Goal: Task Accomplishment & Management: Manage account settings

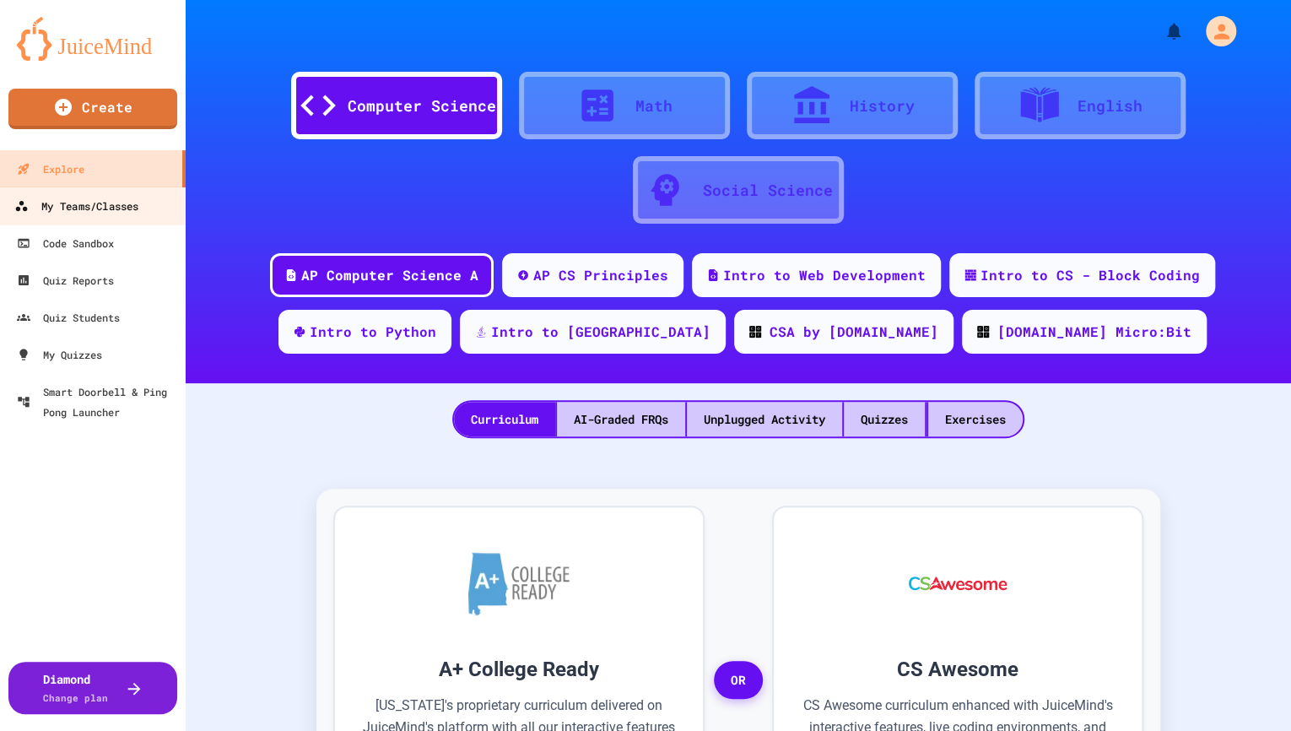
click at [105, 207] on div "My Teams/Classes" at bounding box center [76, 206] width 124 height 21
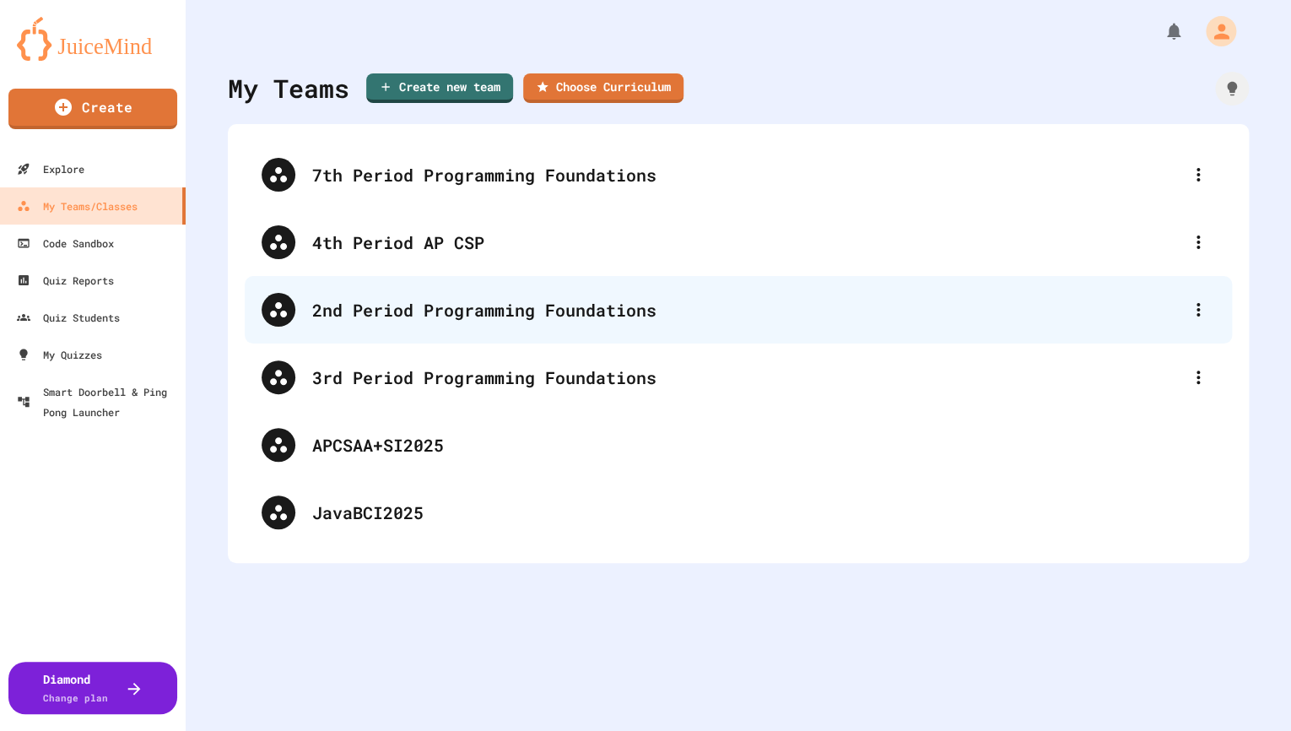
click at [477, 337] on div "2nd Period Programming Foundations" at bounding box center [738, 309] width 987 height 67
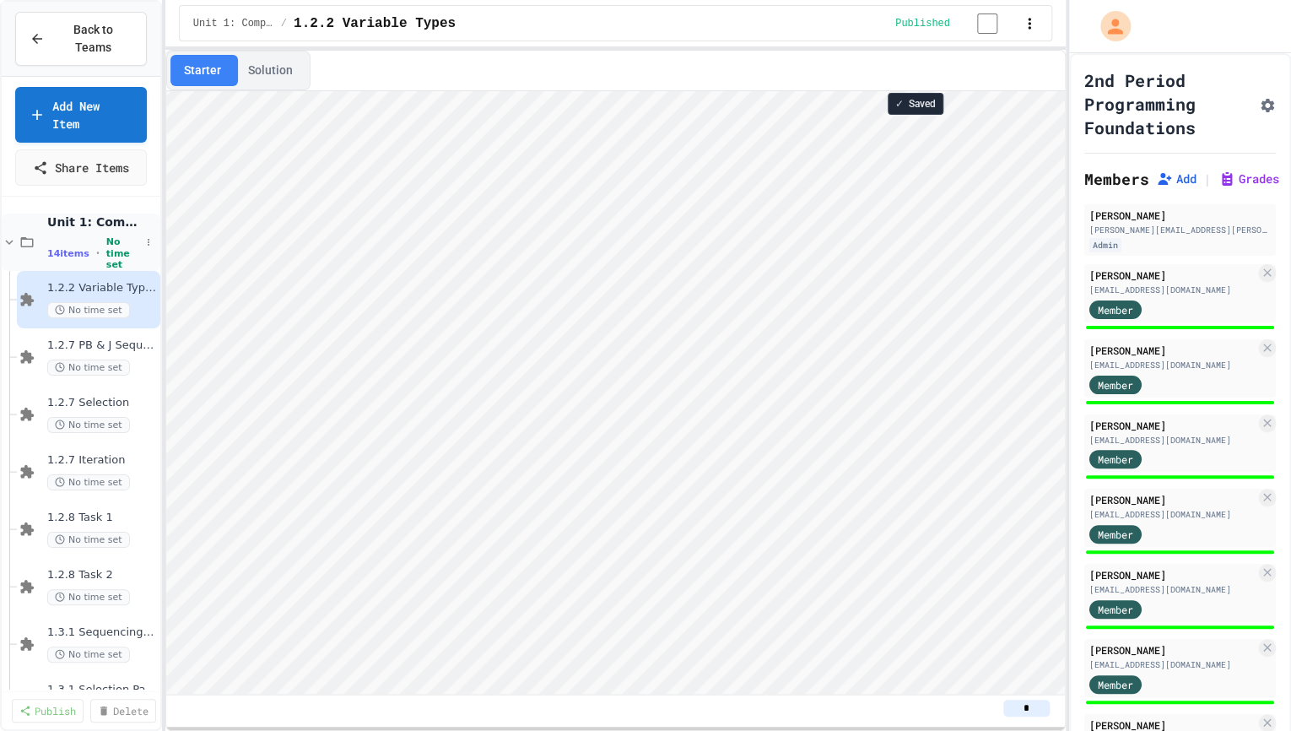
click at [6, 240] on icon at bounding box center [9, 242] width 15 height 15
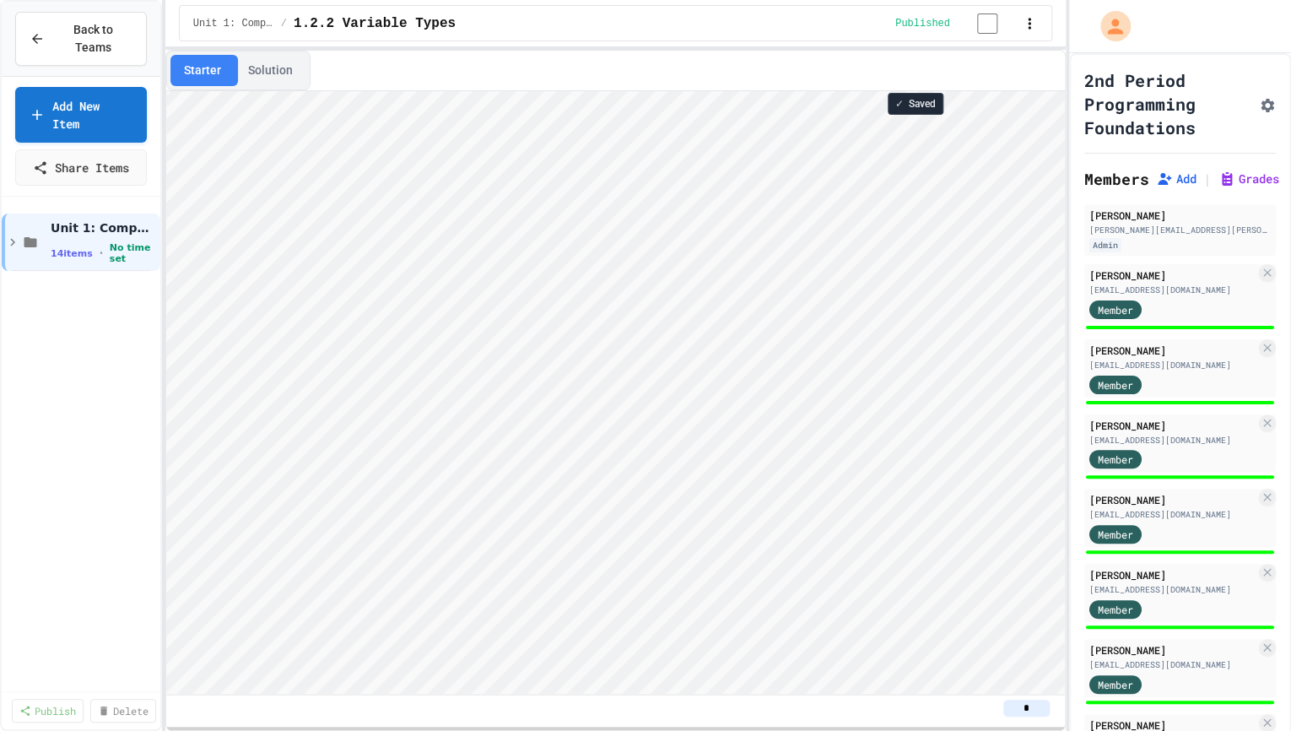
click at [8, 241] on icon at bounding box center [12, 242] width 15 height 15
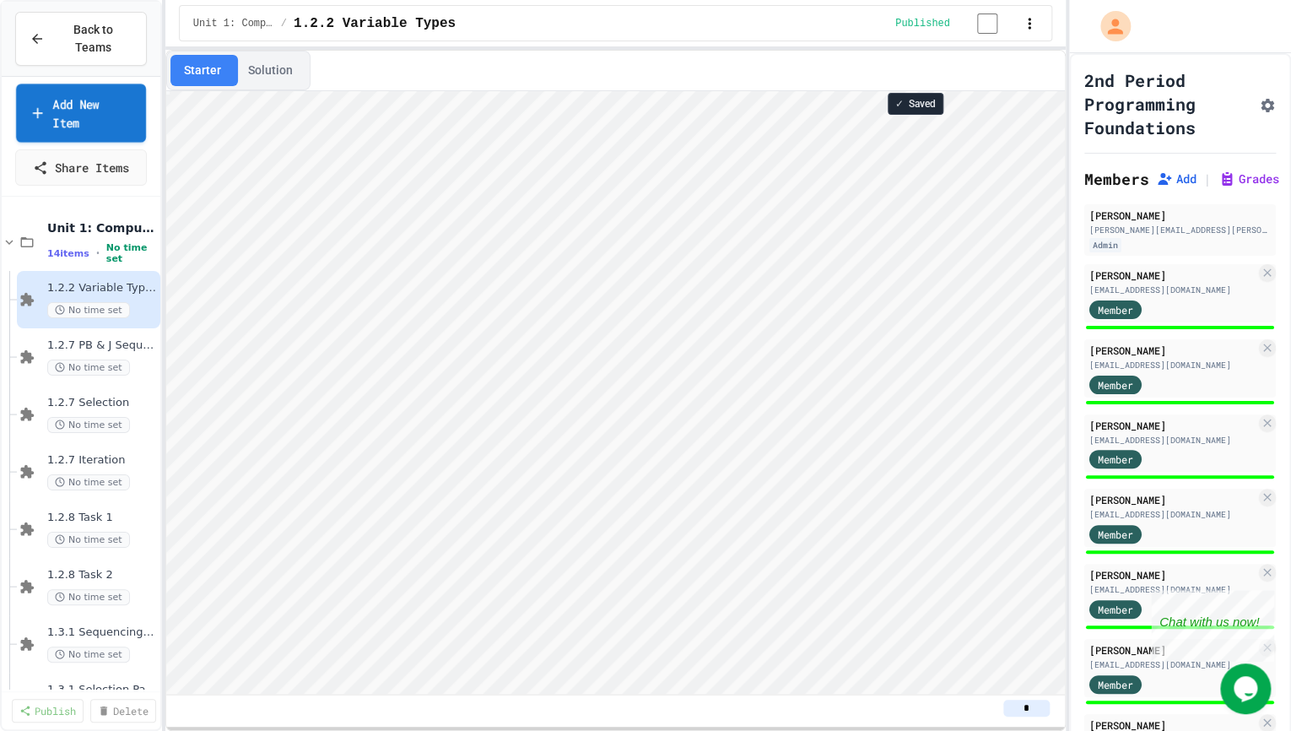
click at [76, 127] on link "Add New Item" at bounding box center [81, 113] width 130 height 58
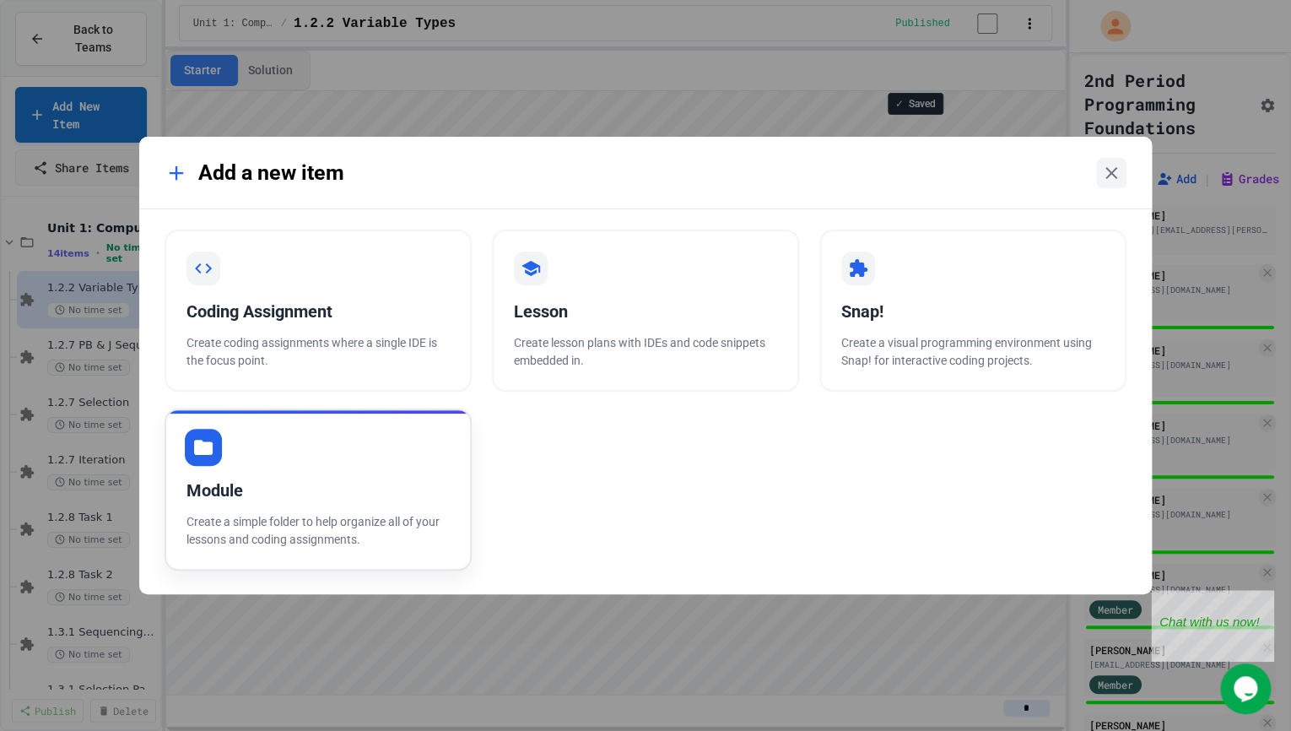
click at [305, 438] on div "Module Create a simple folder to help organize all of your lessons and coding a…" at bounding box center [317, 489] width 307 height 162
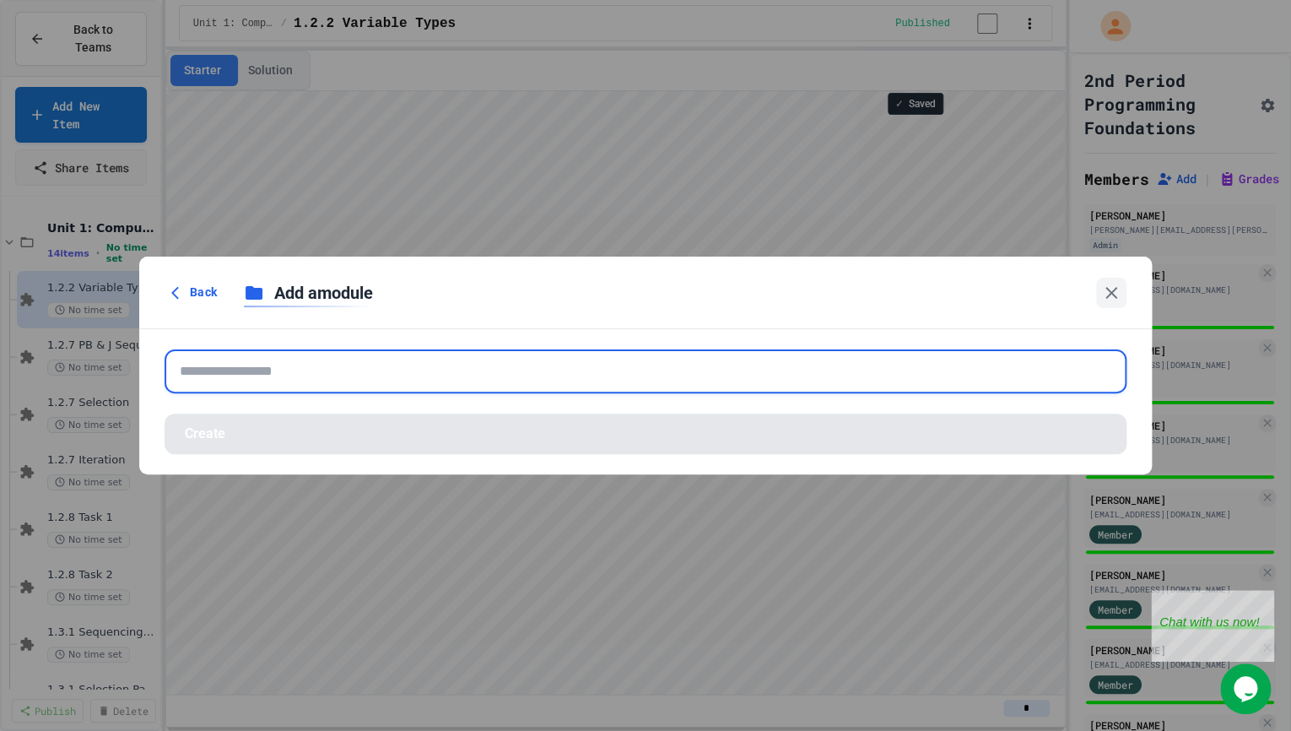
click at [375, 366] on input "text" at bounding box center [645, 371] width 962 height 44
paste input "**********"
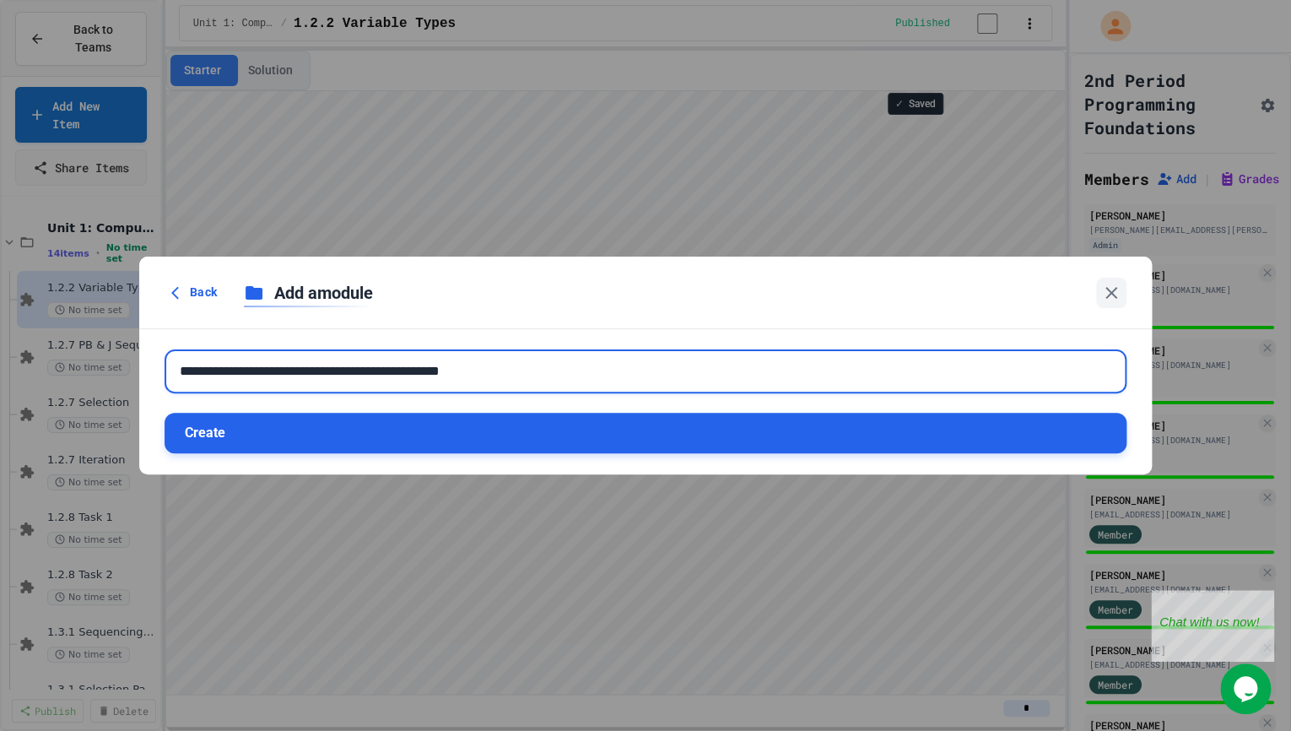
type input "**********"
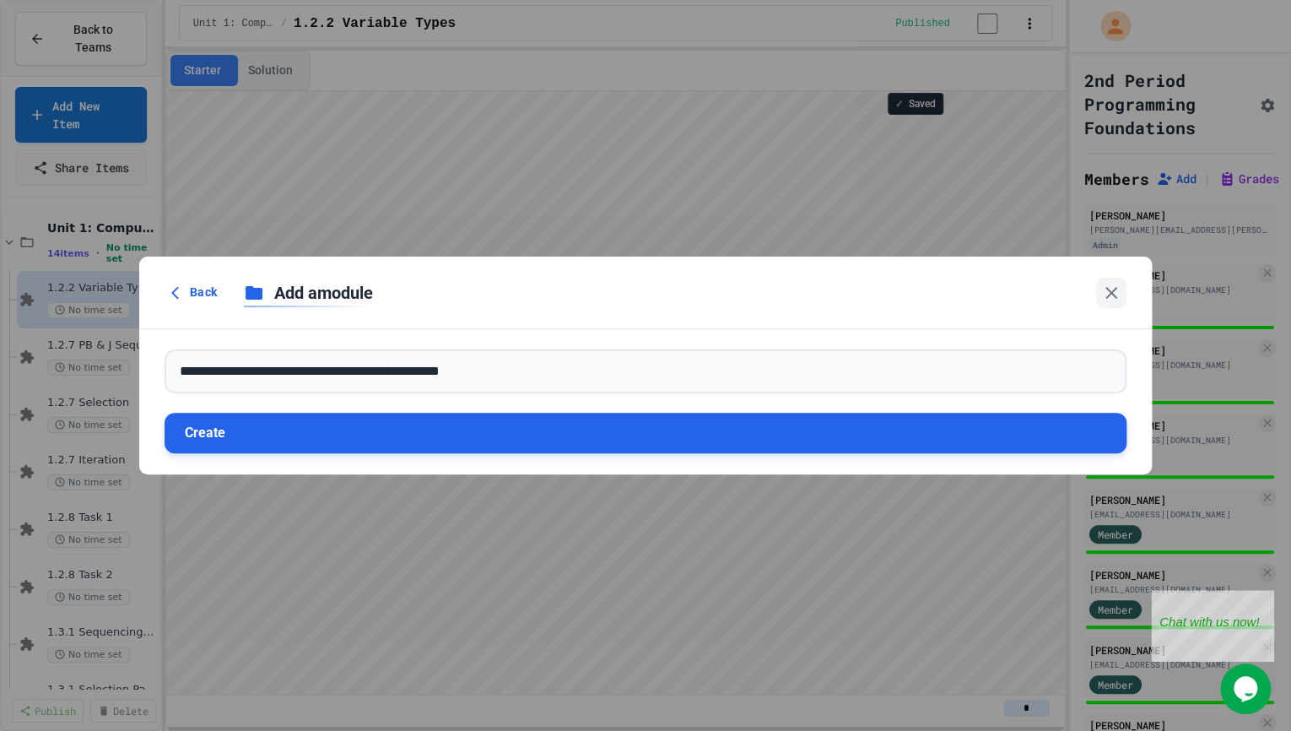
click at [323, 417] on button "Create" at bounding box center [645, 433] width 962 height 40
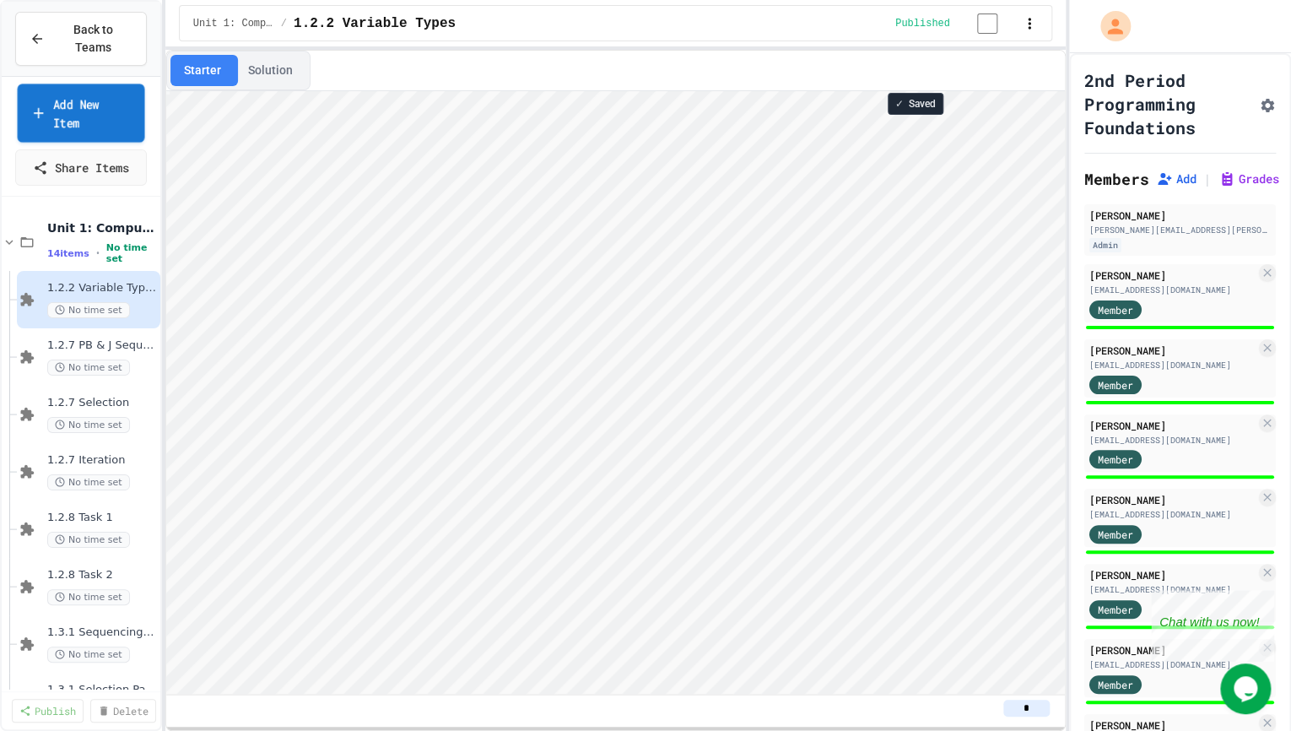
click at [89, 110] on link "Add New Item" at bounding box center [81, 113] width 127 height 58
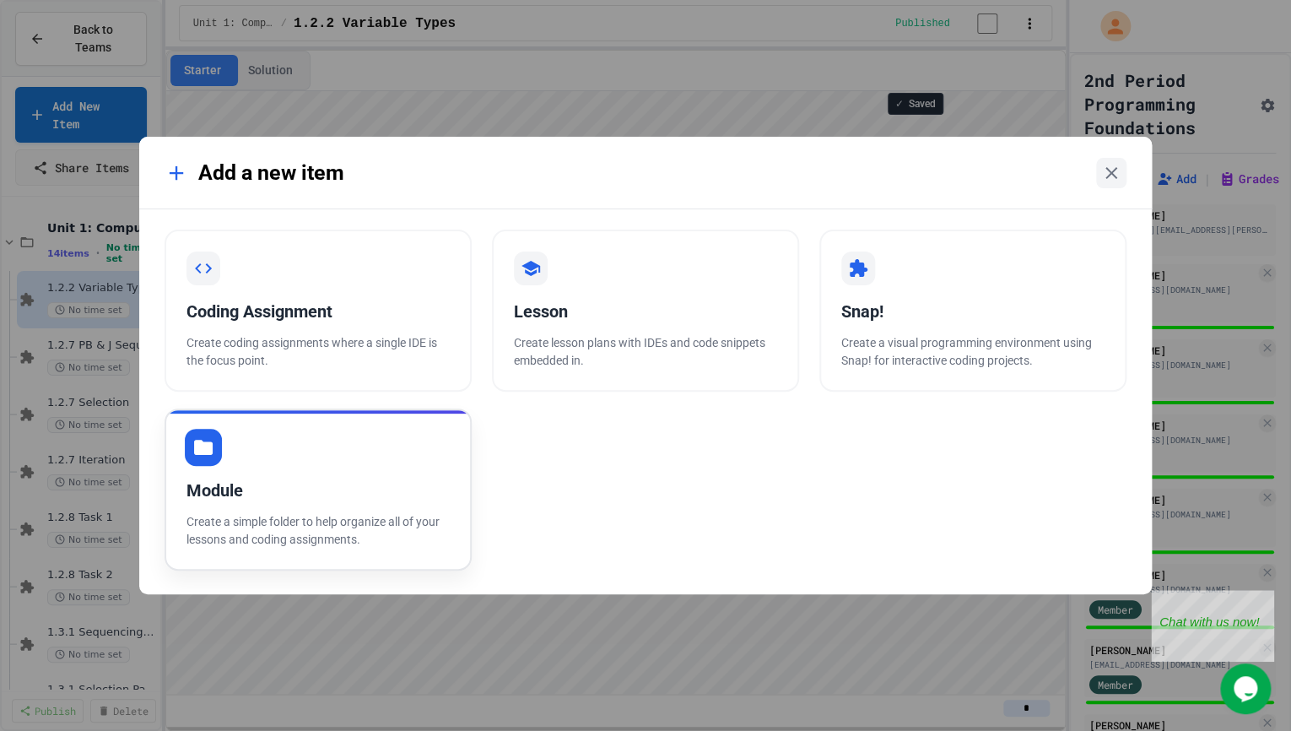
click at [239, 426] on div "Module Create a simple folder to help organize all of your lessons and coding a…" at bounding box center [317, 489] width 307 height 162
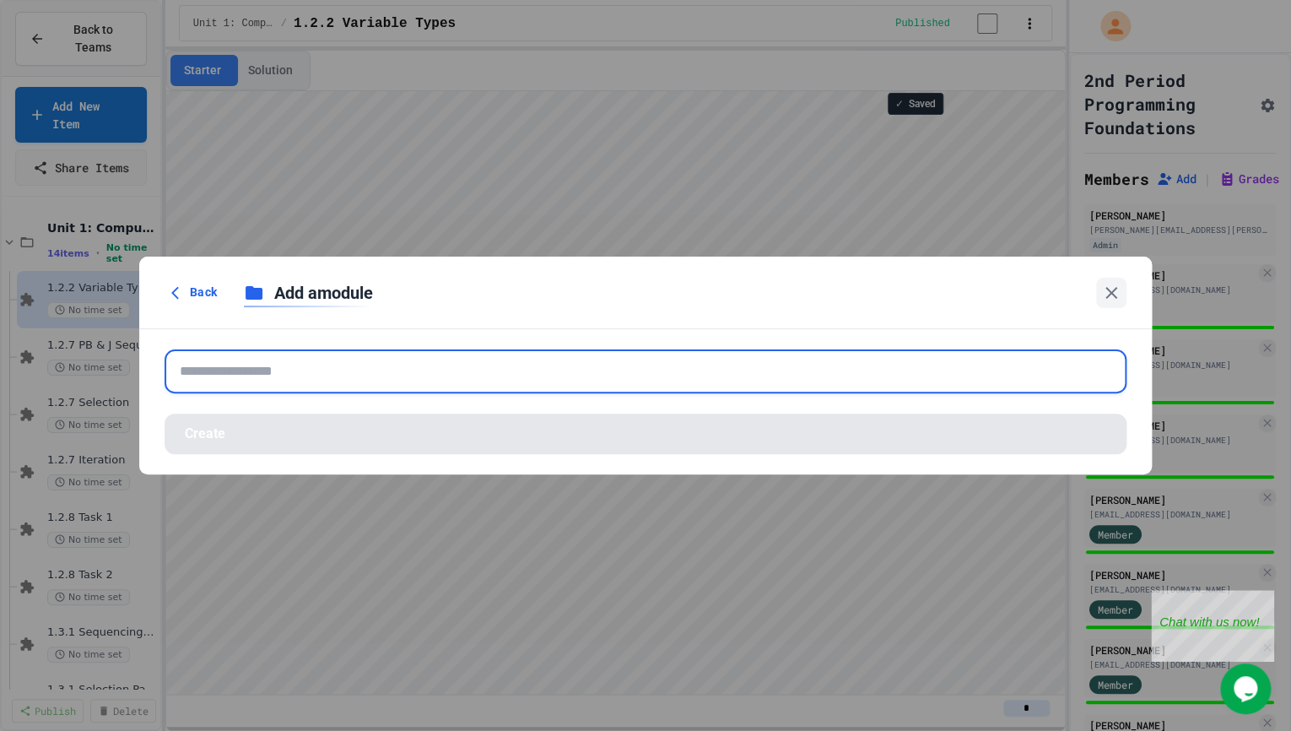
click at [426, 359] on input "text" at bounding box center [645, 371] width 962 height 44
paste input "**********"
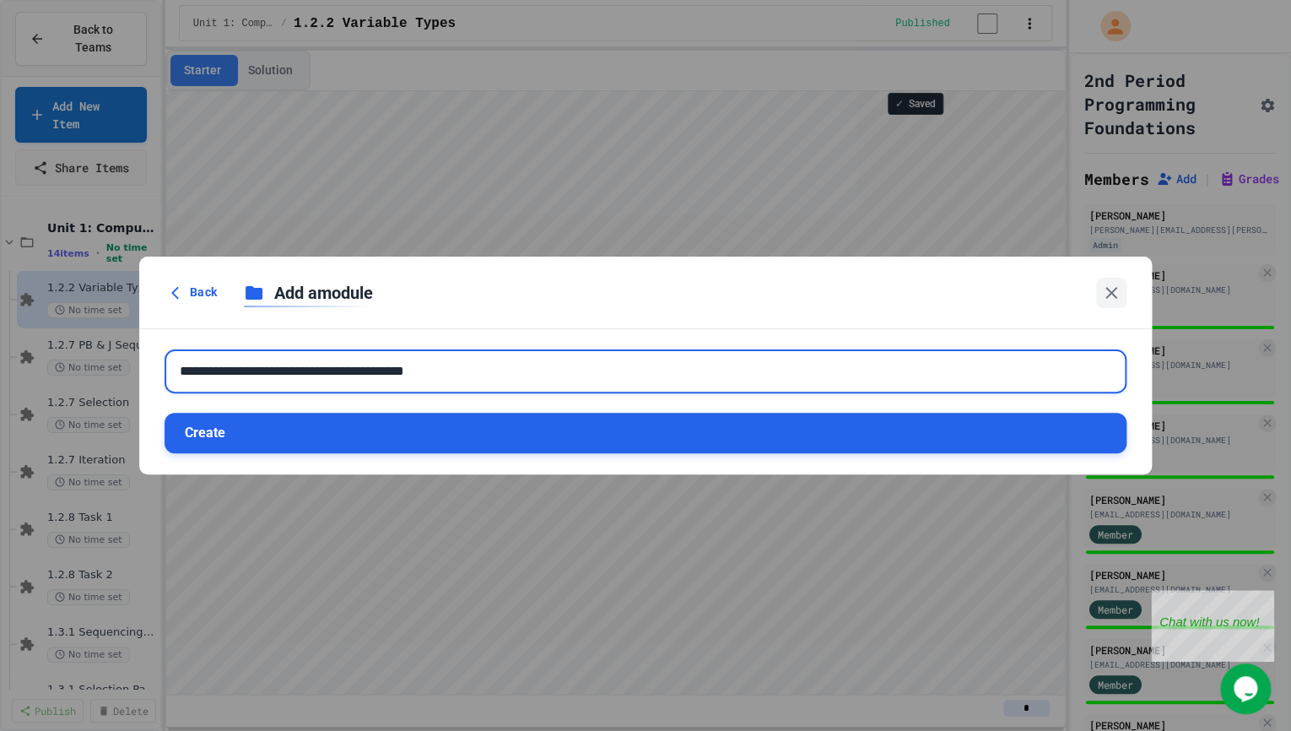
type input "**********"
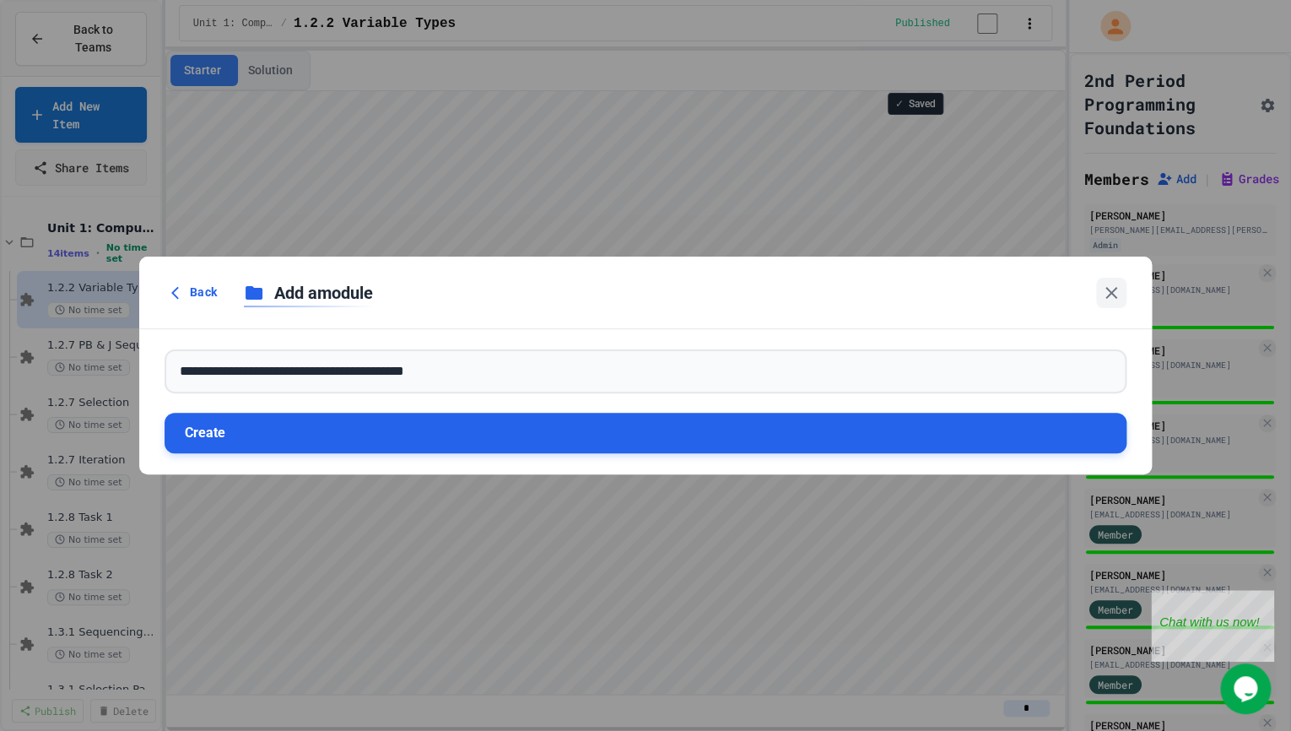
click at [362, 434] on button "Create" at bounding box center [645, 433] width 962 height 40
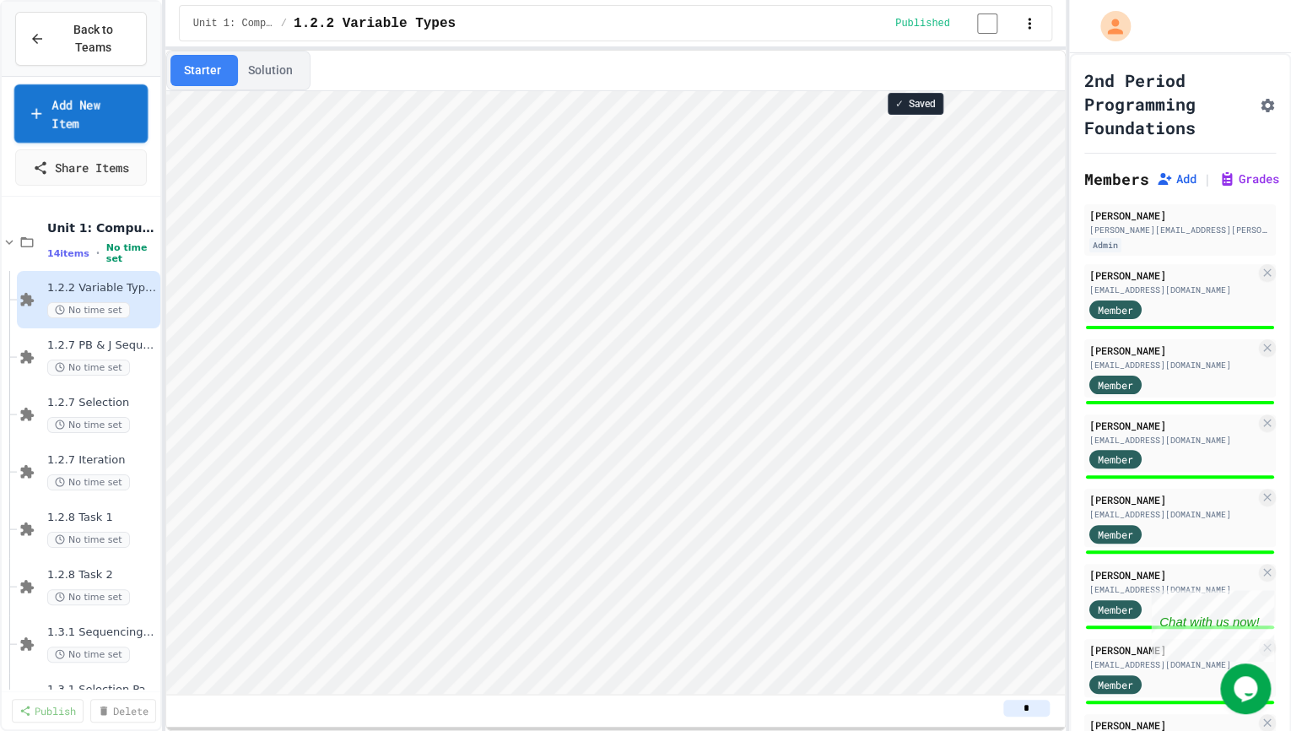
click at [109, 107] on link "Add New Item" at bounding box center [80, 113] width 133 height 58
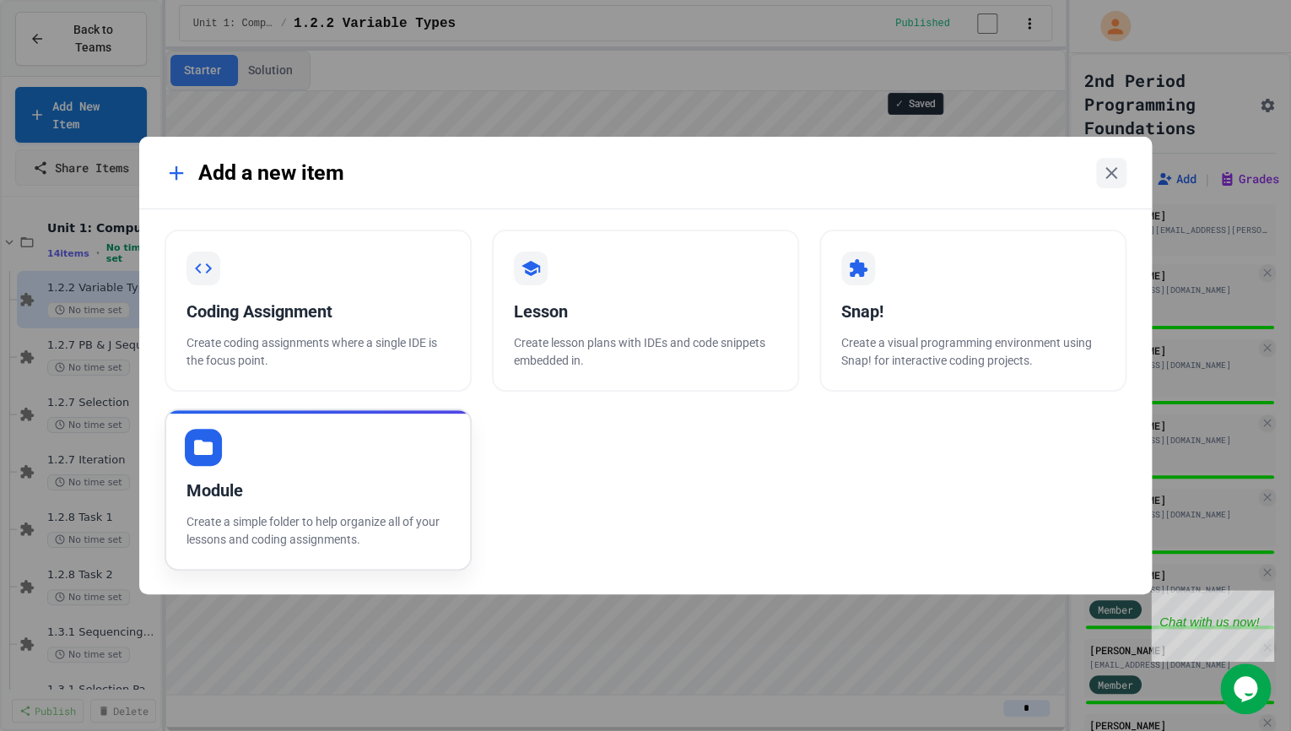
click at [203, 467] on div "Module Create a simple folder to help organize all of your lessons and coding a…" at bounding box center [317, 489] width 307 height 162
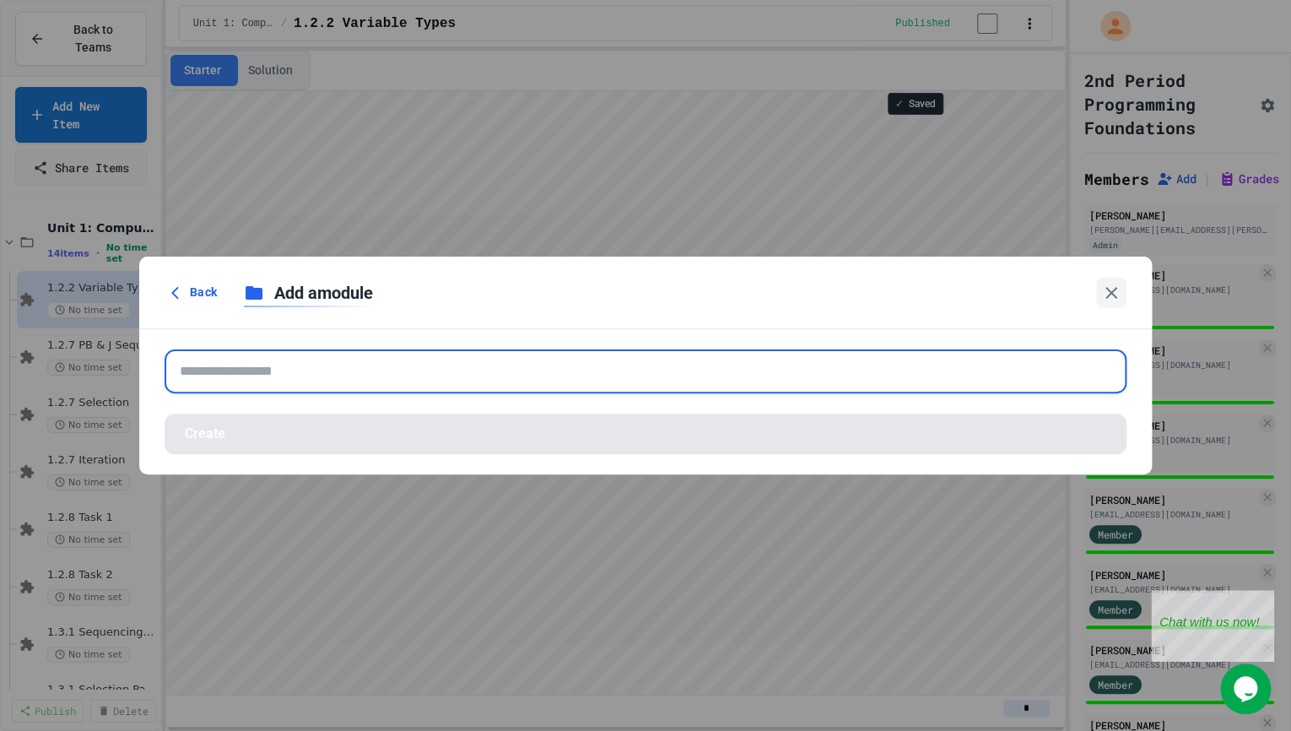
click at [280, 368] on input "text" at bounding box center [645, 371] width 962 height 44
paste input "**********"
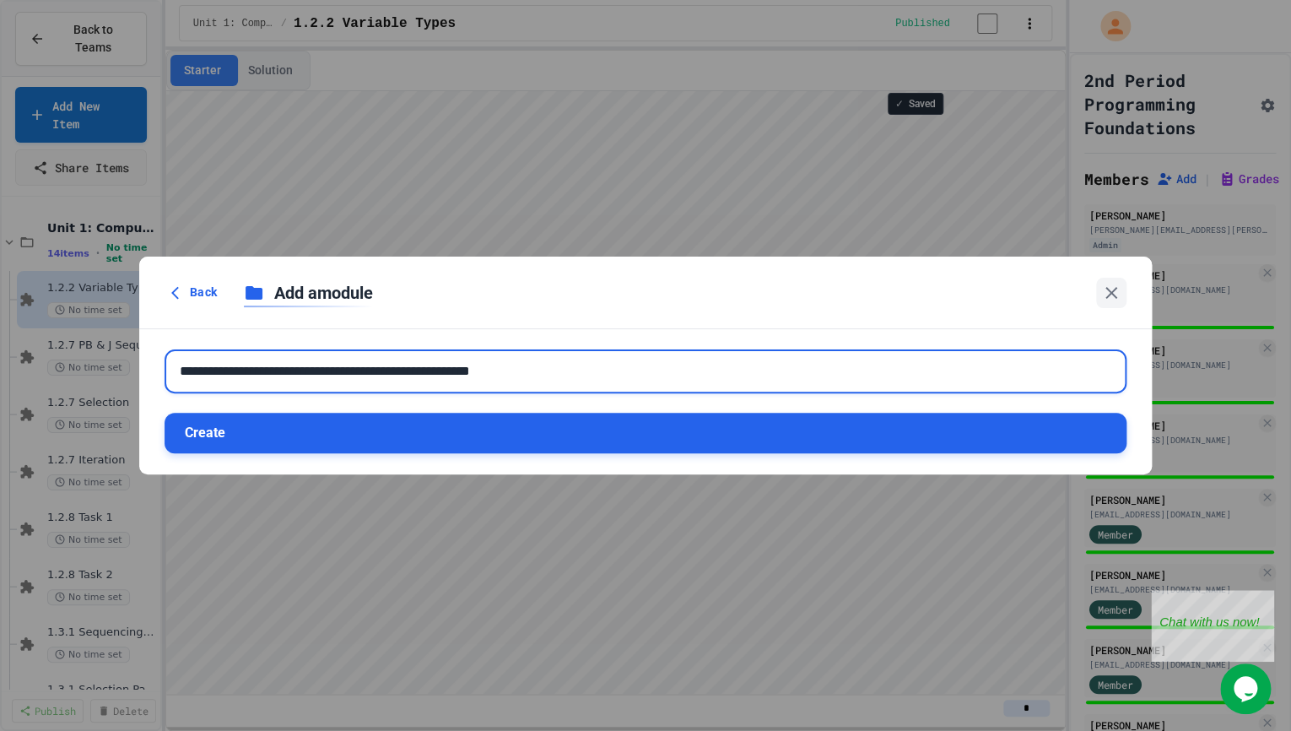
type input "**********"
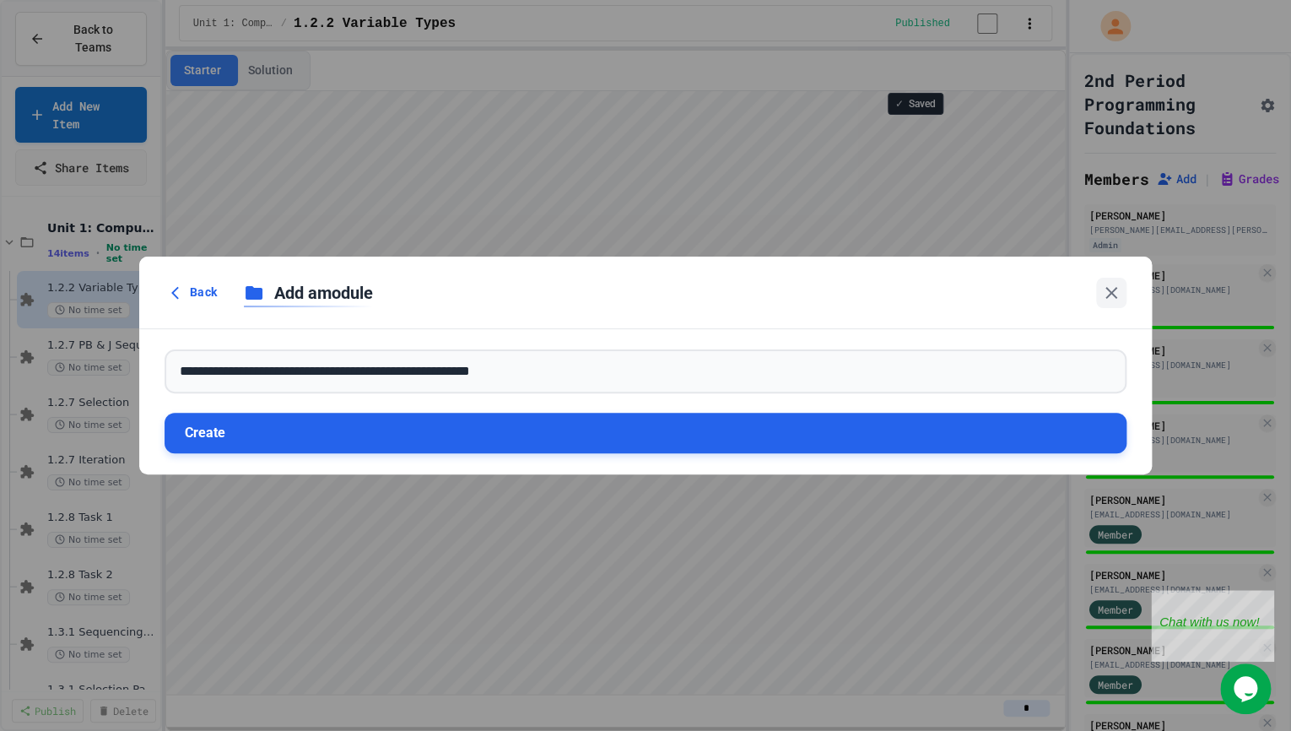
click at [274, 443] on button "Create" at bounding box center [645, 433] width 962 height 40
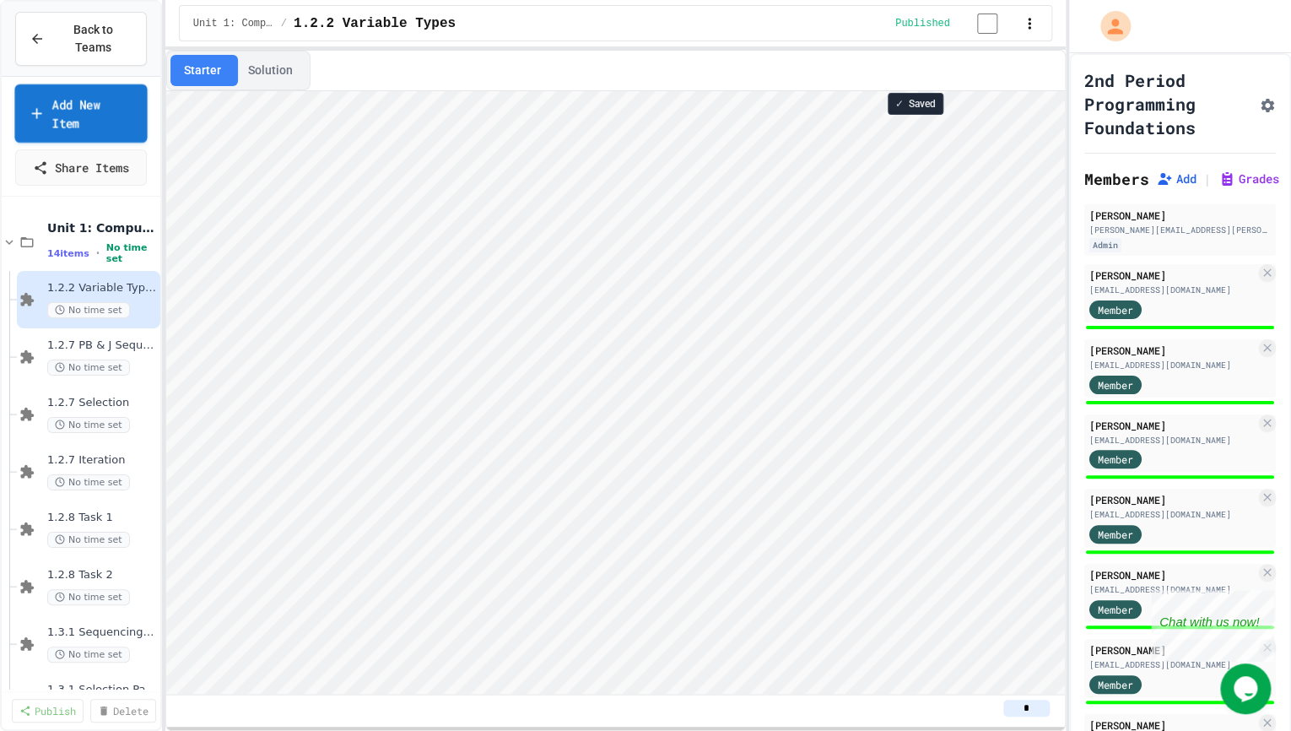
click at [110, 117] on link "Add New Item" at bounding box center [80, 113] width 132 height 58
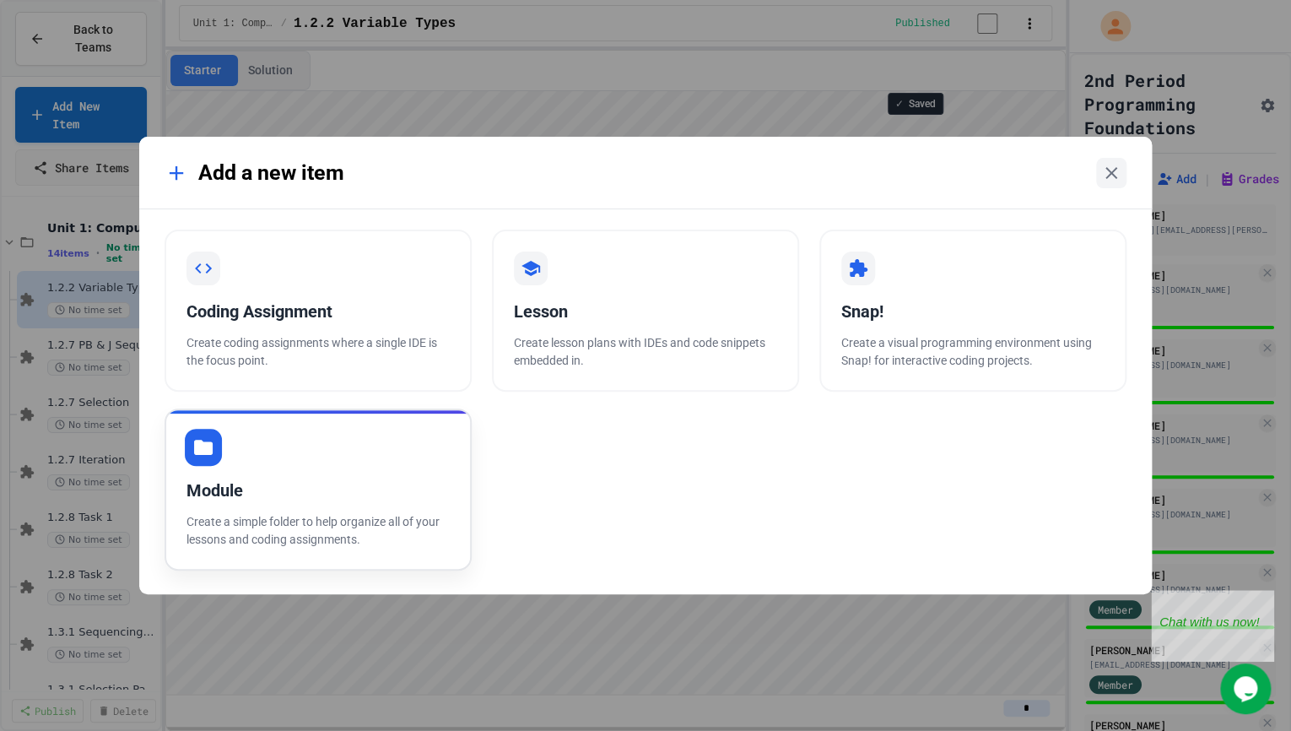
click at [298, 482] on div "Module" at bounding box center [317, 489] width 263 height 25
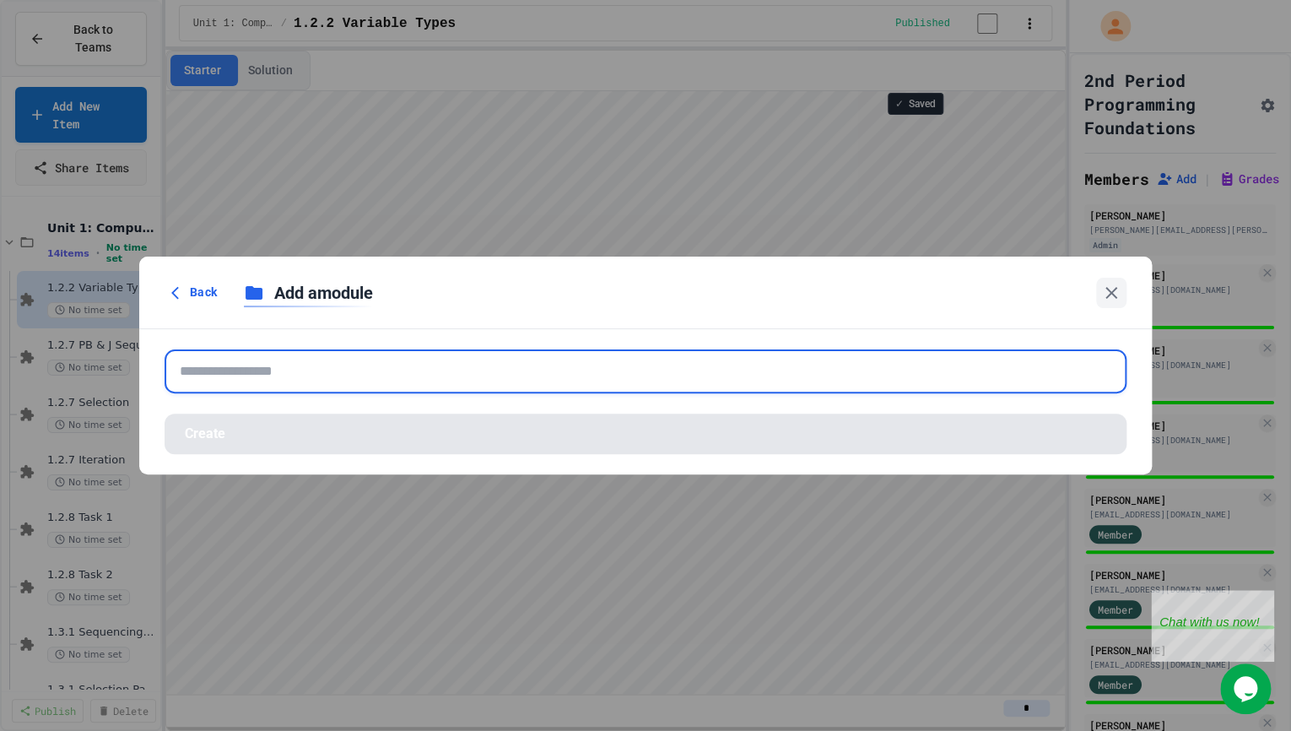
click at [310, 376] on input "text" at bounding box center [645, 371] width 962 height 44
paste input "**********"
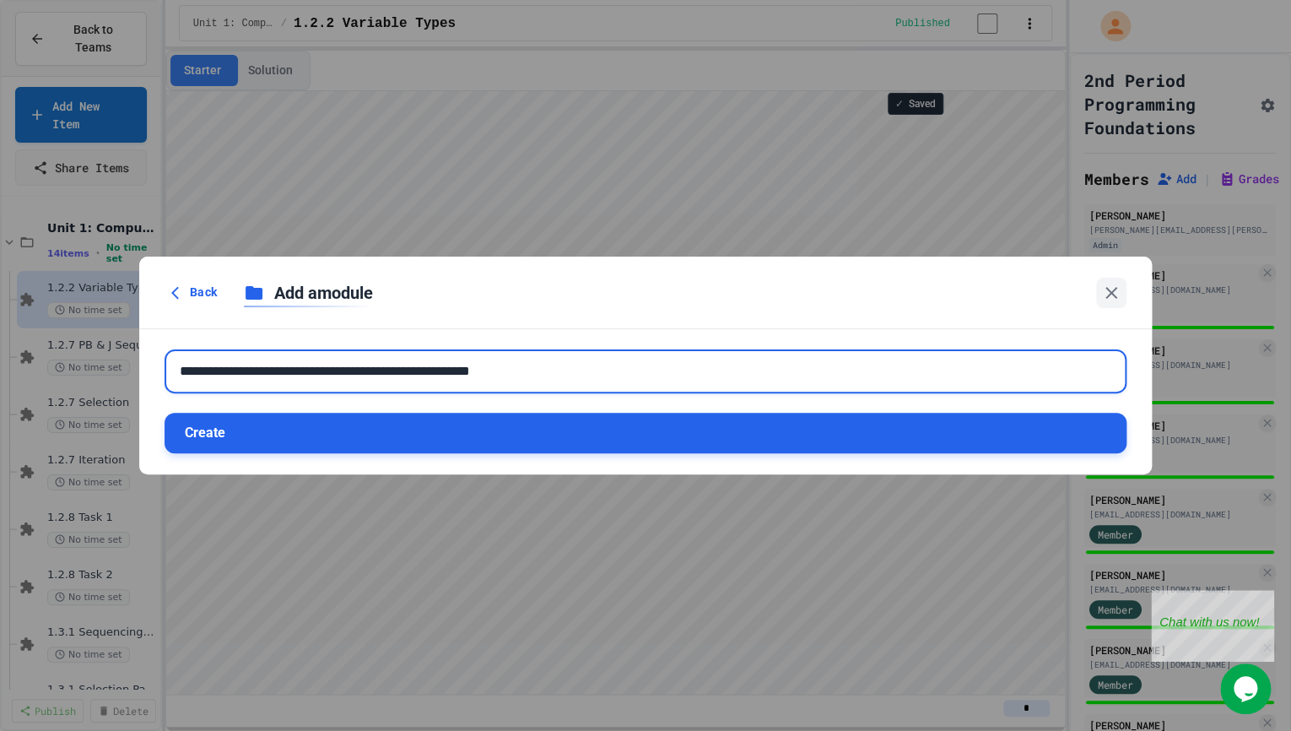
type input "**********"
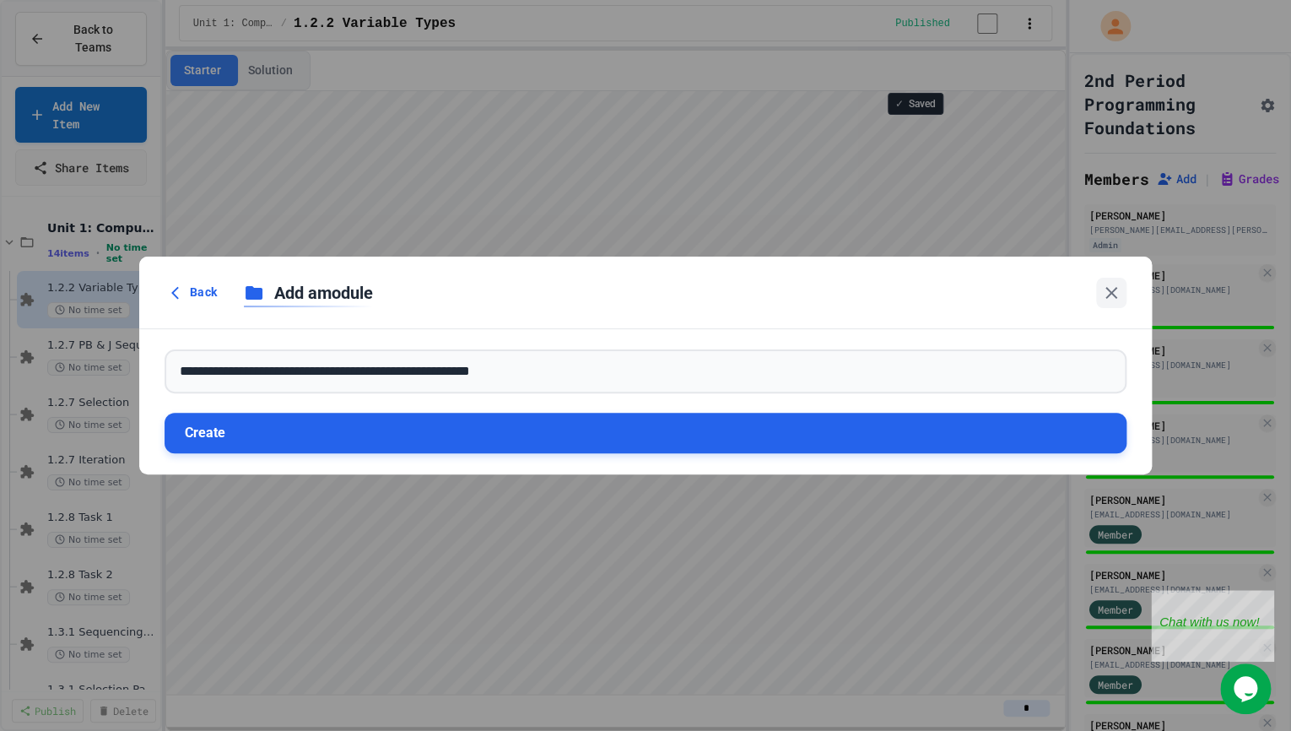
click at [305, 436] on button "Create" at bounding box center [645, 433] width 962 height 40
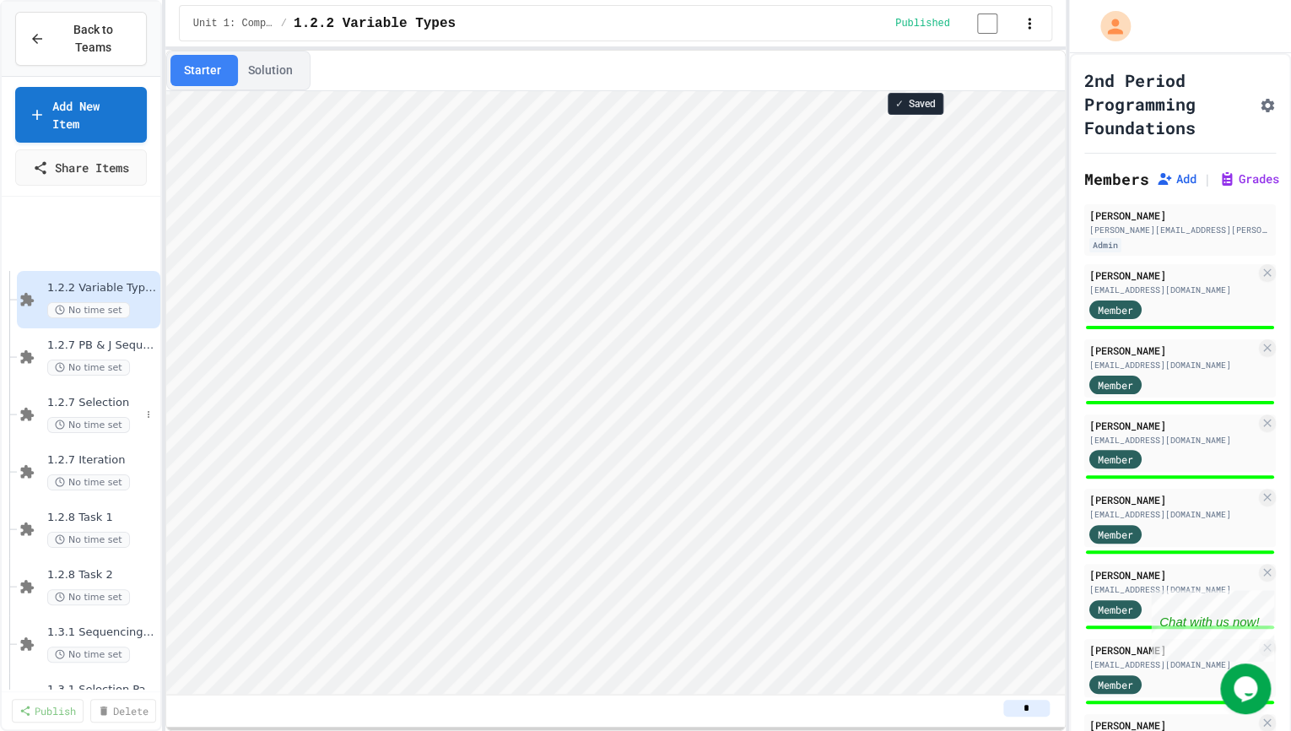
scroll to position [625, 0]
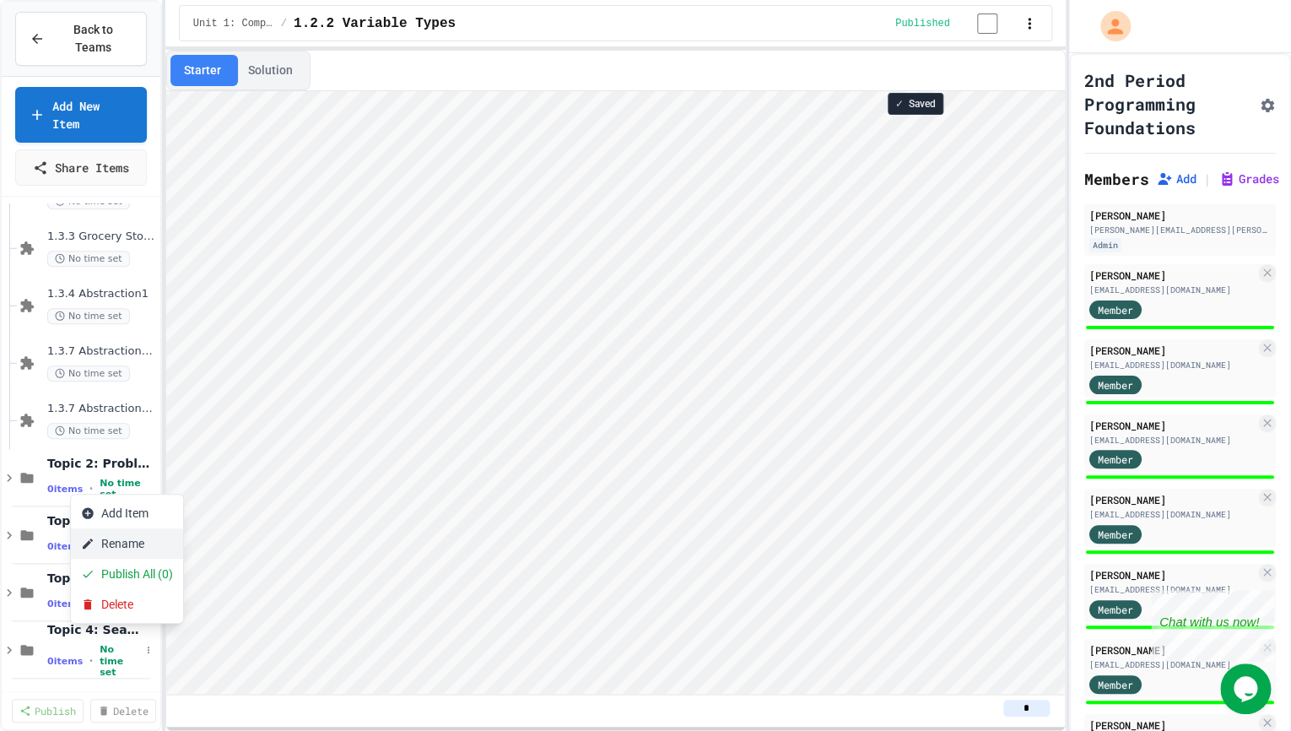
click at [133, 542] on button "Rename" at bounding box center [127, 543] width 112 height 30
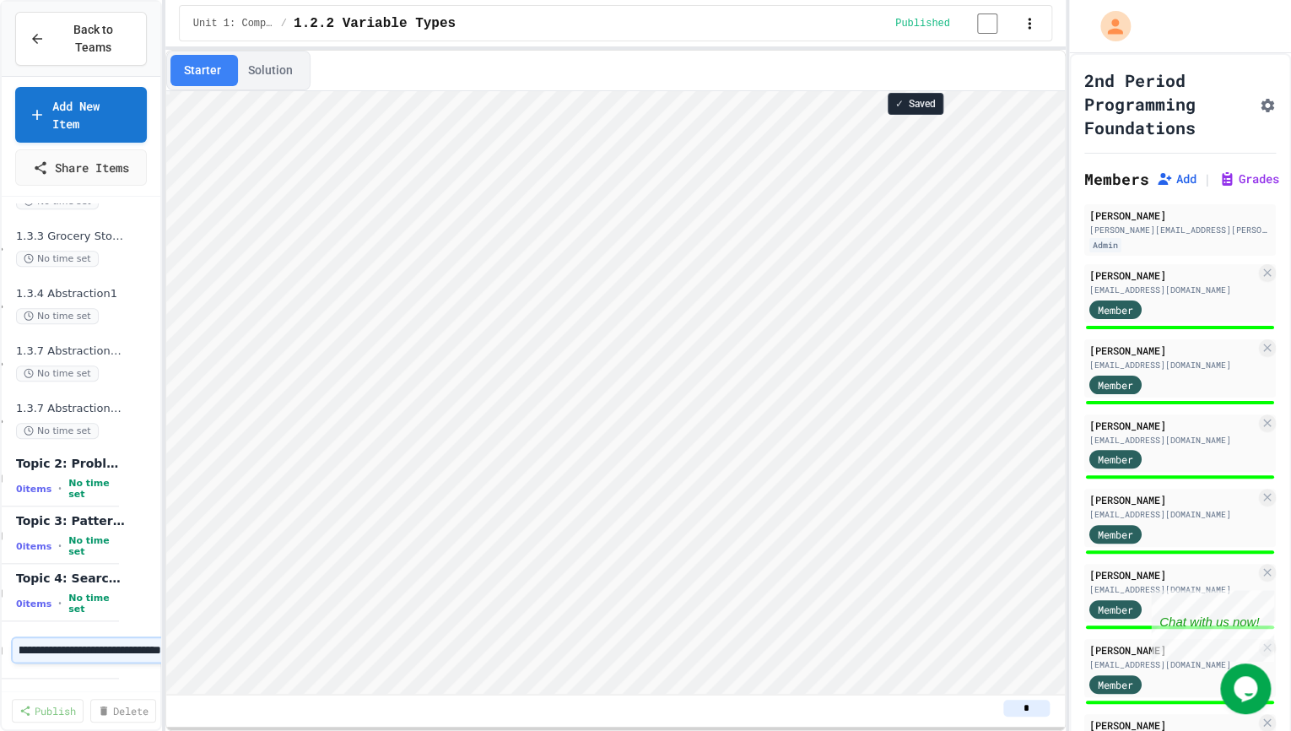
type input "**********"
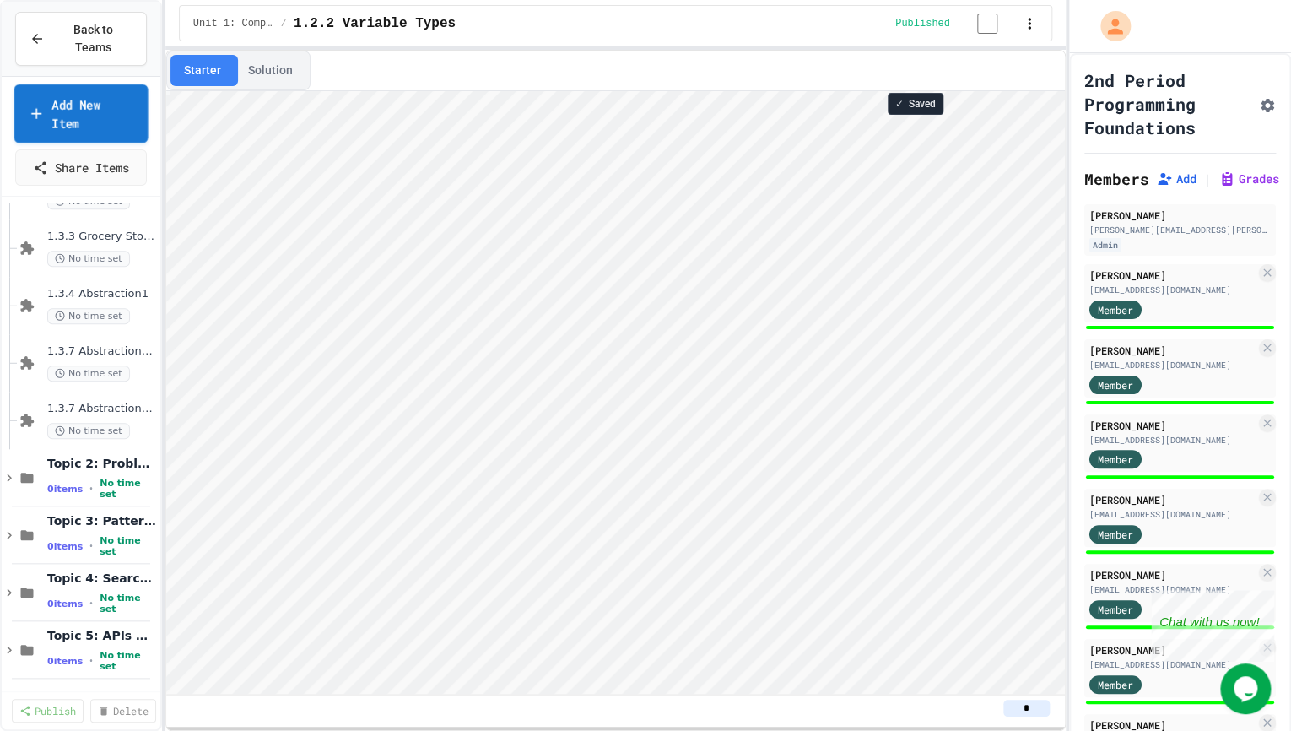
click at [123, 128] on link "Add New Item" at bounding box center [80, 113] width 133 height 58
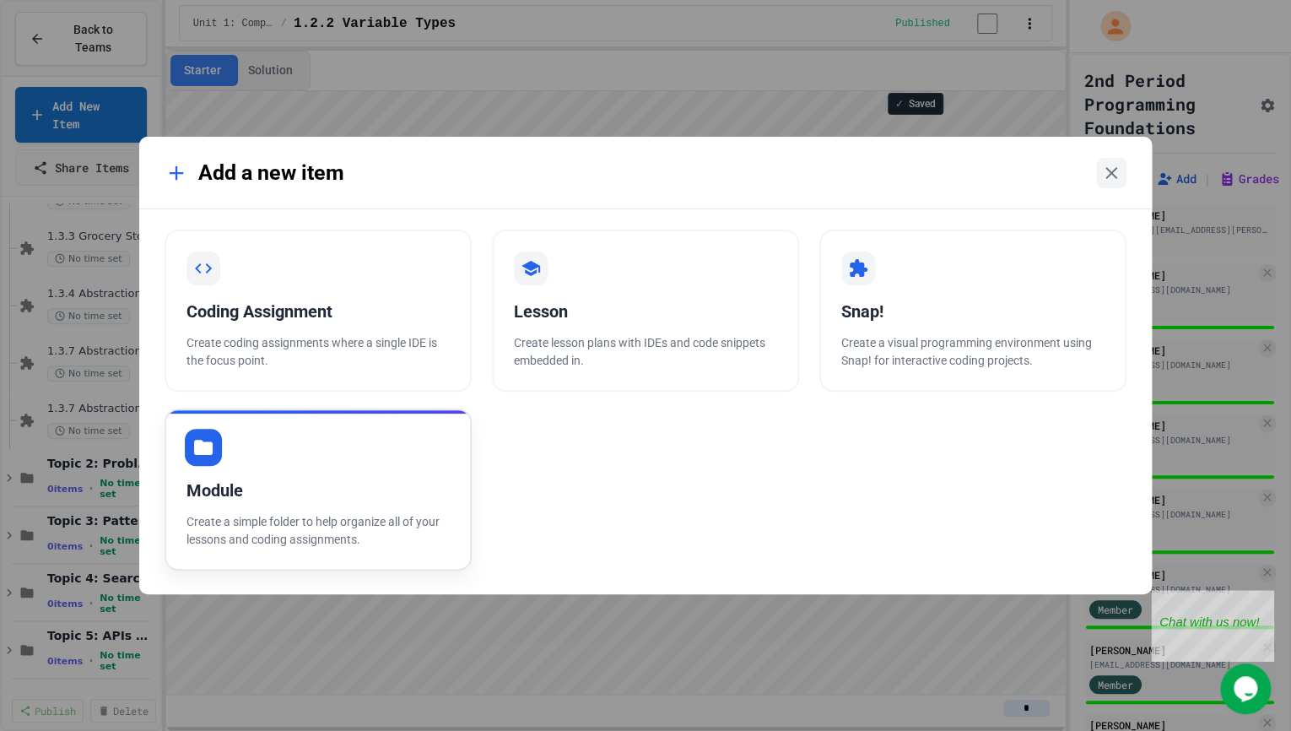
click at [279, 434] on div "Module Create a simple folder to help organize all of your lessons and coding a…" at bounding box center [317, 489] width 307 height 162
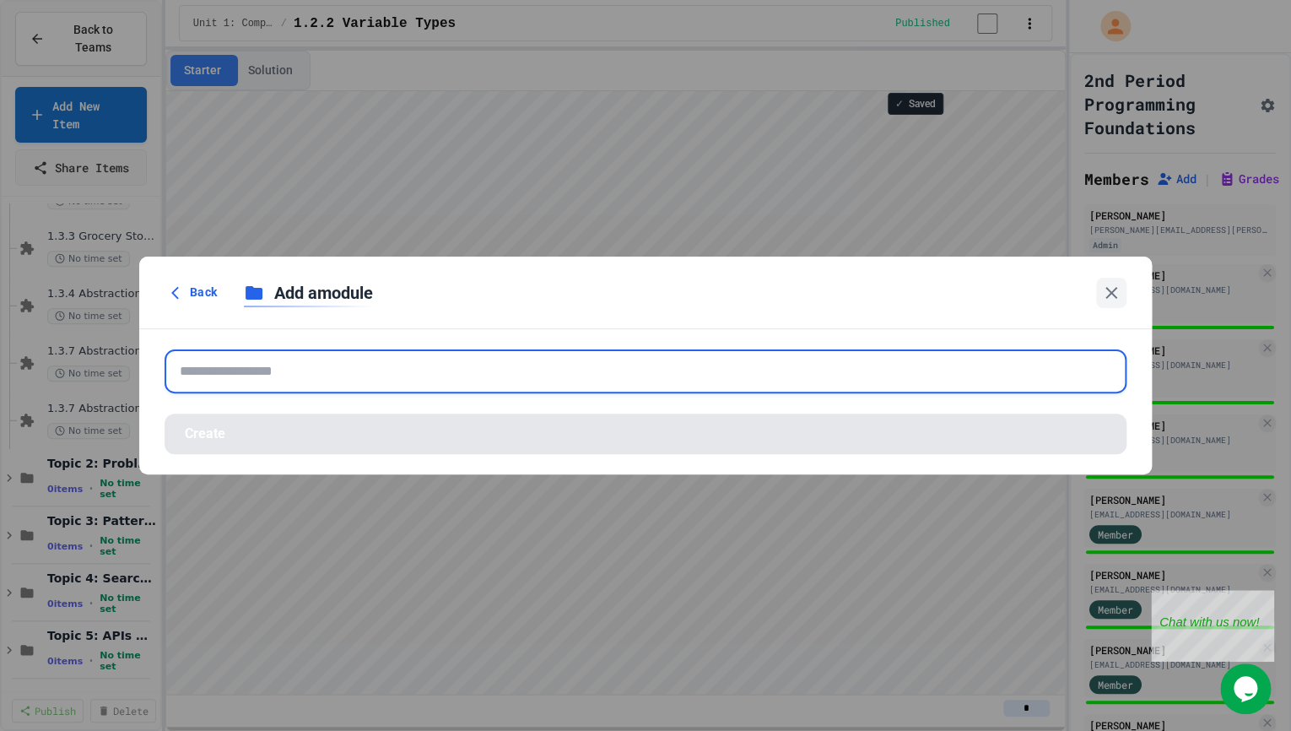
click at [267, 369] on input "text" at bounding box center [645, 371] width 962 height 44
paste input "**********"
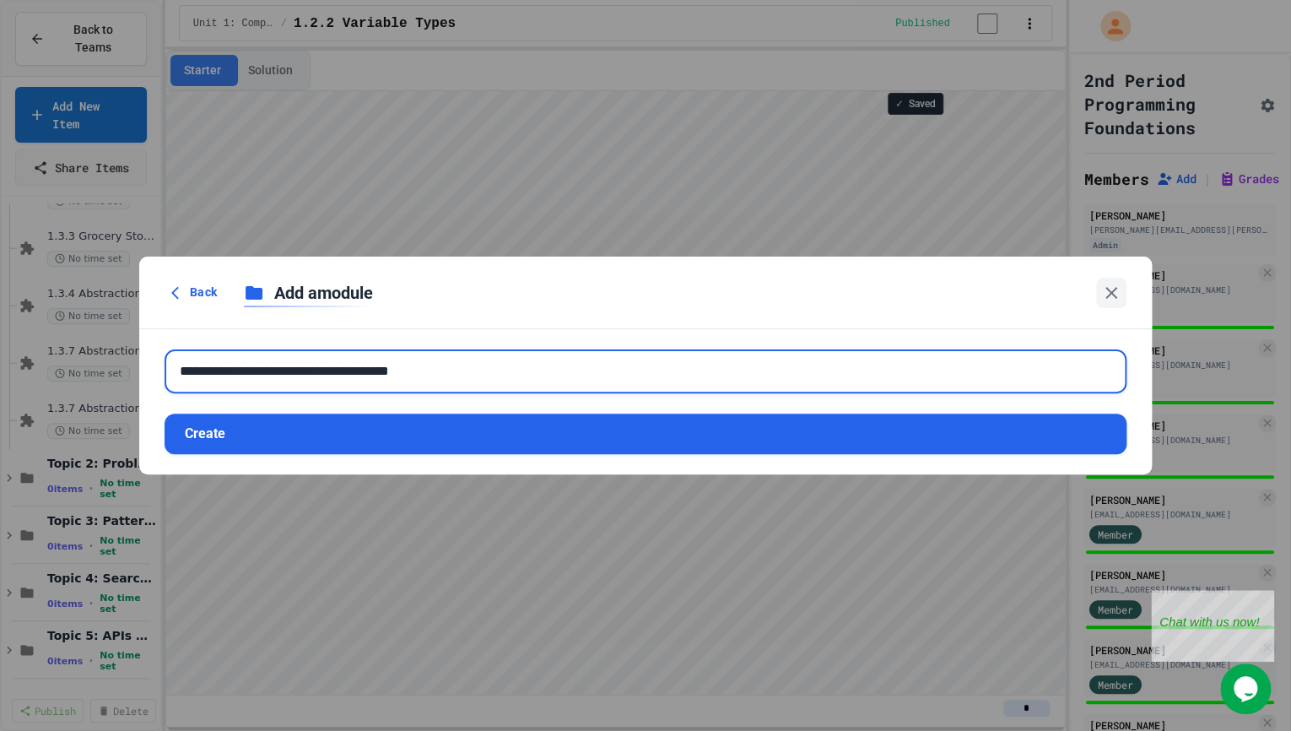
type input "**********"
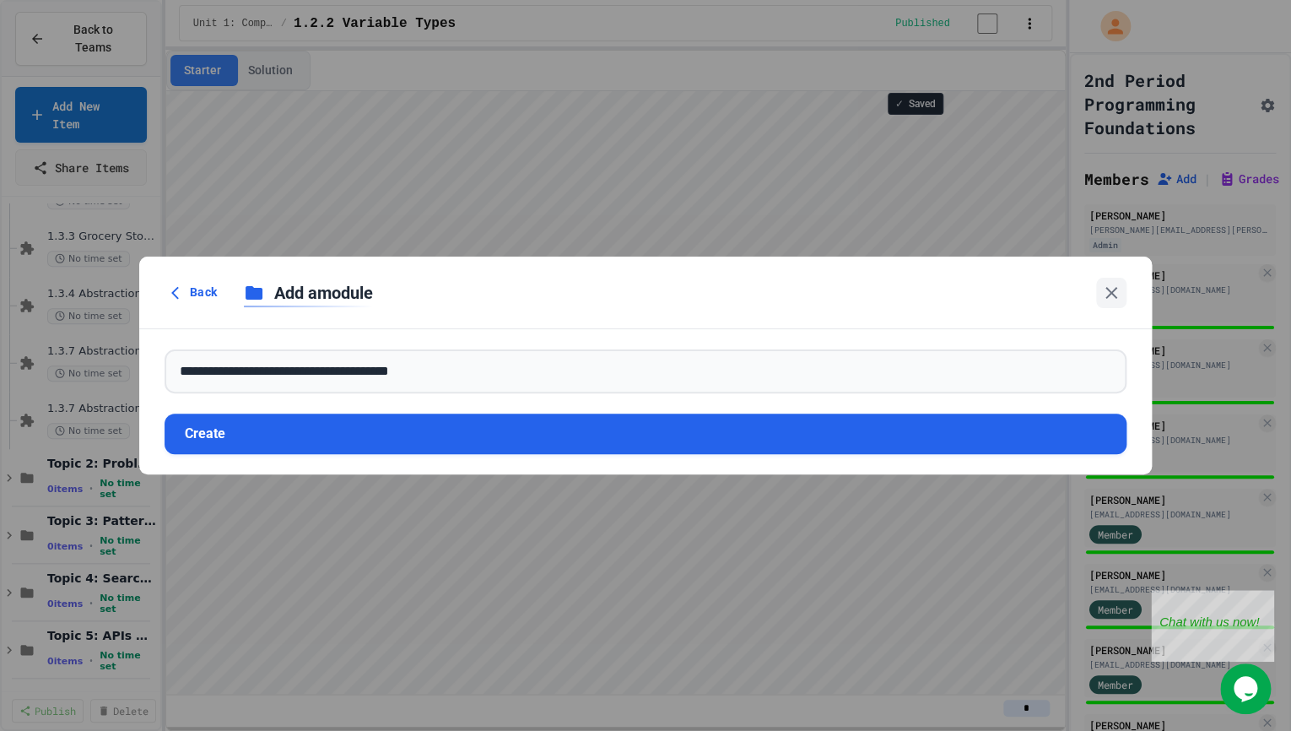
click at [259, 409] on form "**********" at bounding box center [645, 401] width 1012 height 145
click at [258, 418] on button "Create" at bounding box center [645, 433] width 962 height 40
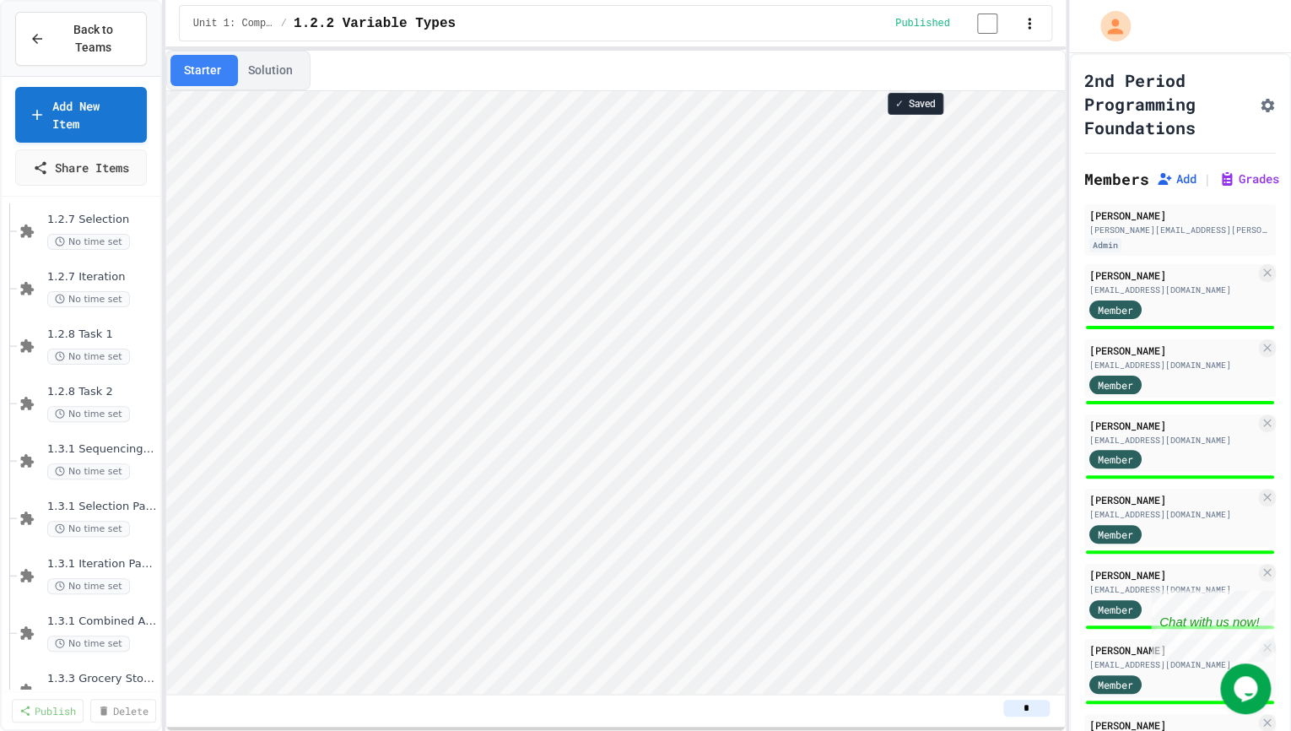
scroll to position [0, 0]
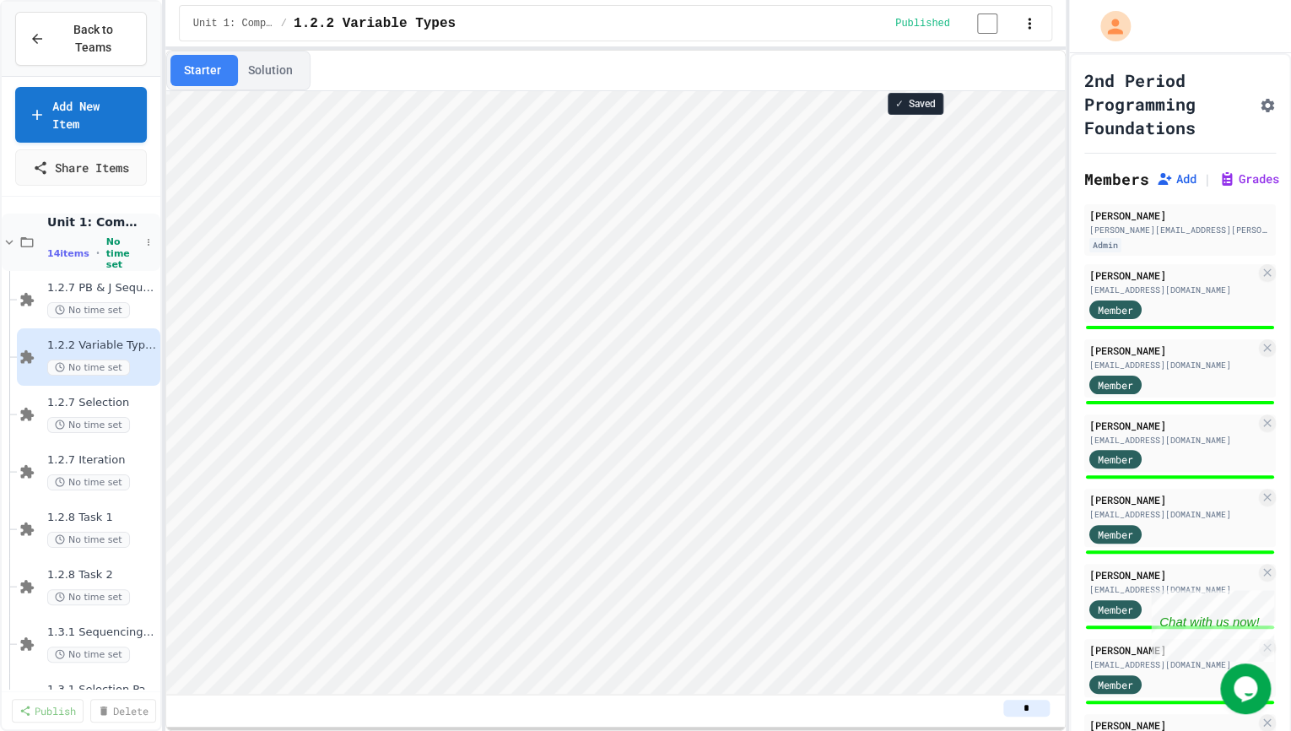
click at [10, 242] on icon at bounding box center [9, 242] width 15 height 15
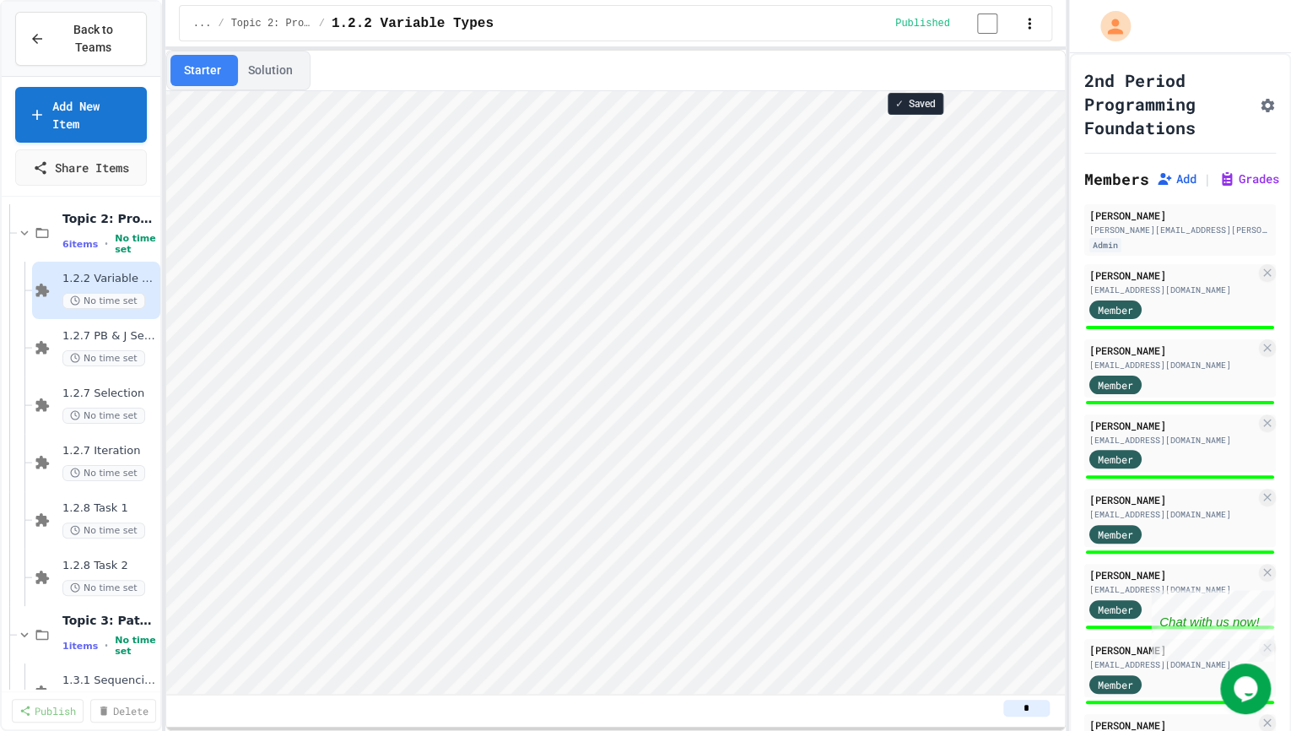
scroll to position [6, 0]
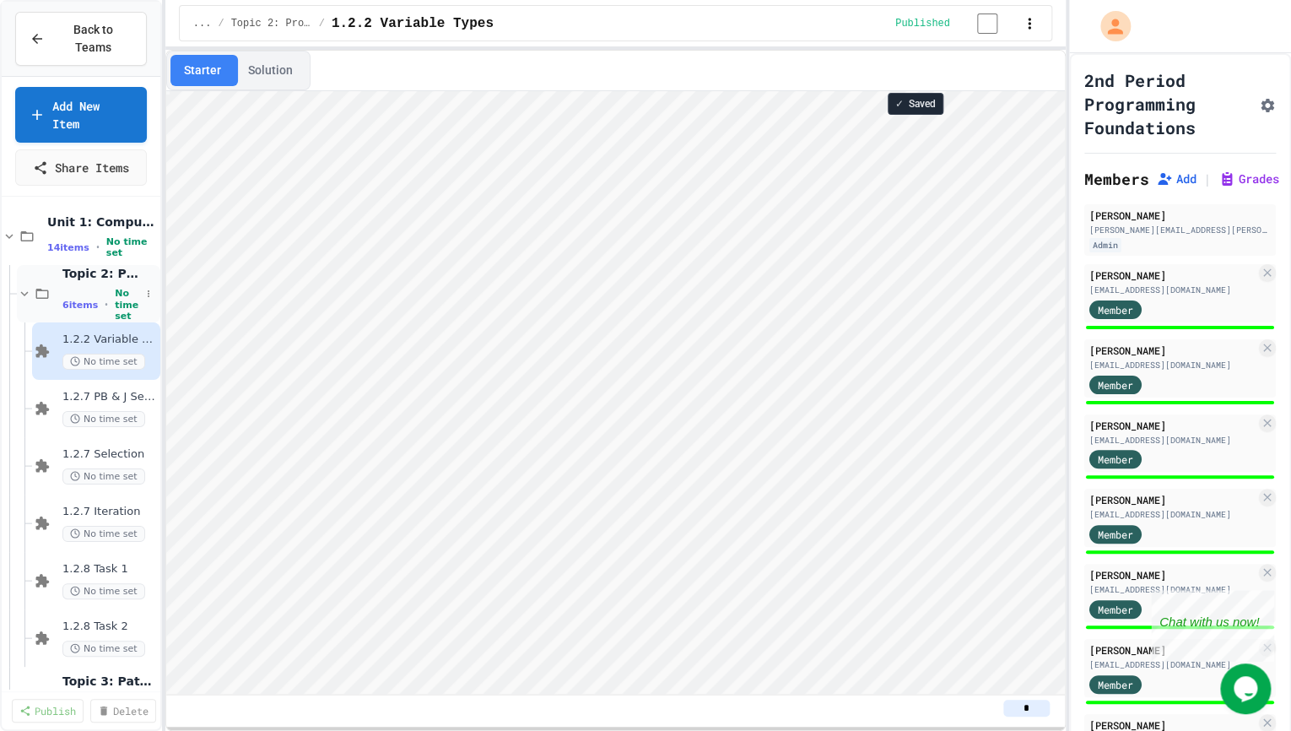
click at [31, 293] on span at bounding box center [34, 293] width 35 height 15
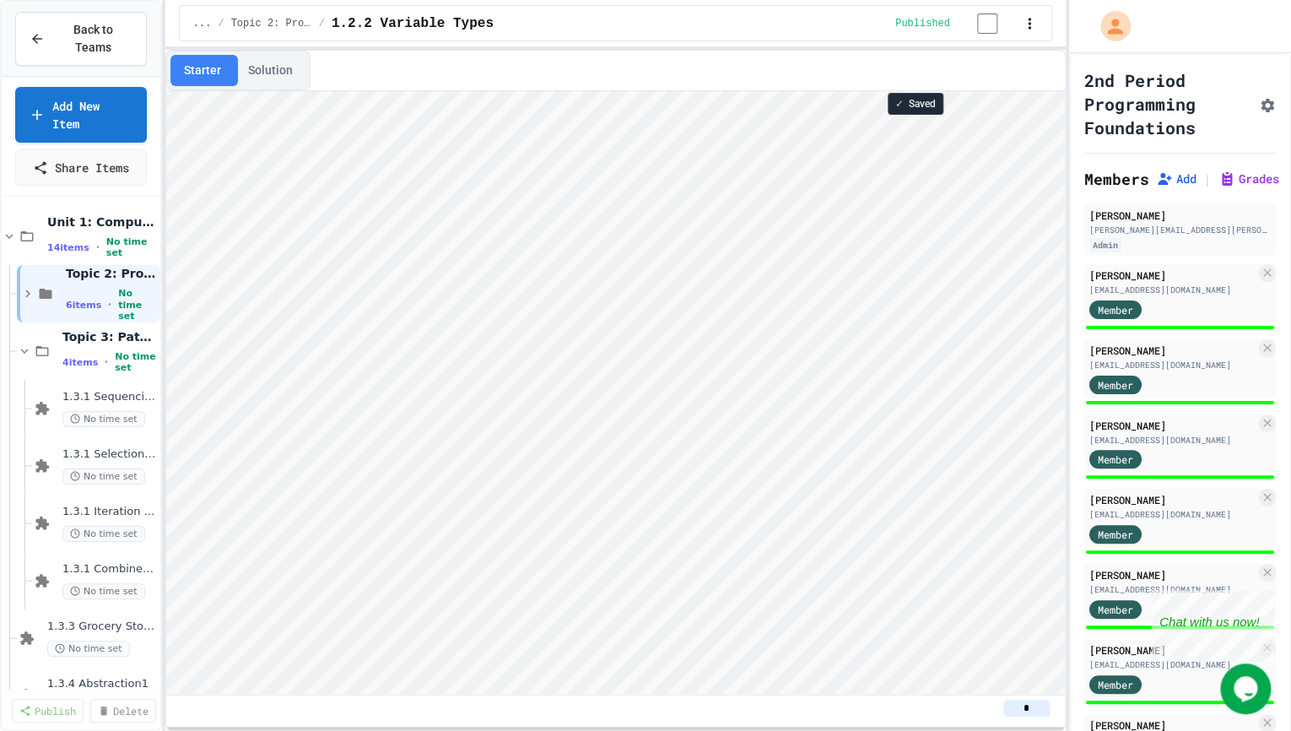
click at [94, 537] on span "No time set" at bounding box center [103, 534] width 83 height 16
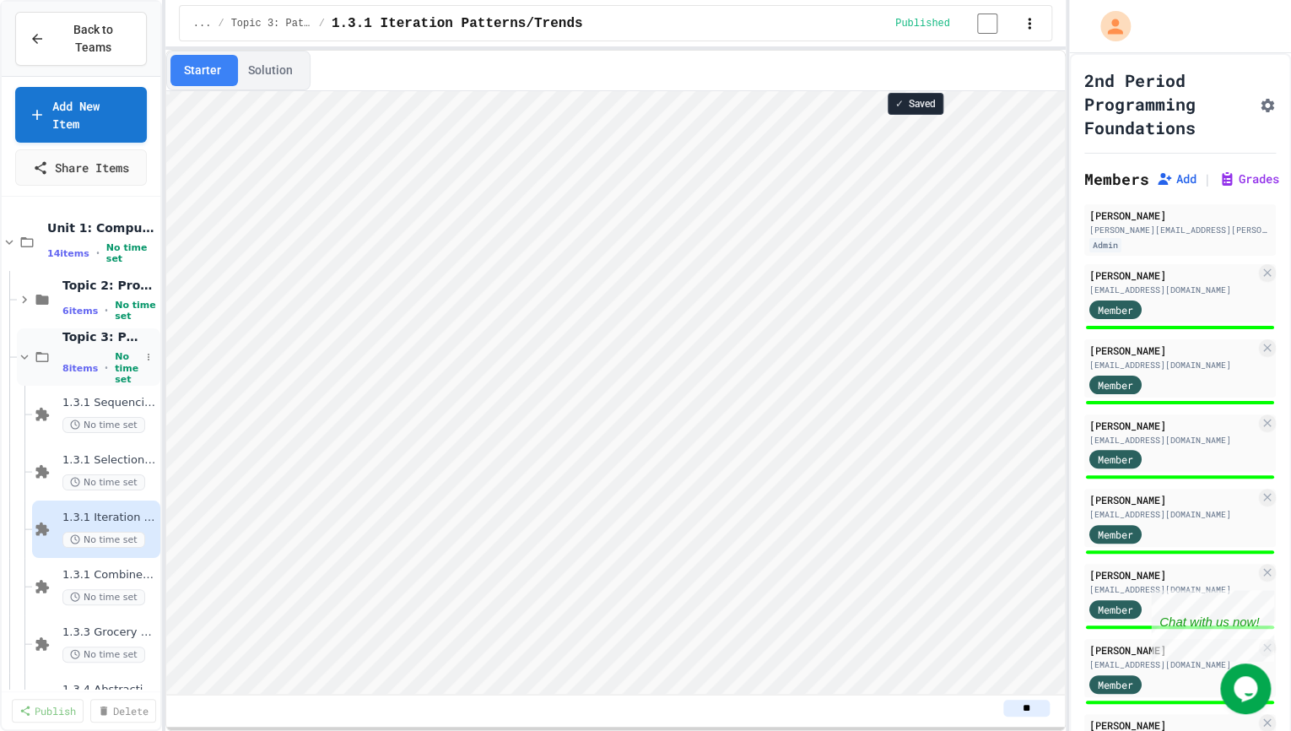
click at [30, 349] on icon at bounding box center [24, 356] width 15 height 15
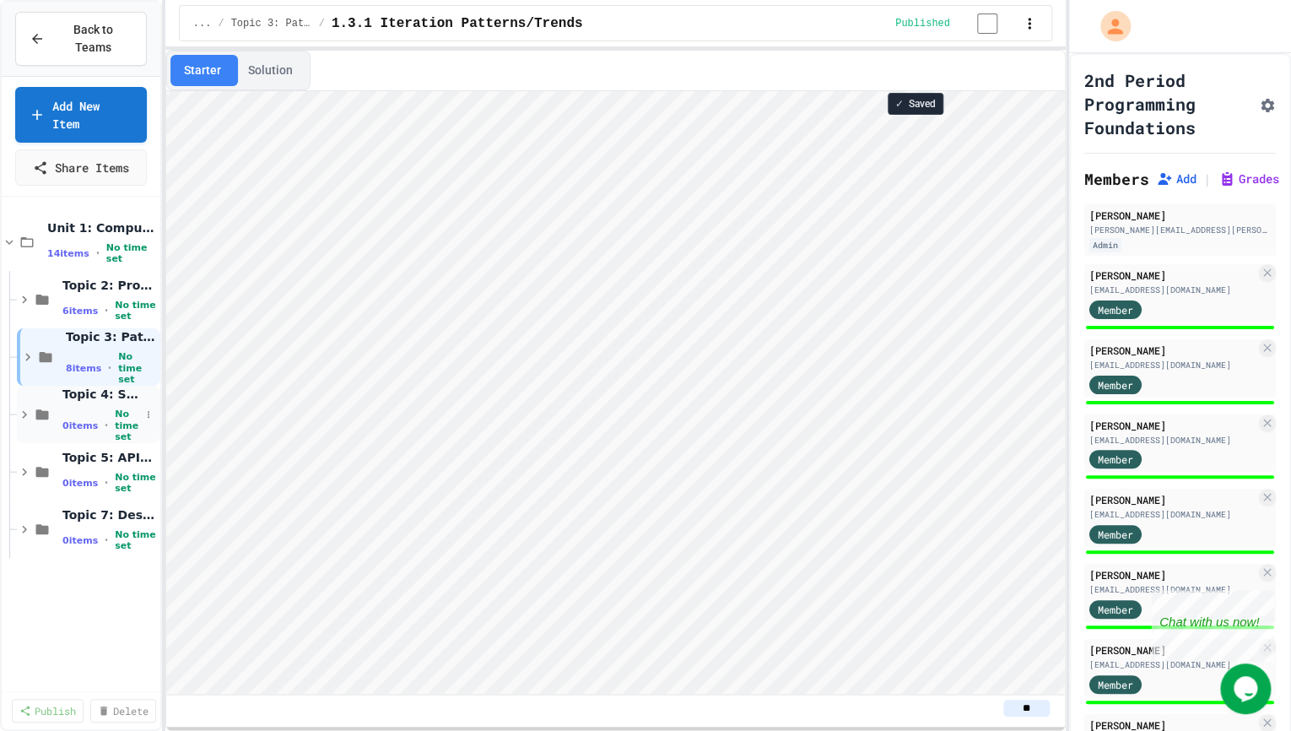
click at [76, 401] on div "Topic 4: Search/Sort Algorithims & Algorithimic Efficency 0 items • No time set" at bounding box center [101, 414] width 78 height 56
click at [100, 111] on link "Add New Item" at bounding box center [81, 113] width 124 height 58
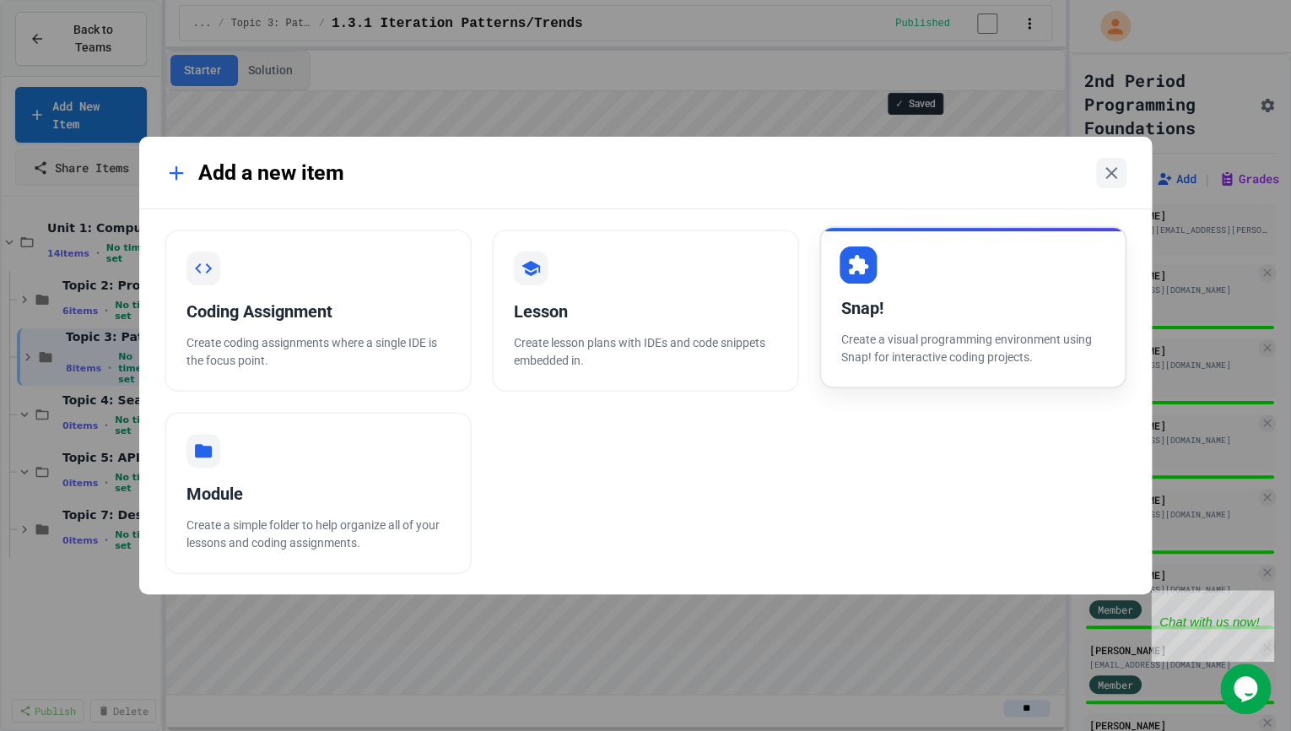
click at [889, 359] on p "Create a visual programming environment using Snap! for interactive coding proj…" at bounding box center [972, 348] width 263 height 35
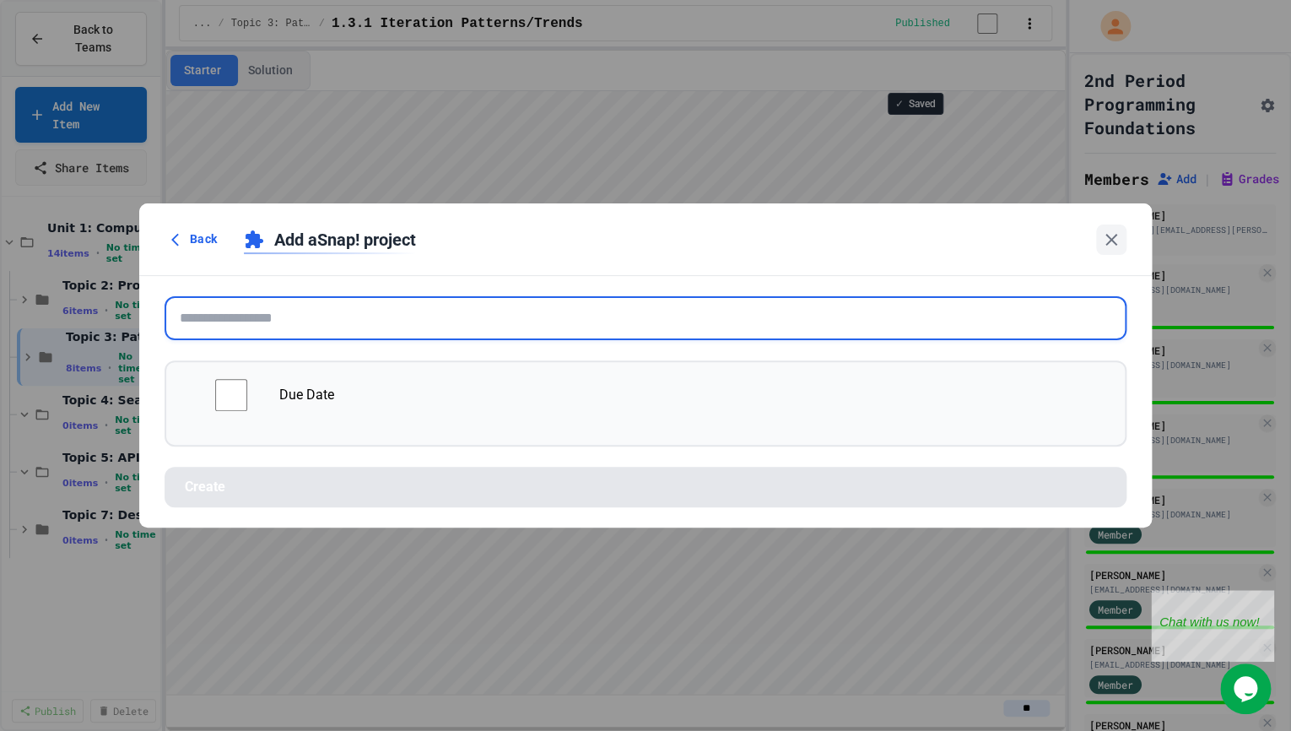
click at [307, 316] on input "text" at bounding box center [645, 318] width 962 height 44
paste input "**********"
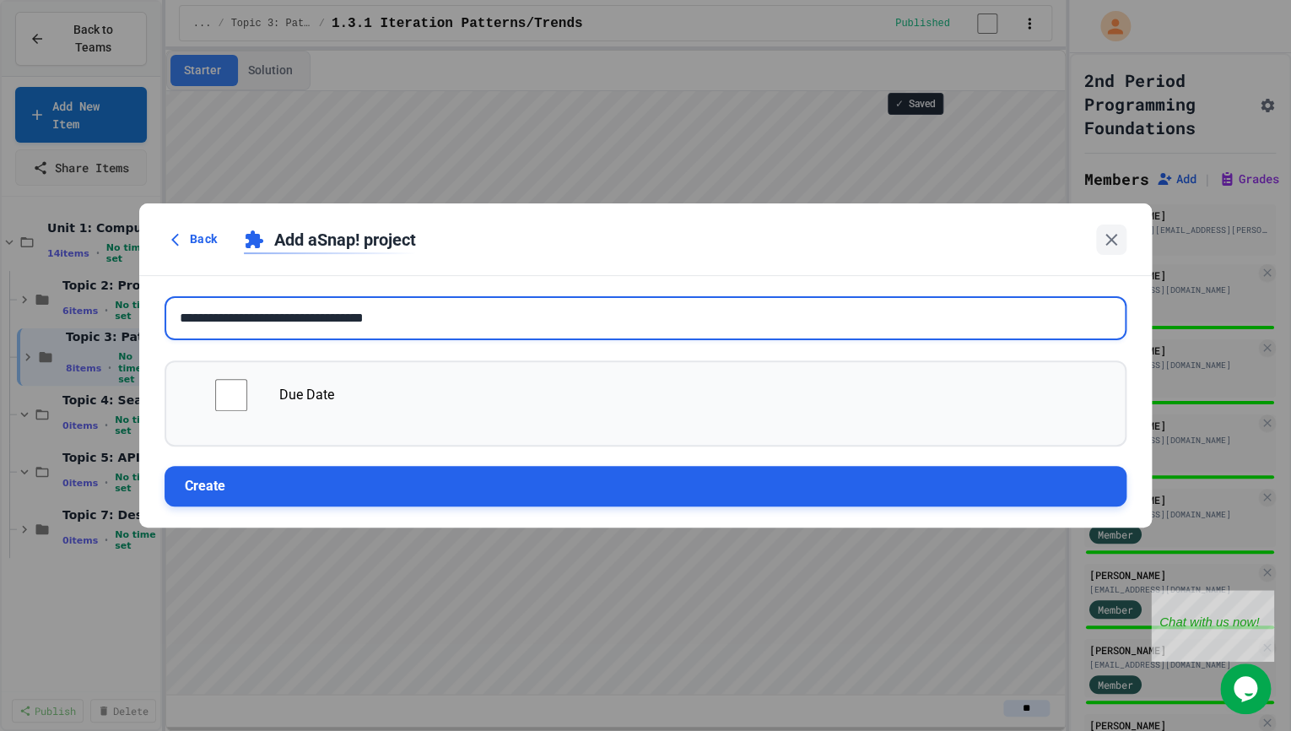
type input "**********"
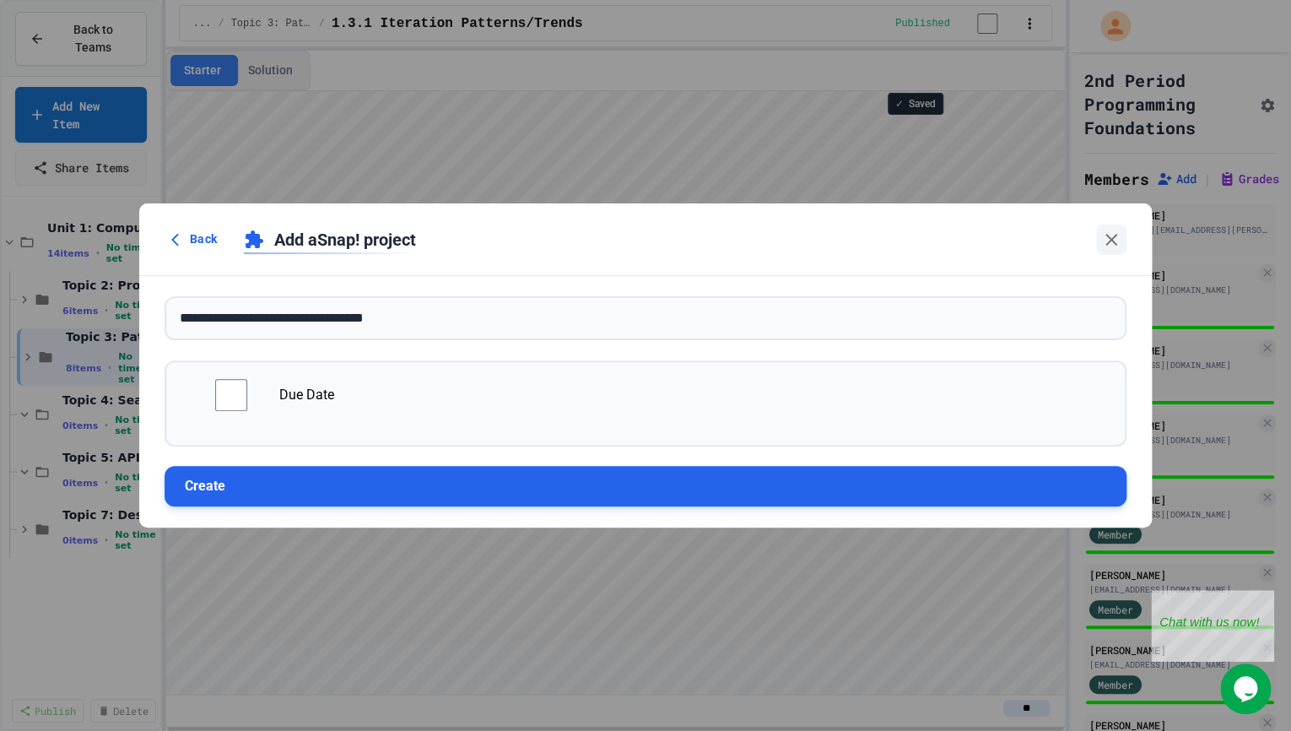
click at [248, 472] on button "Create" at bounding box center [645, 486] width 962 height 40
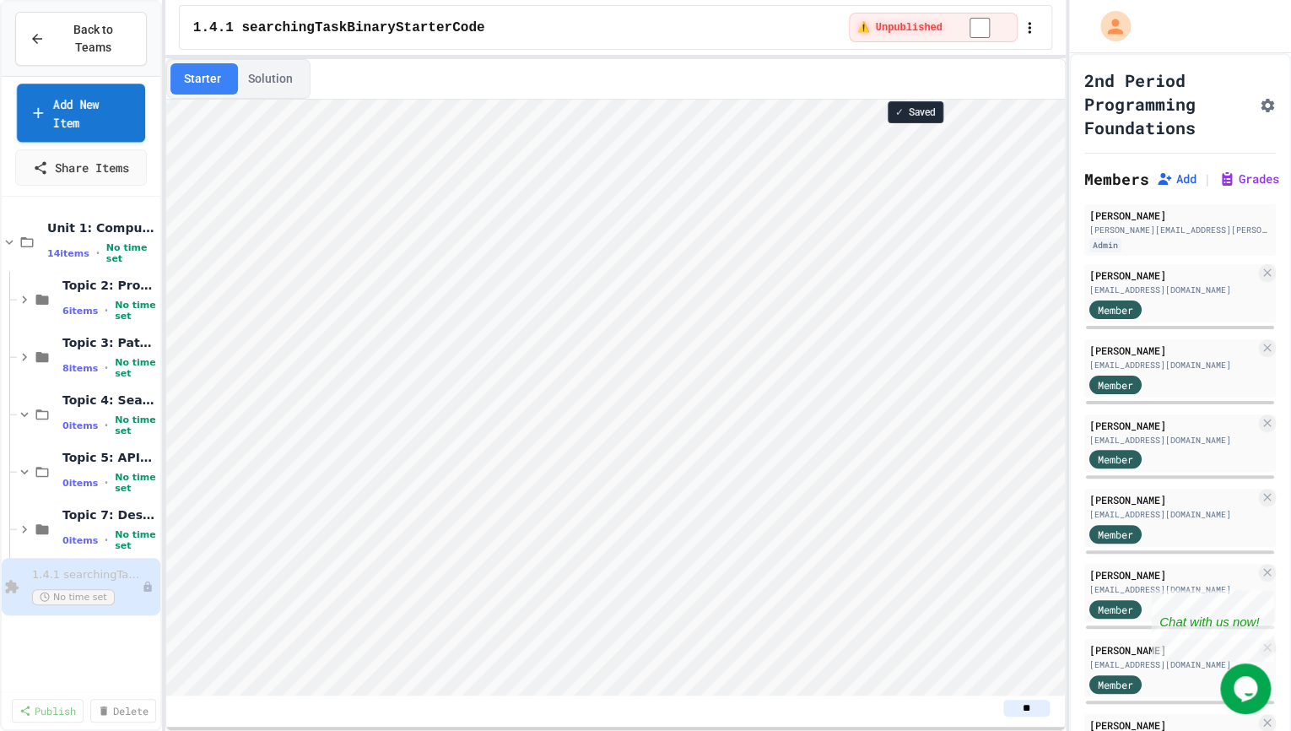
click at [84, 103] on link "Add New Item" at bounding box center [81, 113] width 128 height 58
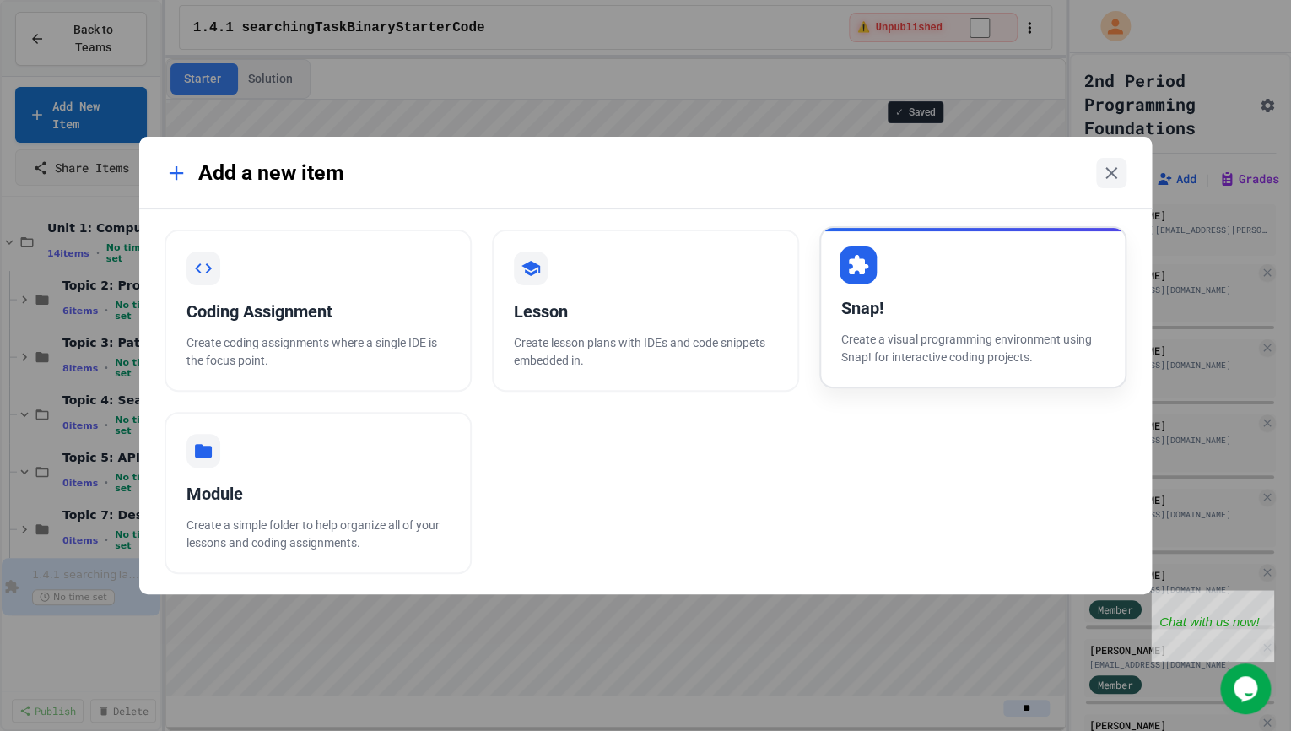
click at [913, 387] on div "Snap! Create a visual programming environment using Snap! for interactive codin…" at bounding box center [972, 307] width 307 height 162
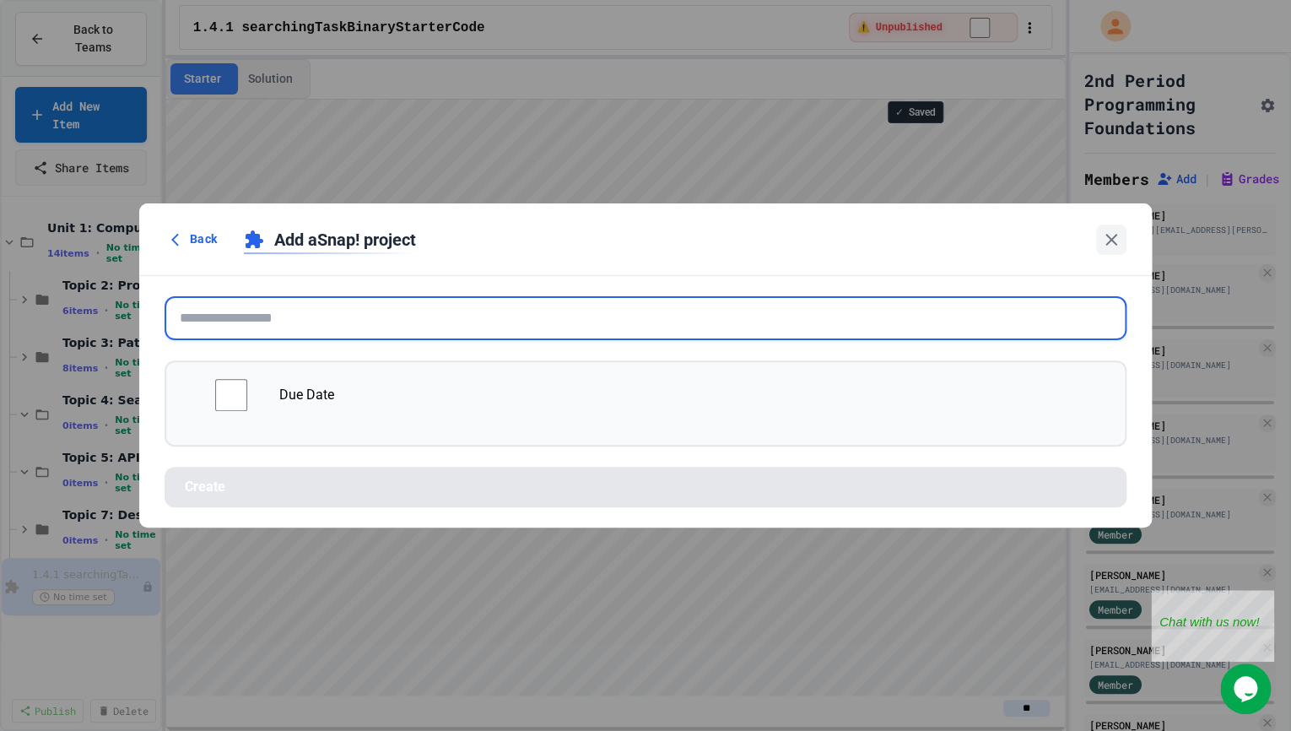
click at [666, 313] on input "text" at bounding box center [645, 318] width 962 height 44
paste input "**********"
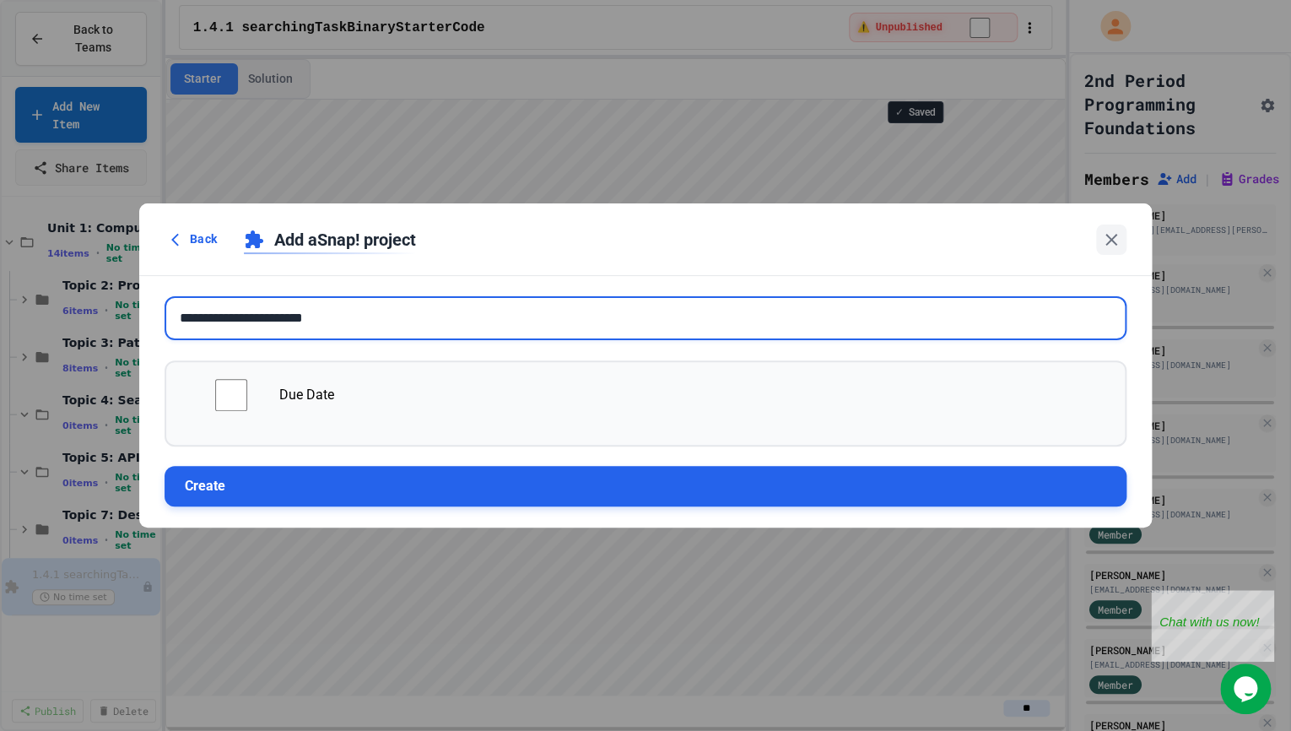
type input "**********"
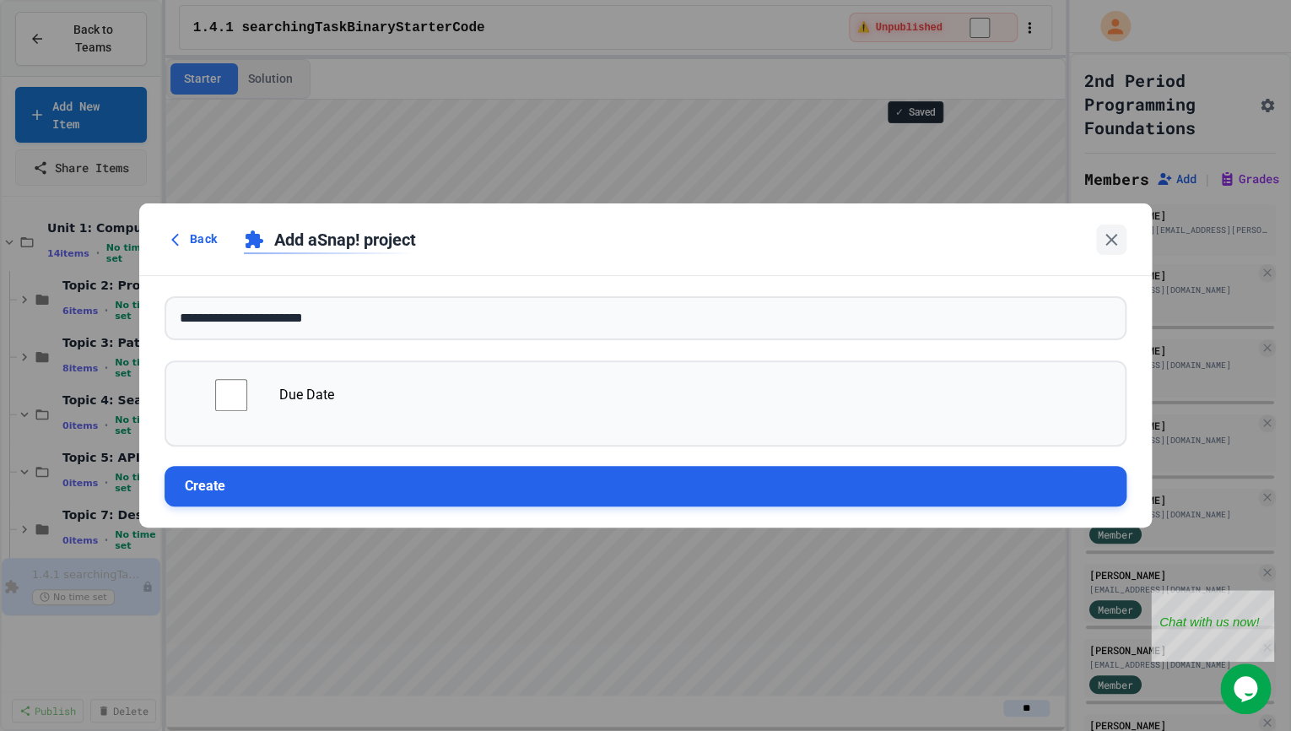
click at [435, 472] on button "Create" at bounding box center [645, 486] width 962 height 40
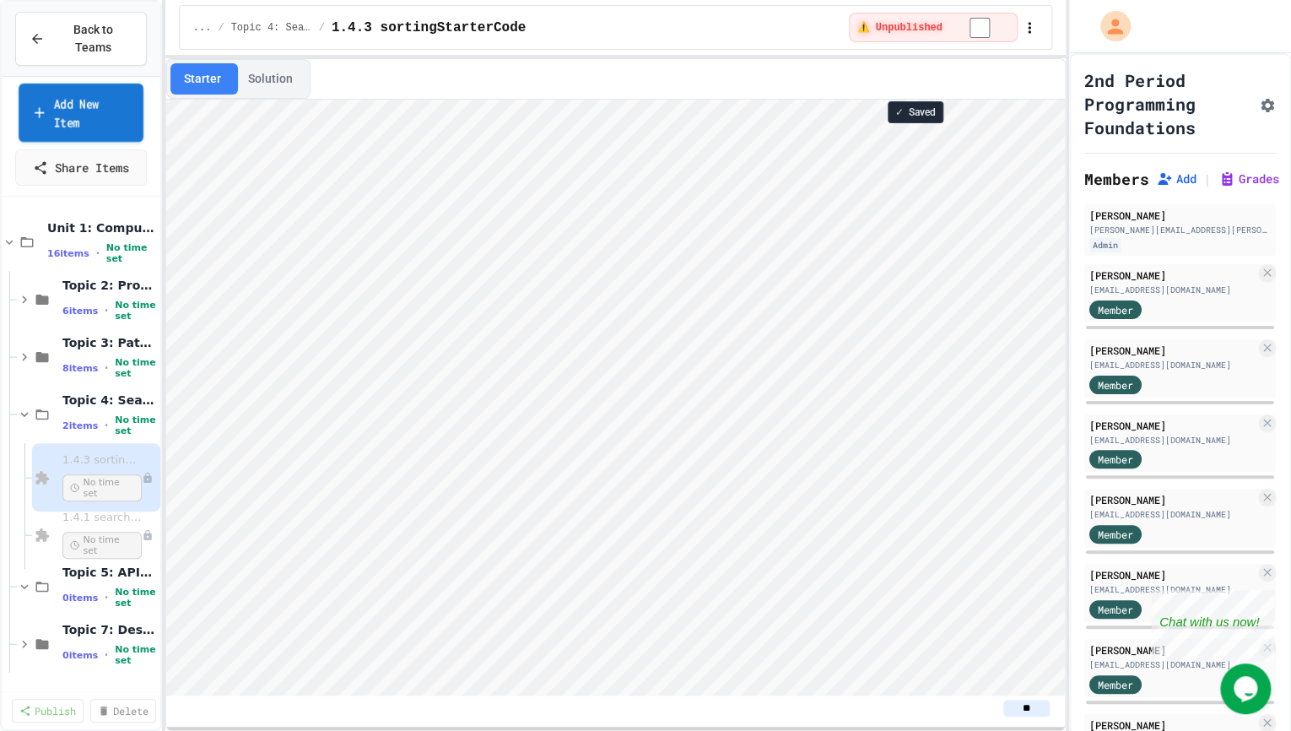
click at [78, 104] on link "Add New Item" at bounding box center [81, 113] width 125 height 58
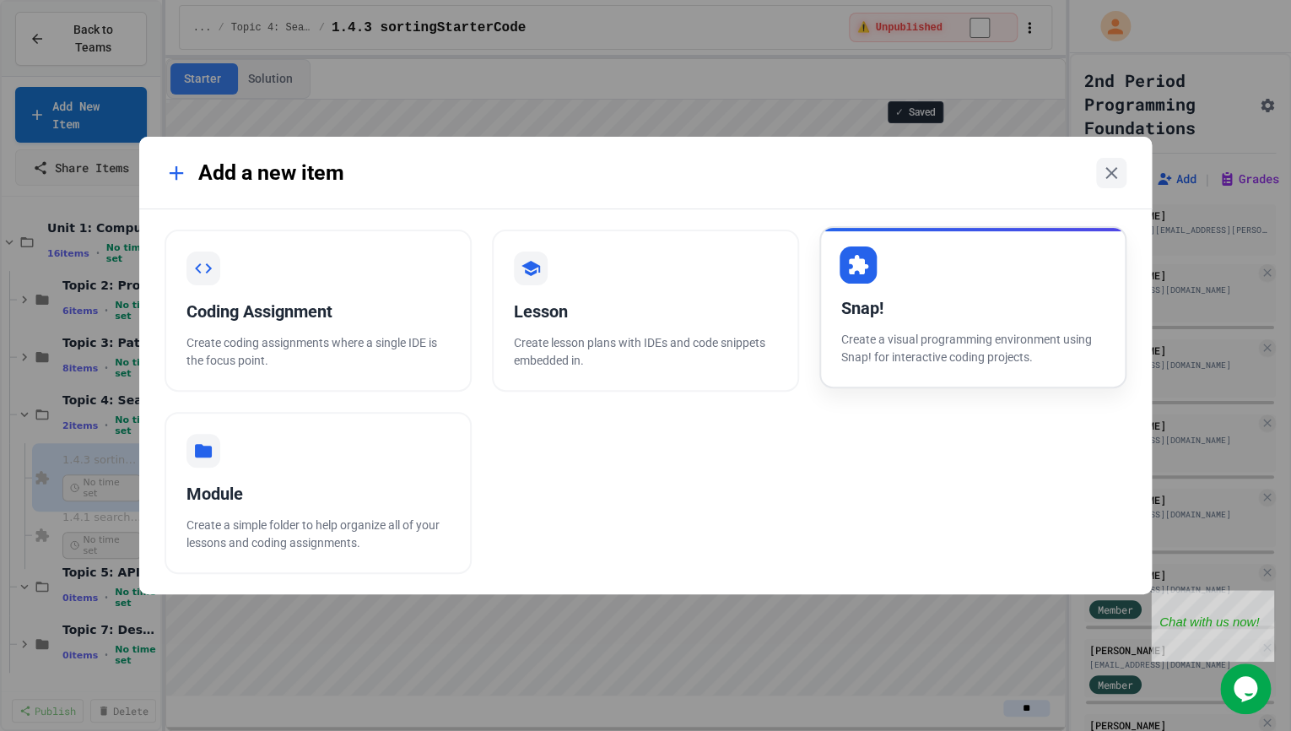
click at [909, 361] on p "Create a visual programming environment using Snap! for interactive coding proj…" at bounding box center [972, 348] width 263 height 35
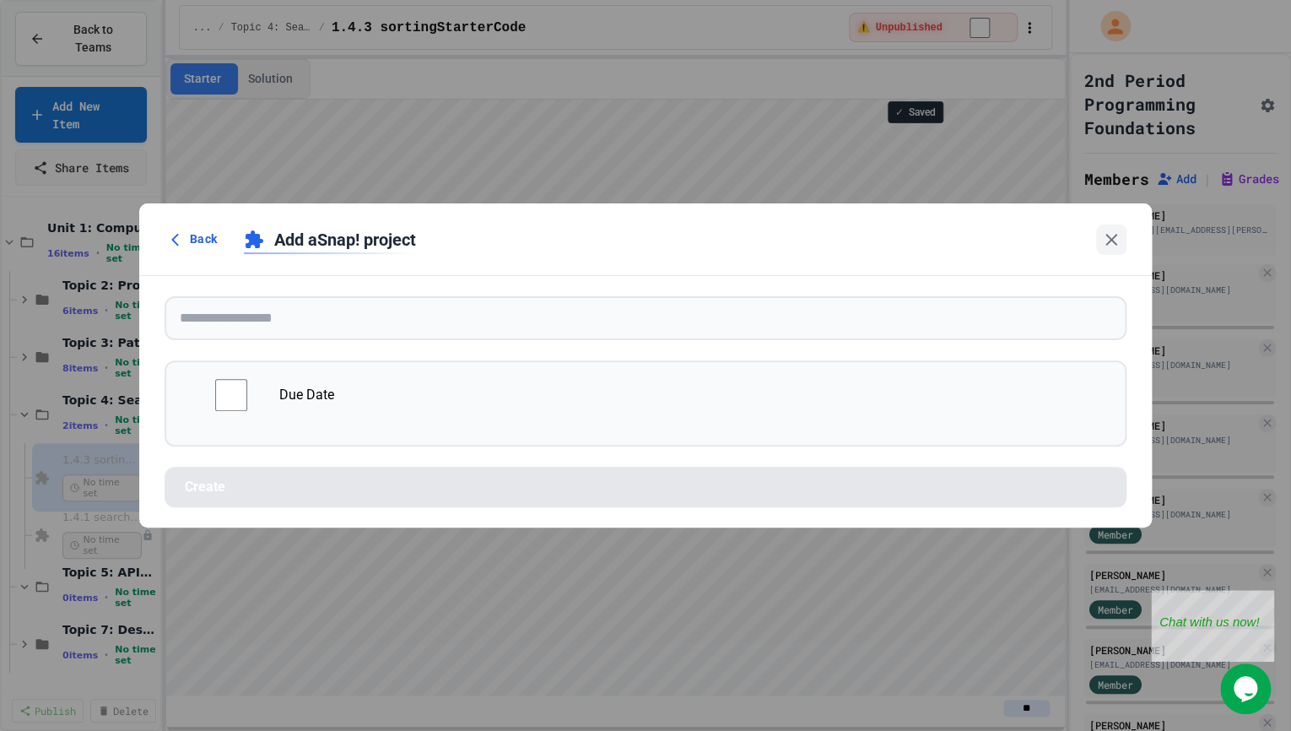
click at [766, 285] on form "Due Date Create" at bounding box center [645, 401] width 1012 height 251
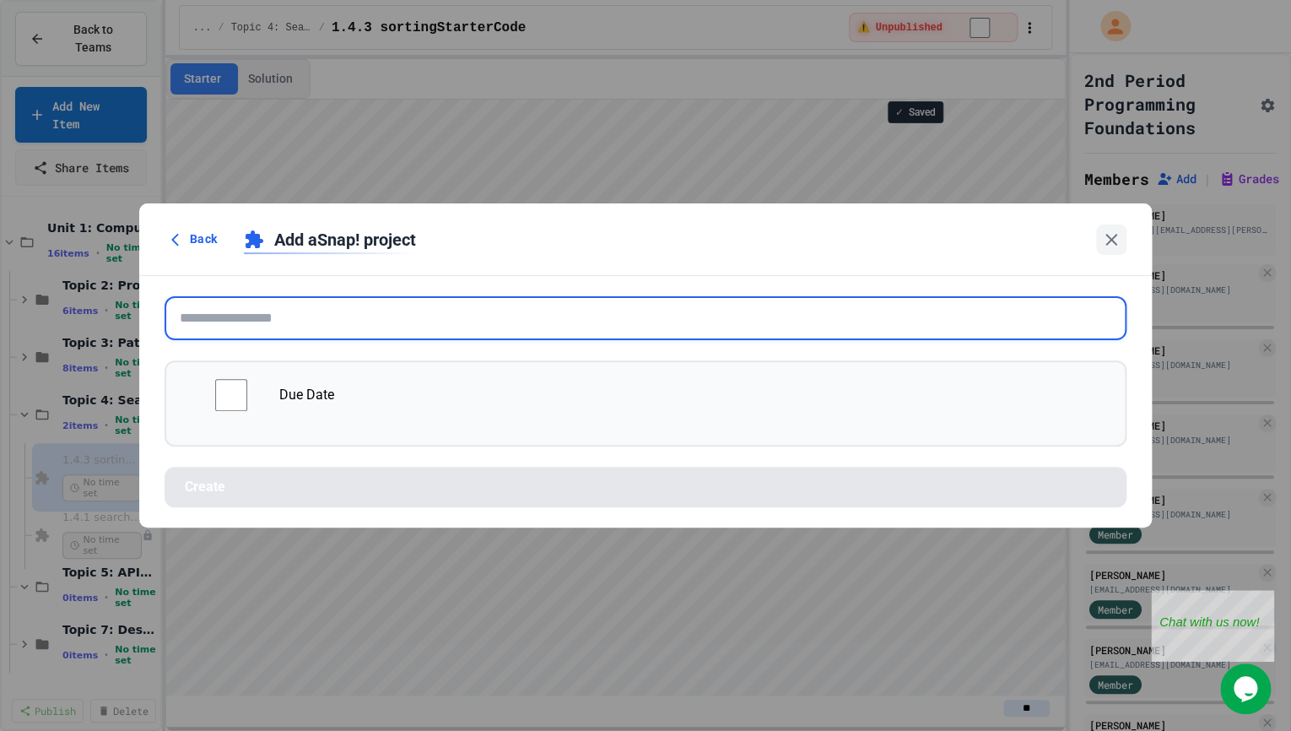
click at [758, 305] on input "text" at bounding box center [645, 318] width 962 height 44
paste input "**********"
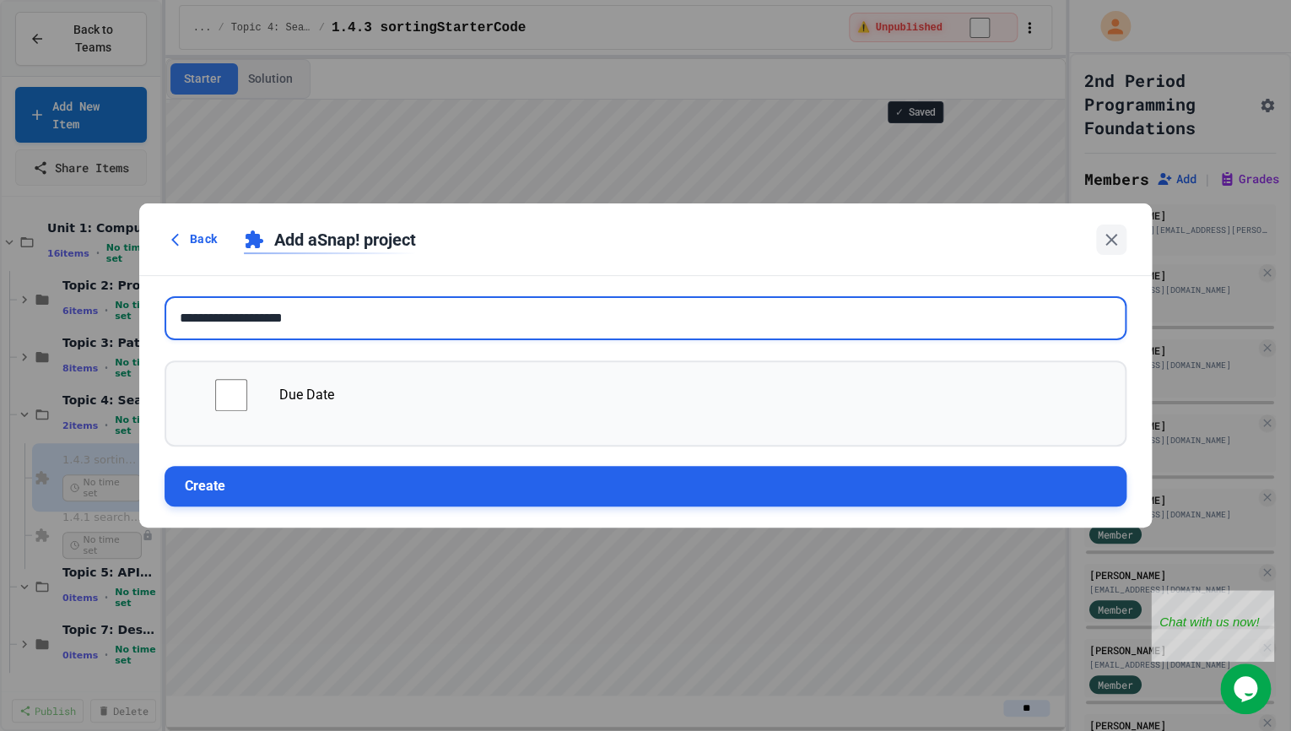
type input "**********"
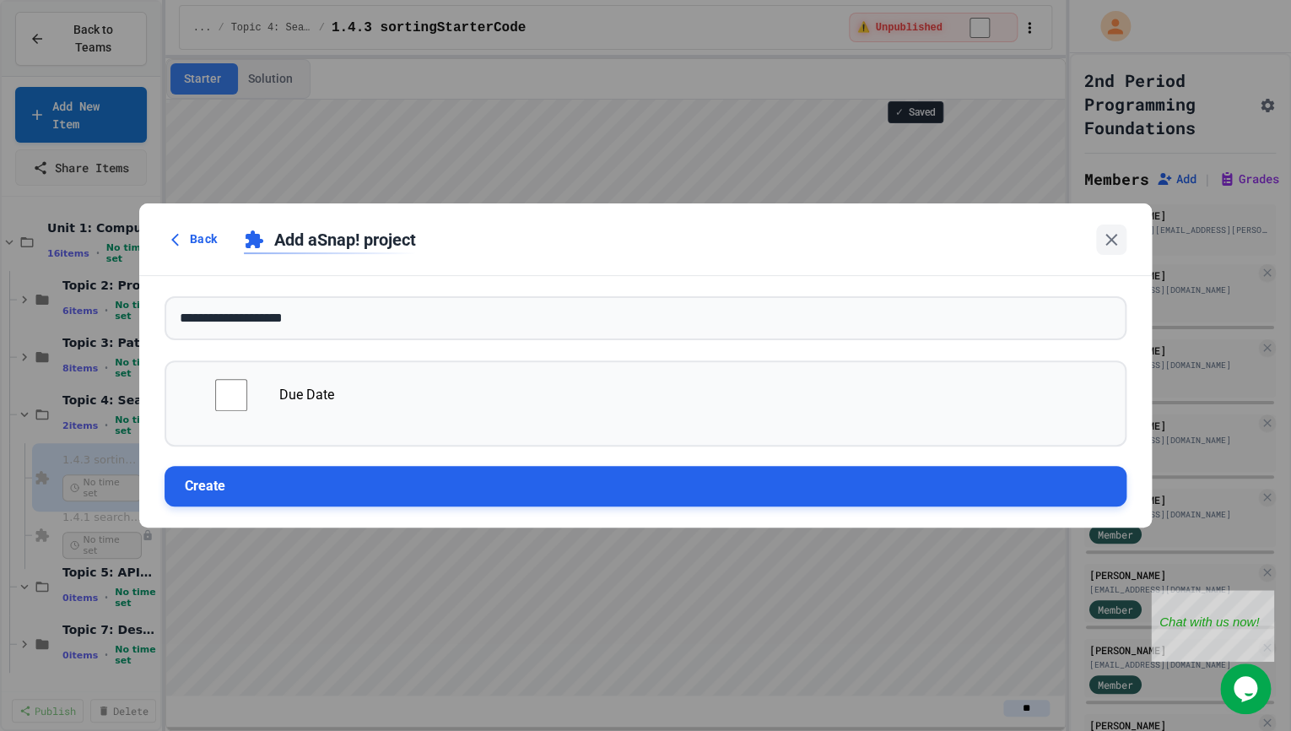
click at [556, 485] on button "Create" at bounding box center [645, 486] width 962 height 40
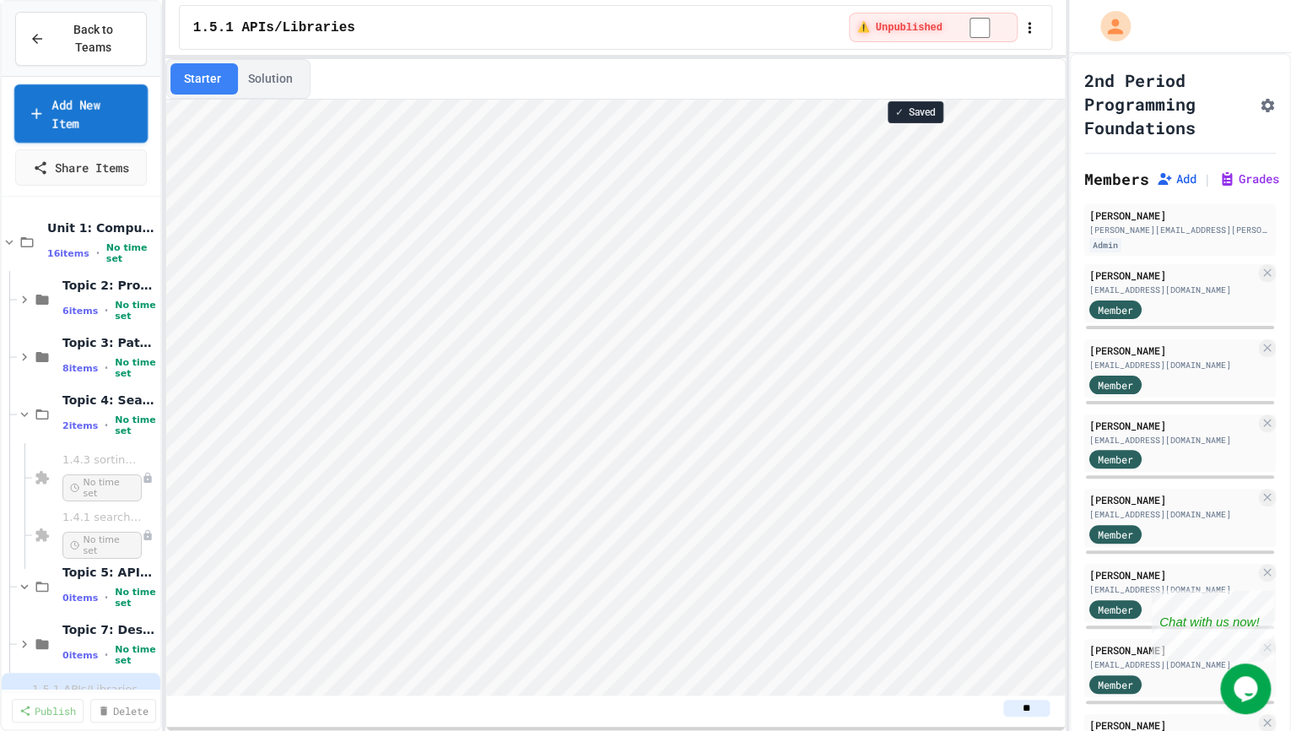
click at [93, 123] on link "Add New Item" at bounding box center [80, 113] width 133 height 58
click at [113, 118] on link "Add New Item" at bounding box center [81, 113] width 132 height 58
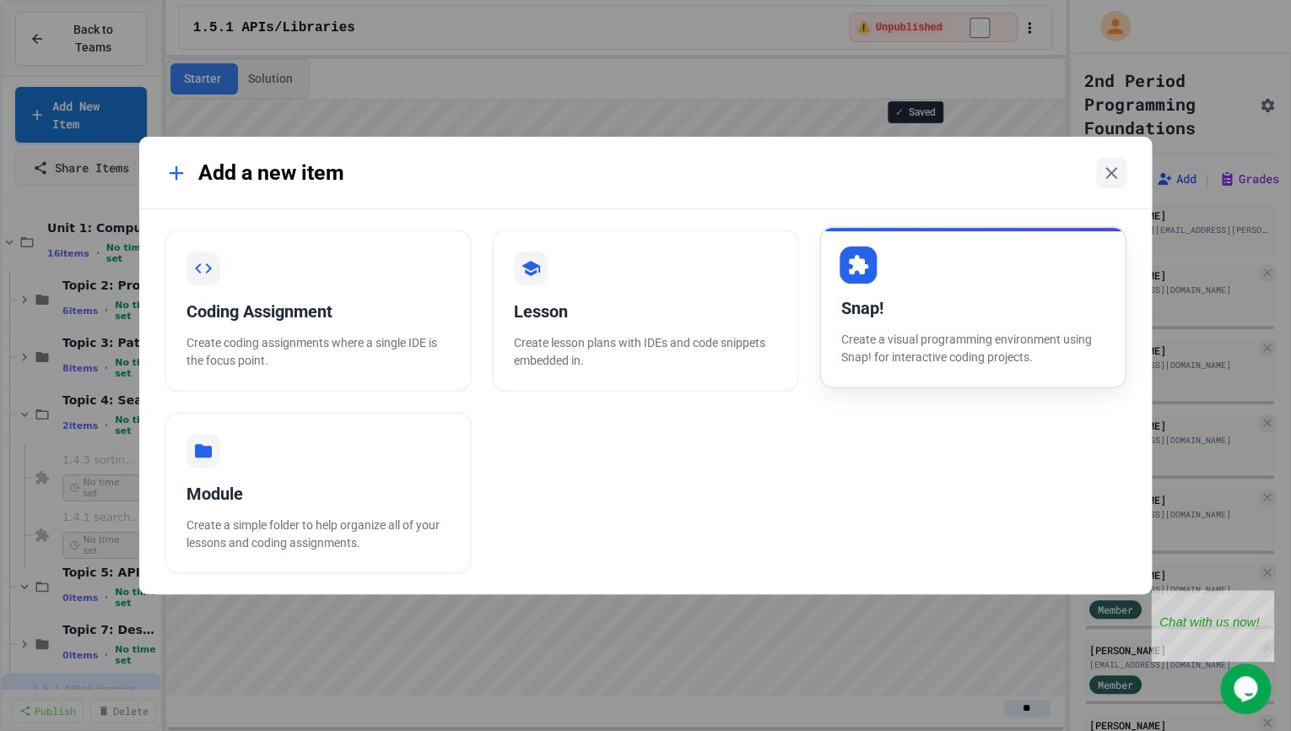
click at [880, 312] on div "Snap!" at bounding box center [972, 307] width 263 height 25
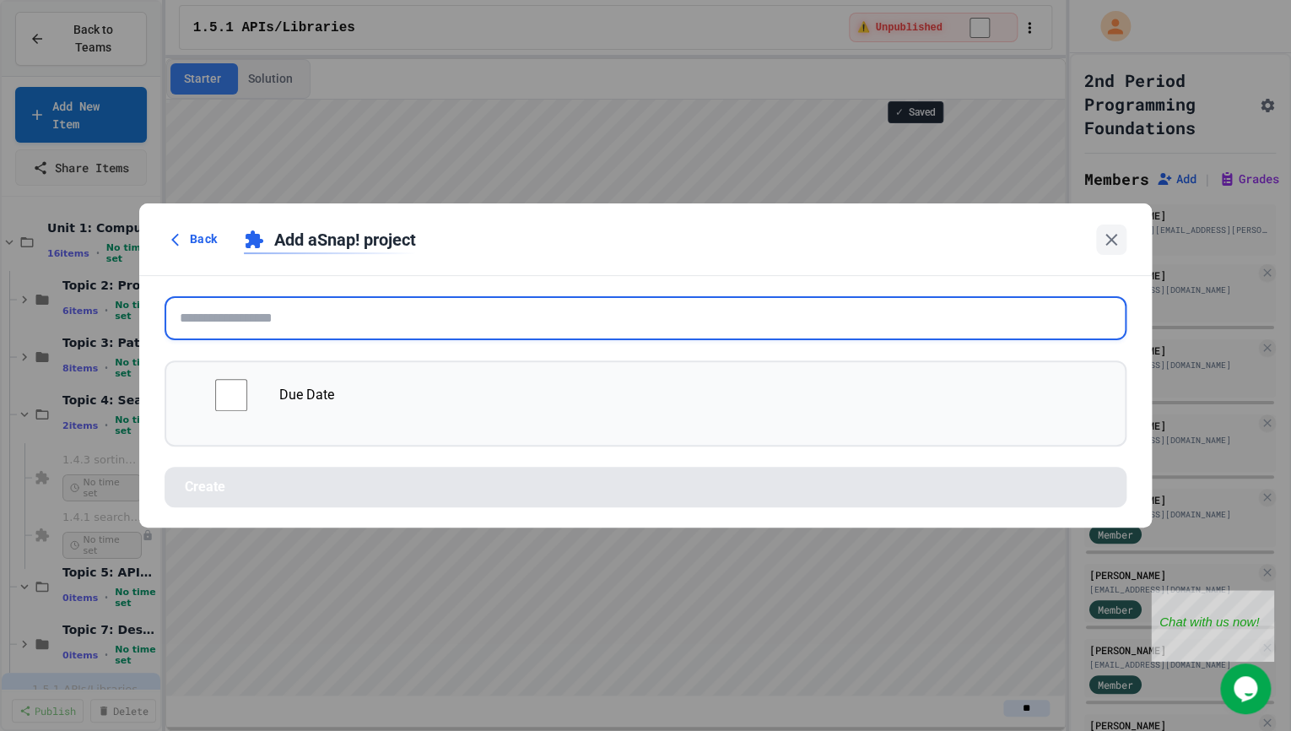
click at [697, 314] on input "text" at bounding box center [645, 318] width 962 height 44
paste input "**********"
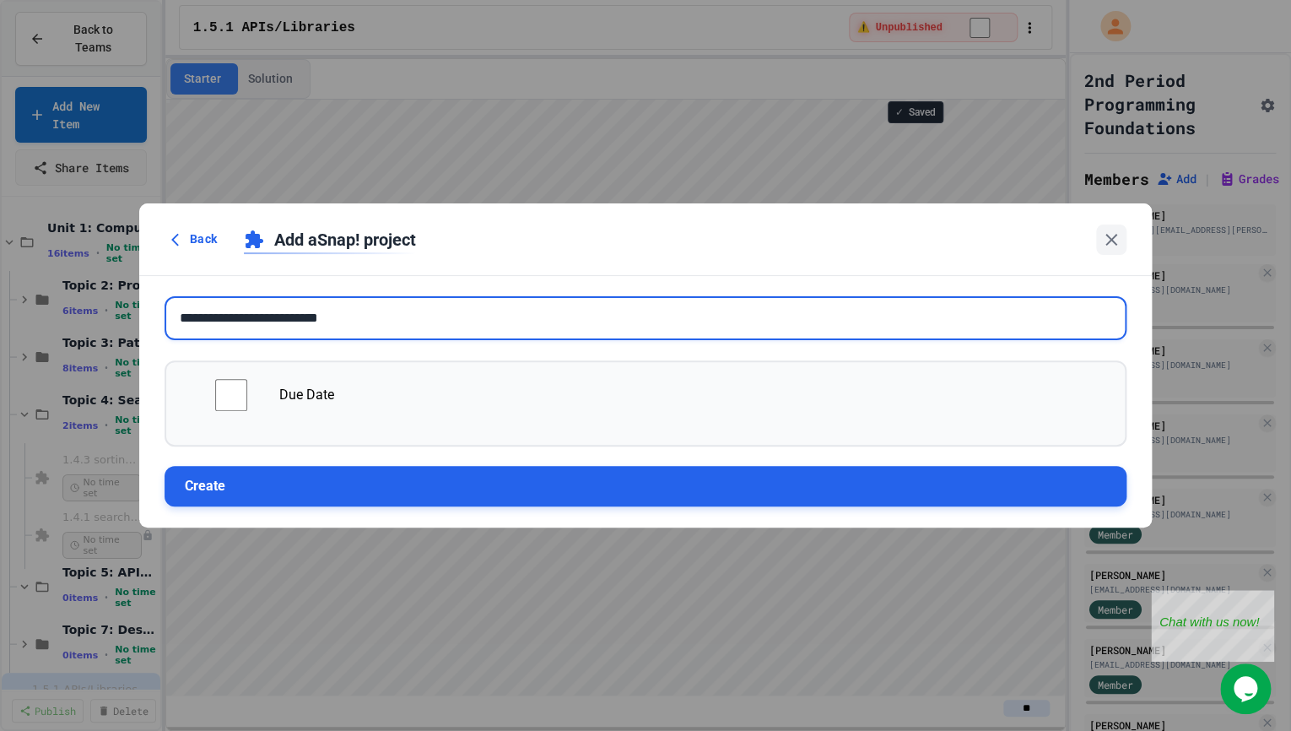
type input "**********"
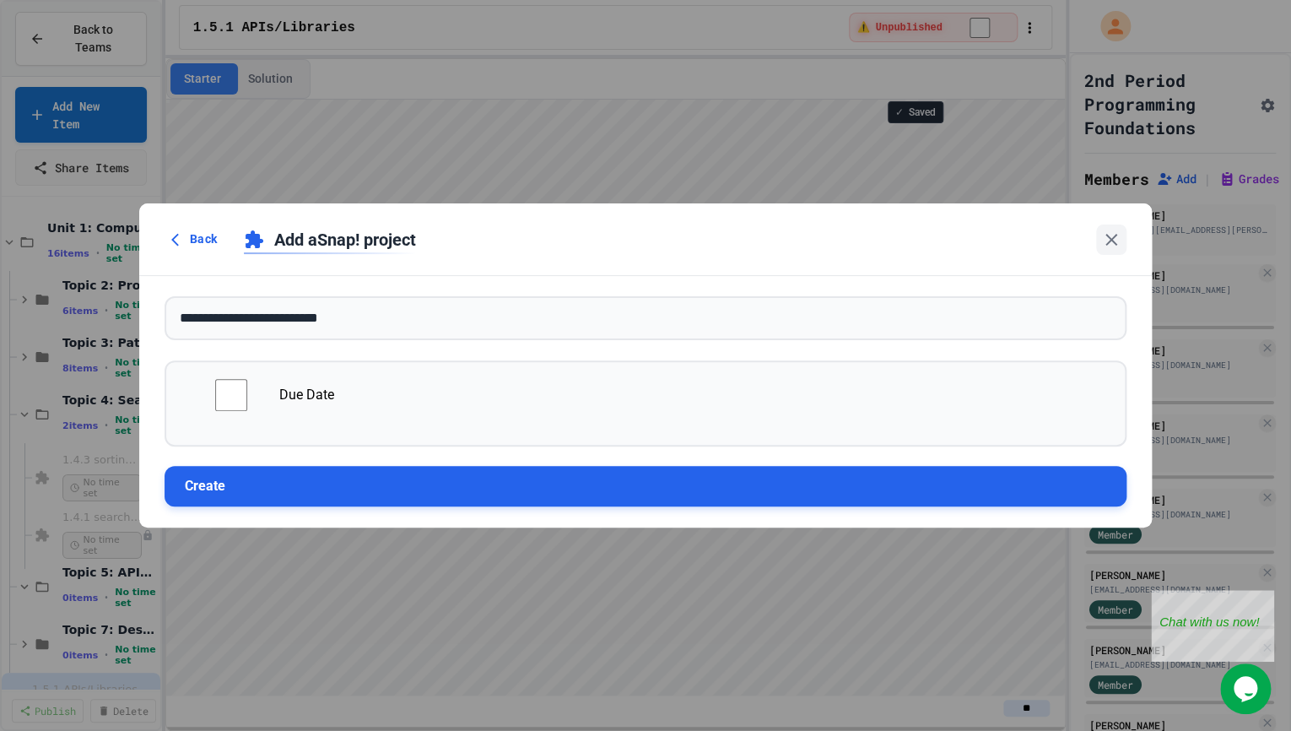
click at [501, 480] on button "Create" at bounding box center [645, 486] width 962 height 40
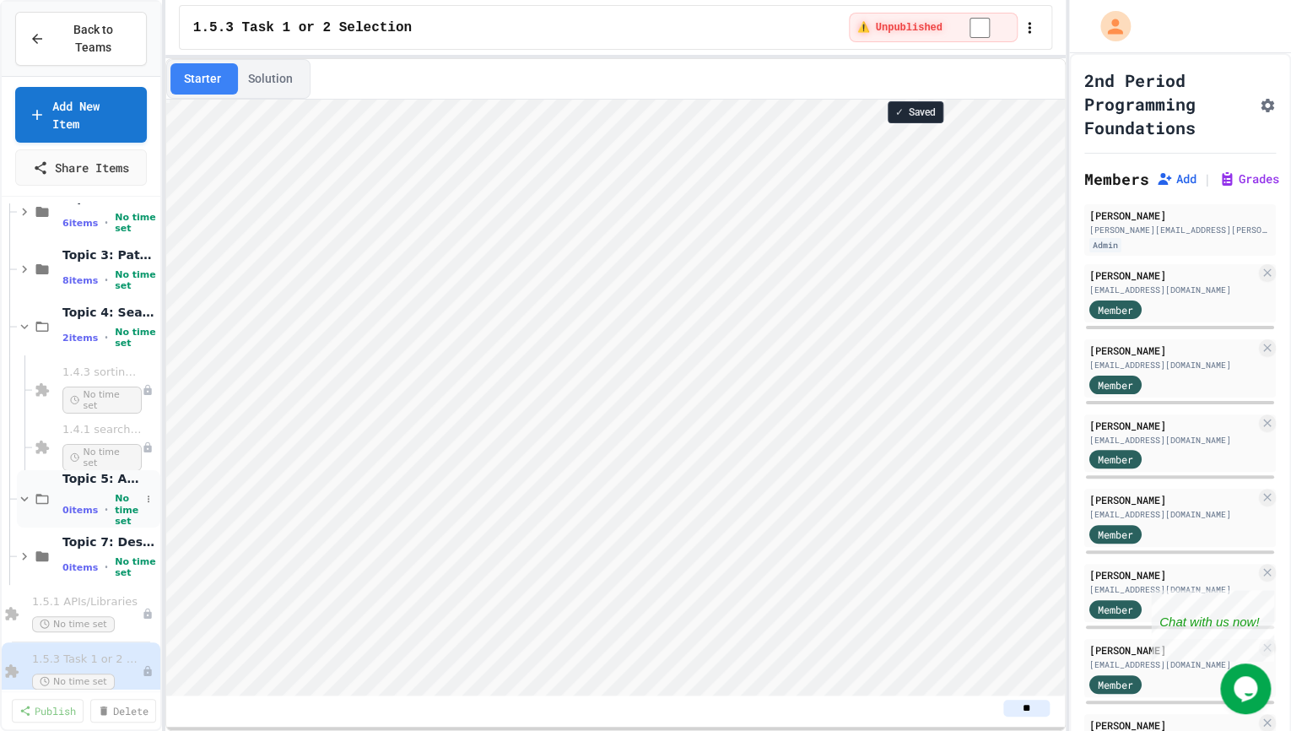
scroll to position [109, 0]
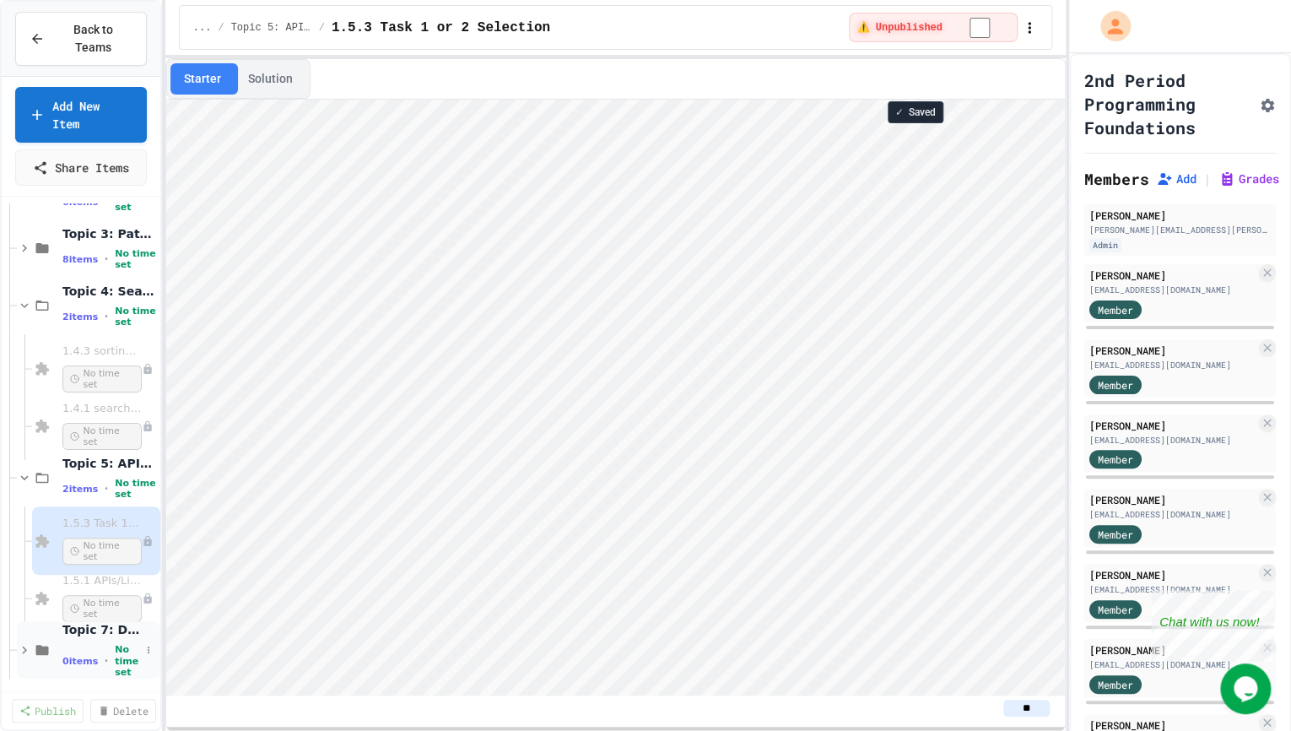
click at [69, 655] on span "0 items" at bounding box center [79, 660] width 35 height 11
click at [82, 111] on link "Add New Item" at bounding box center [80, 112] width 122 height 60
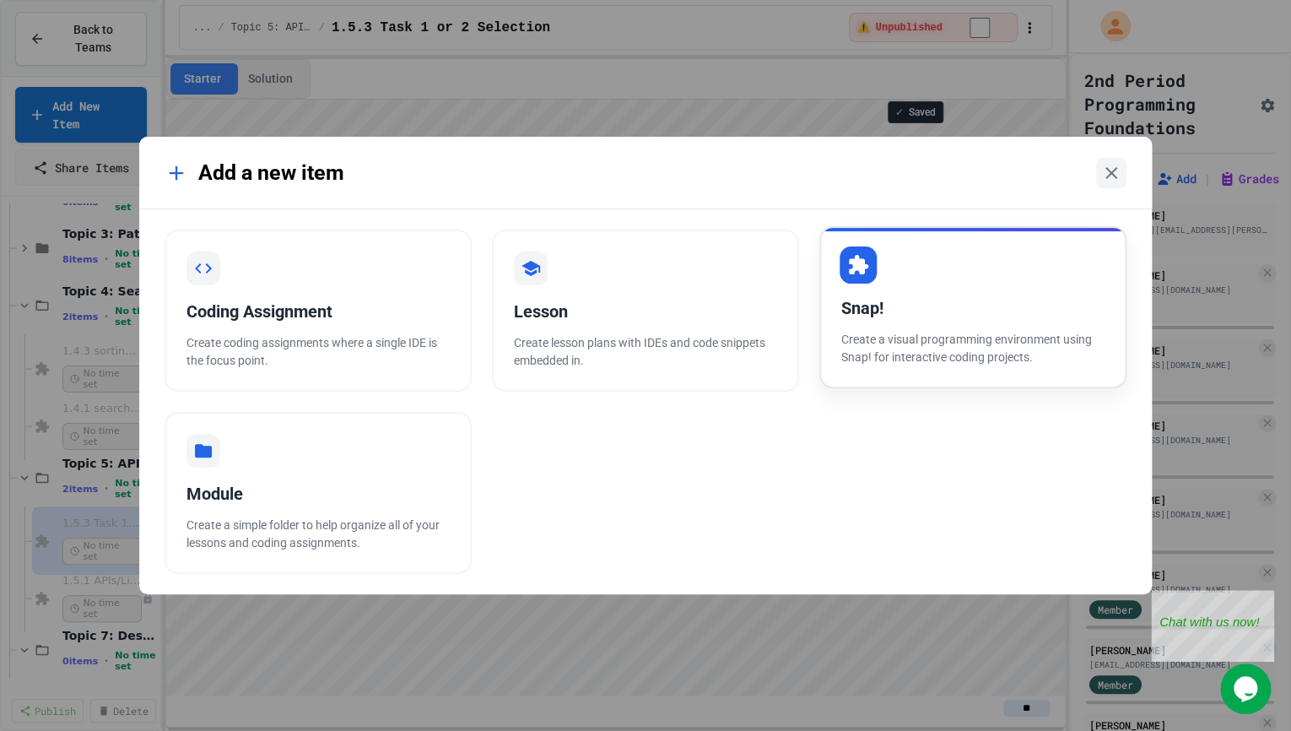
click at [980, 375] on div "Snap! Create a visual programming environment using Snap! for interactive codin…" at bounding box center [972, 307] width 307 height 162
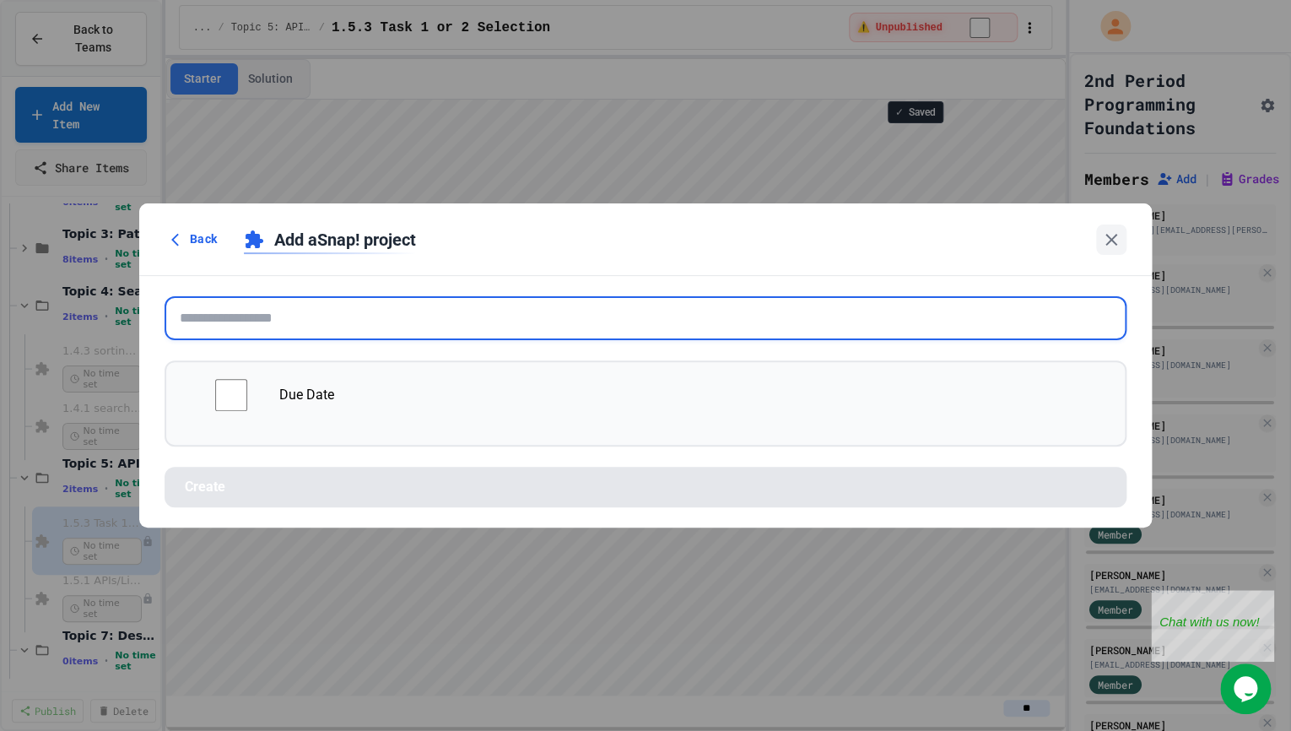
click at [745, 319] on input "text" at bounding box center [645, 318] width 962 height 44
paste input "**********"
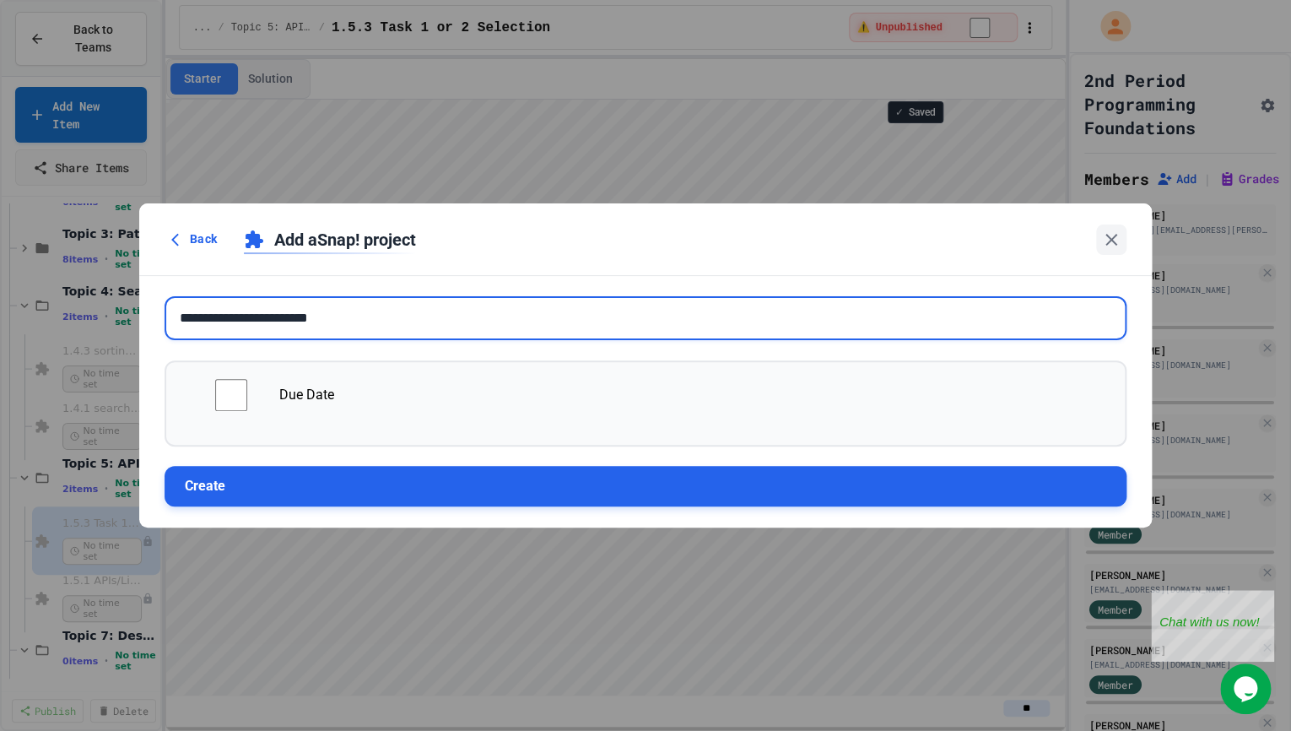
type input "**********"
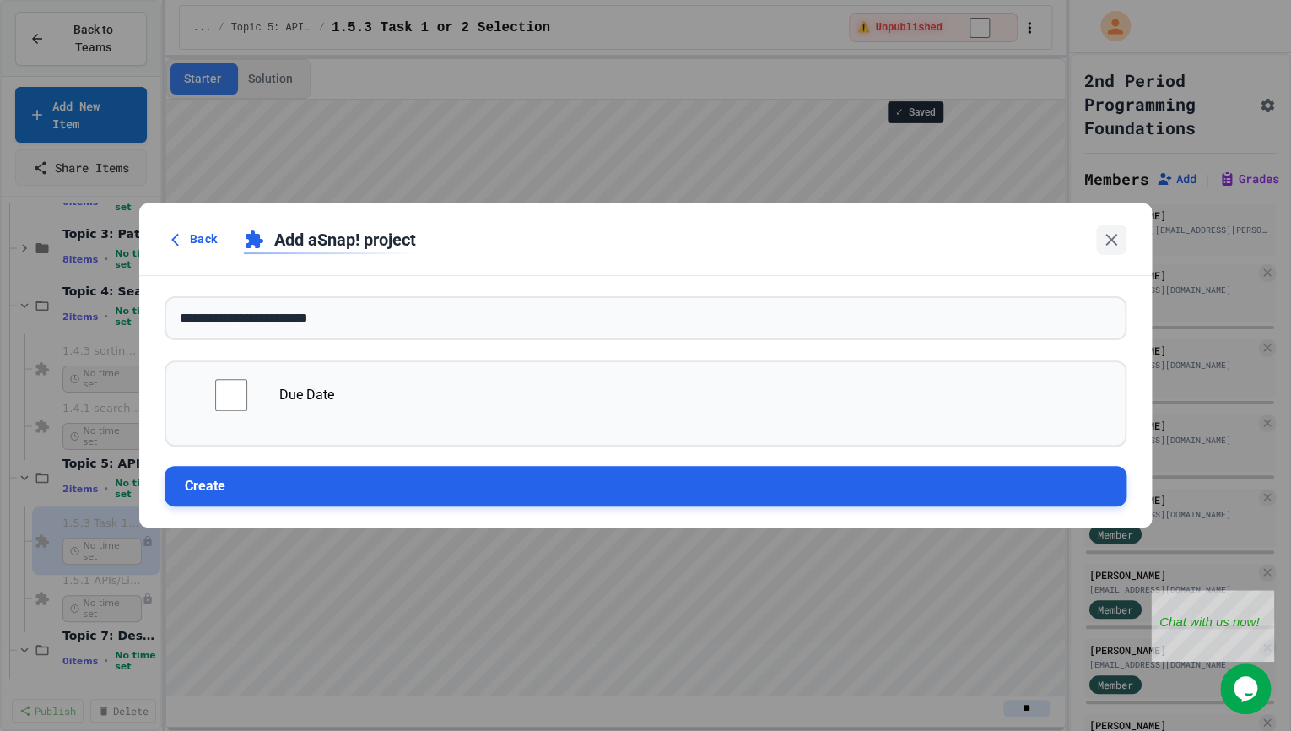
click at [429, 469] on button "Create" at bounding box center [645, 486] width 962 height 40
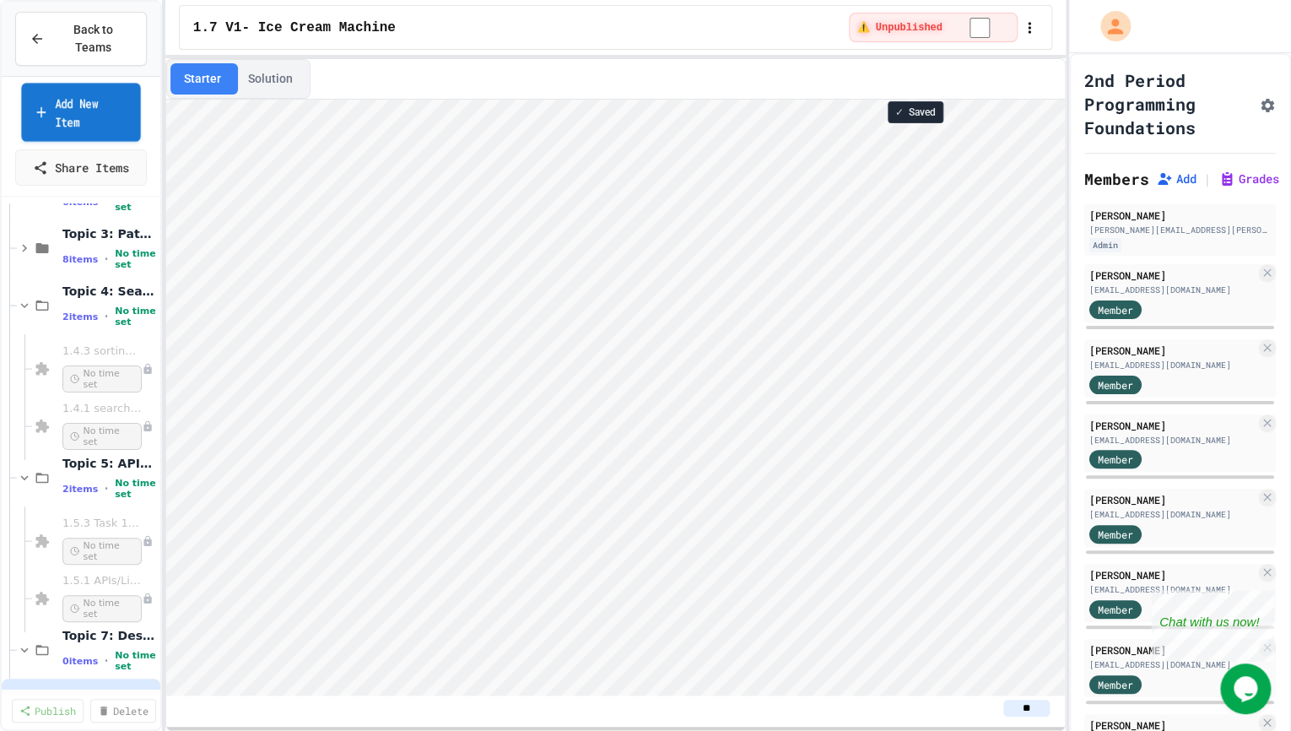
click at [101, 116] on link "Add New Item" at bounding box center [80, 112] width 119 height 58
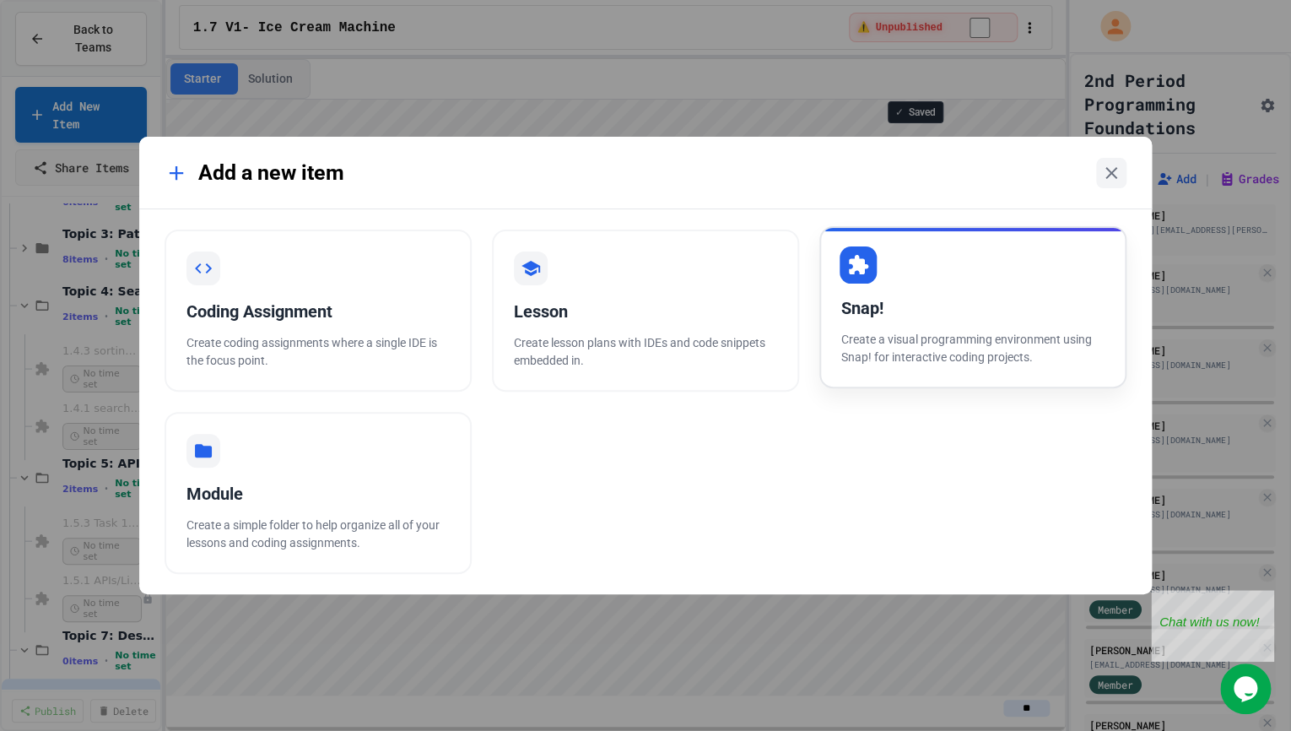
click at [920, 351] on p "Create a visual programming environment using Snap! for interactive coding proj…" at bounding box center [972, 348] width 263 height 35
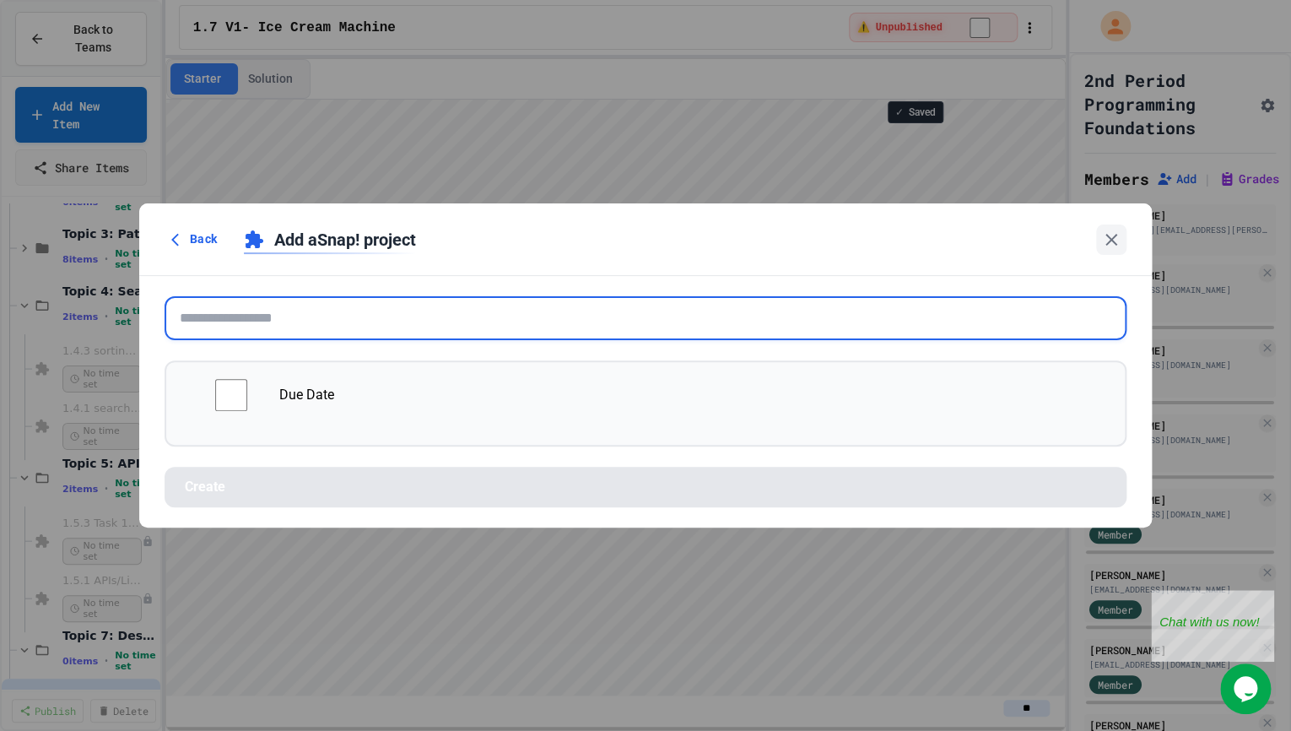
click at [359, 312] on input "text" at bounding box center [645, 318] width 962 height 44
paste input "**********"
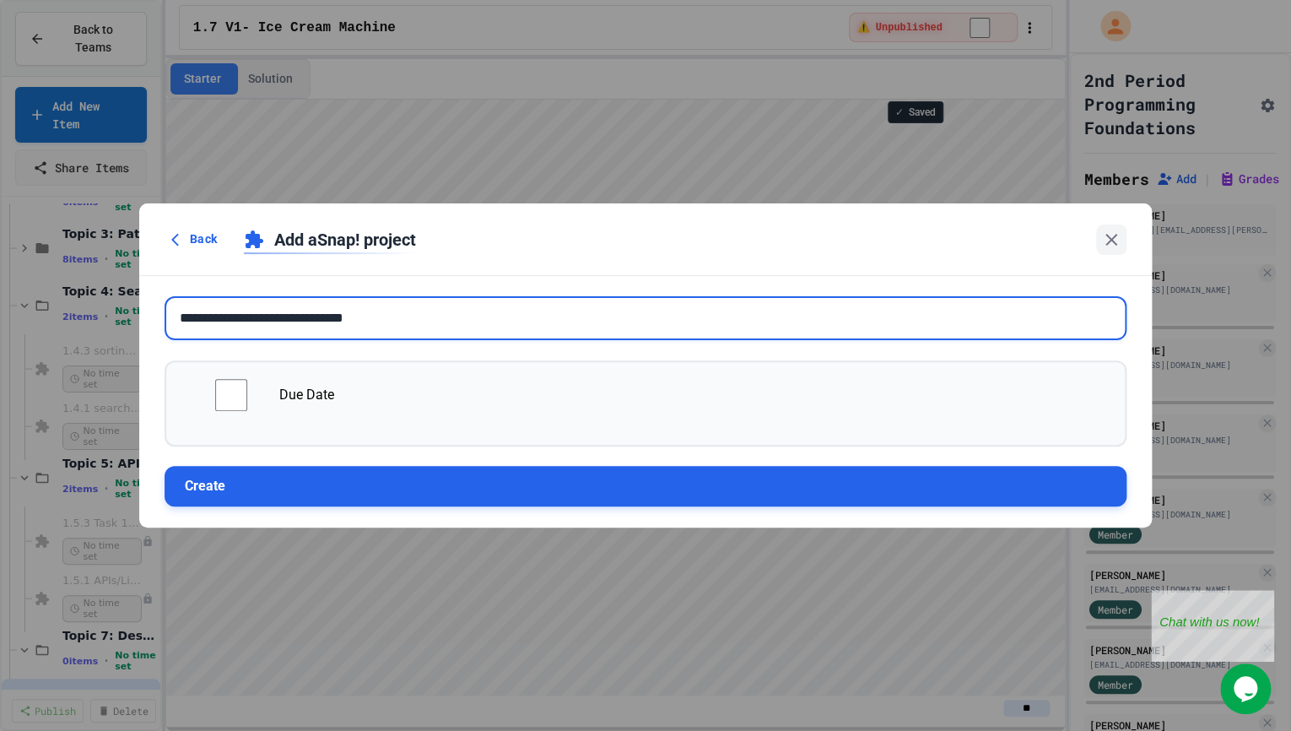
type input "**********"
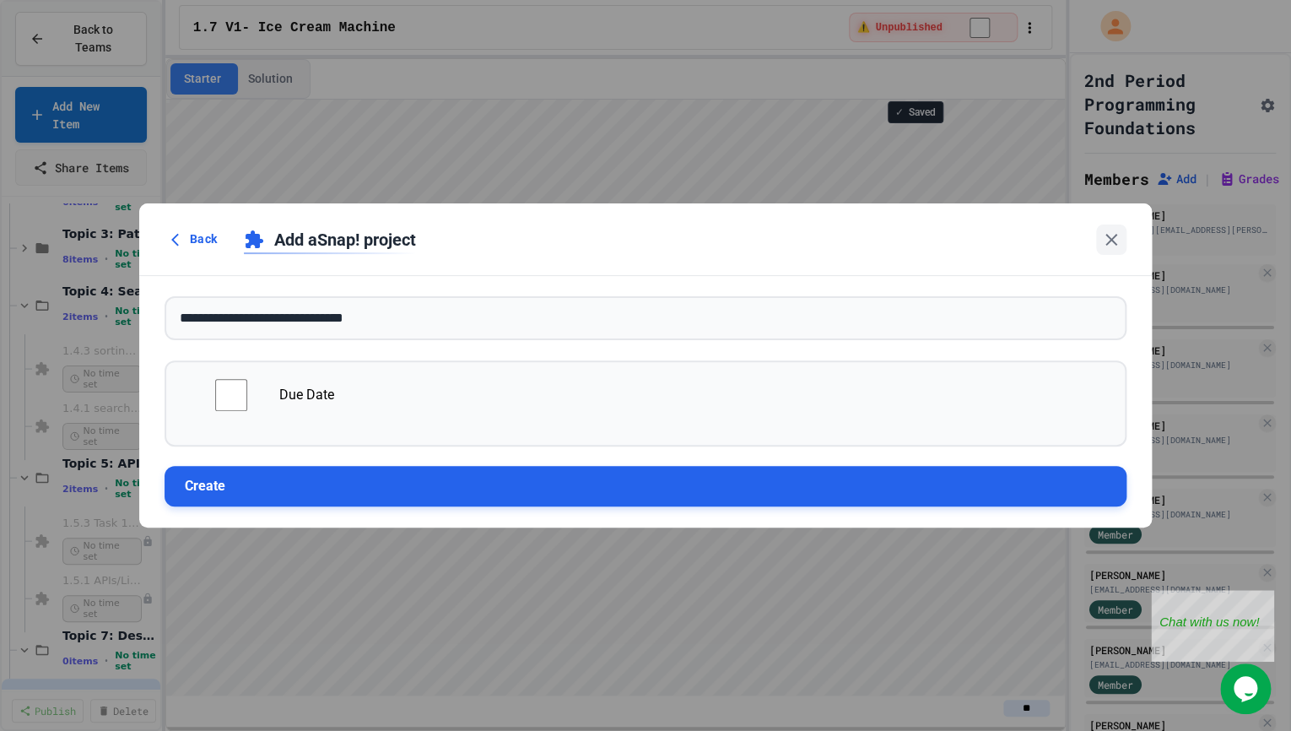
click at [268, 480] on button "Create" at bounding box center [645, 486] width 962 height 40
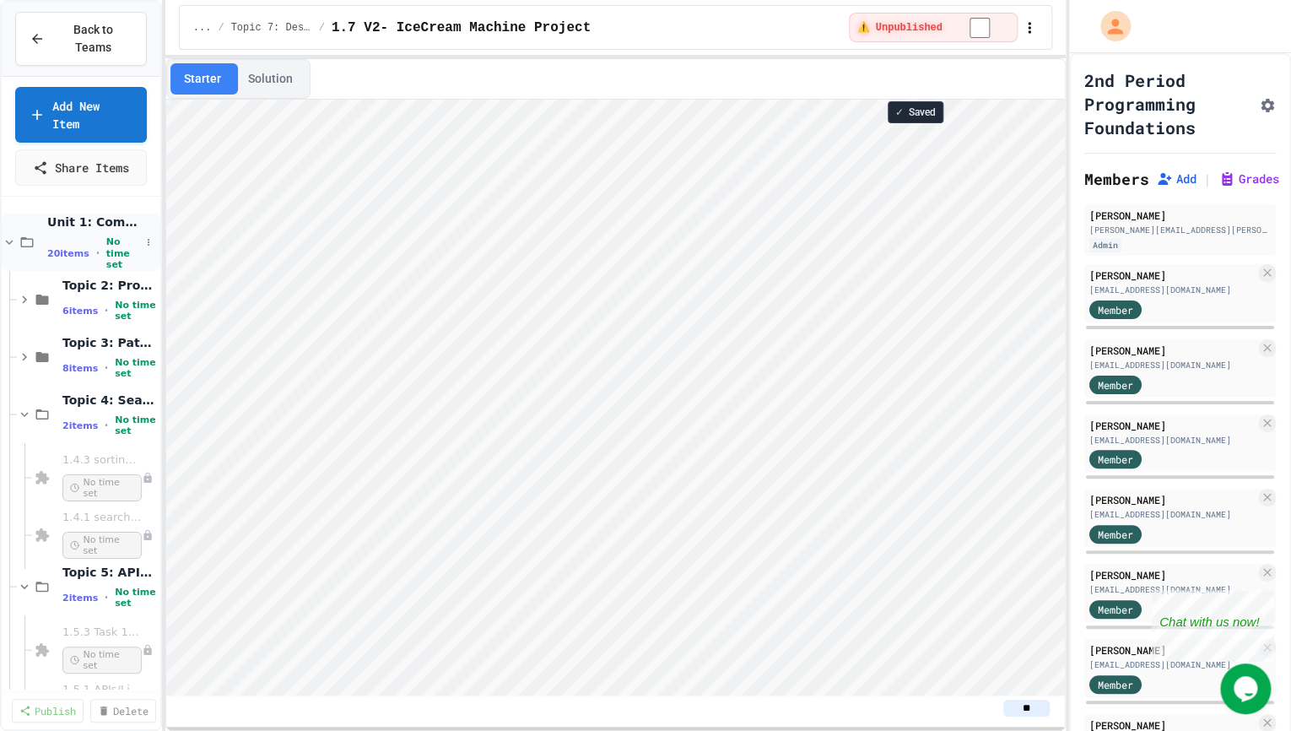
click at [11, 245] on icon at bounding box center [9, 242] width 15 height 15
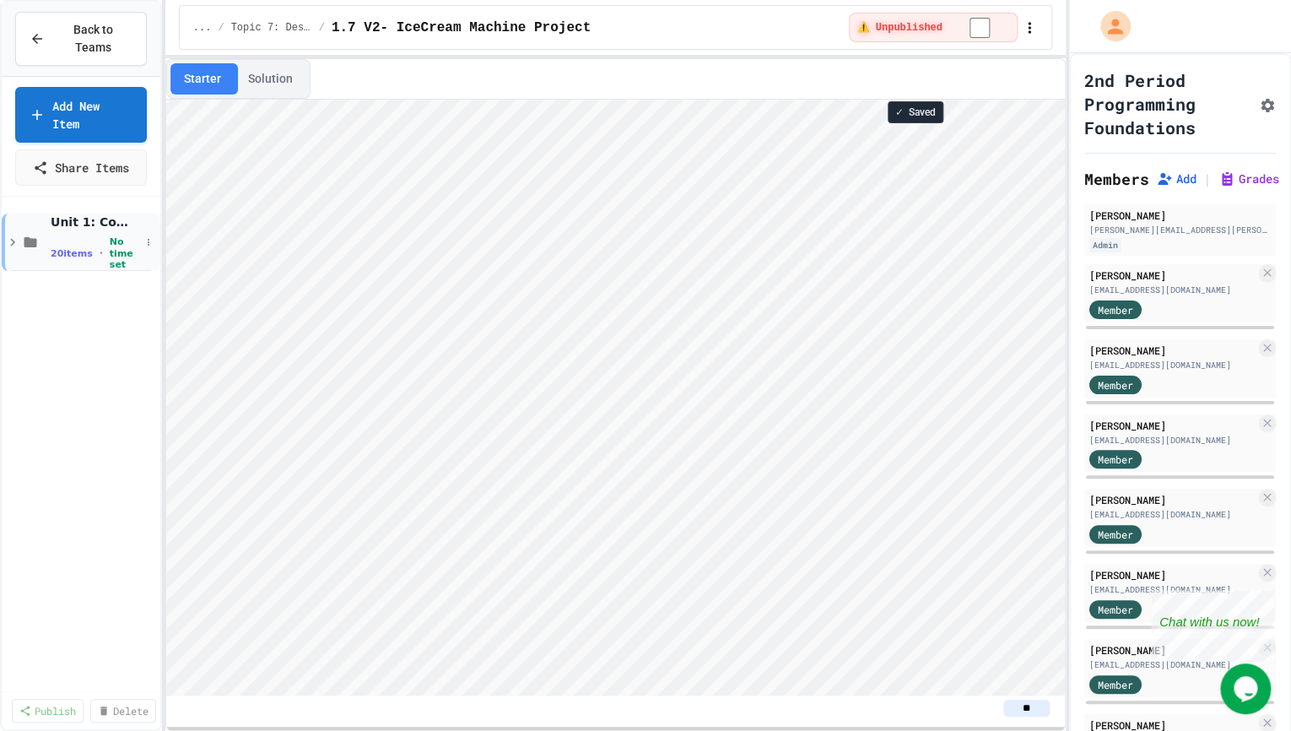
click at [113, 229] on span "Unit 1: Computational Thinking and Problem Solving" at bounding box center [95, 221] width 89 height 15
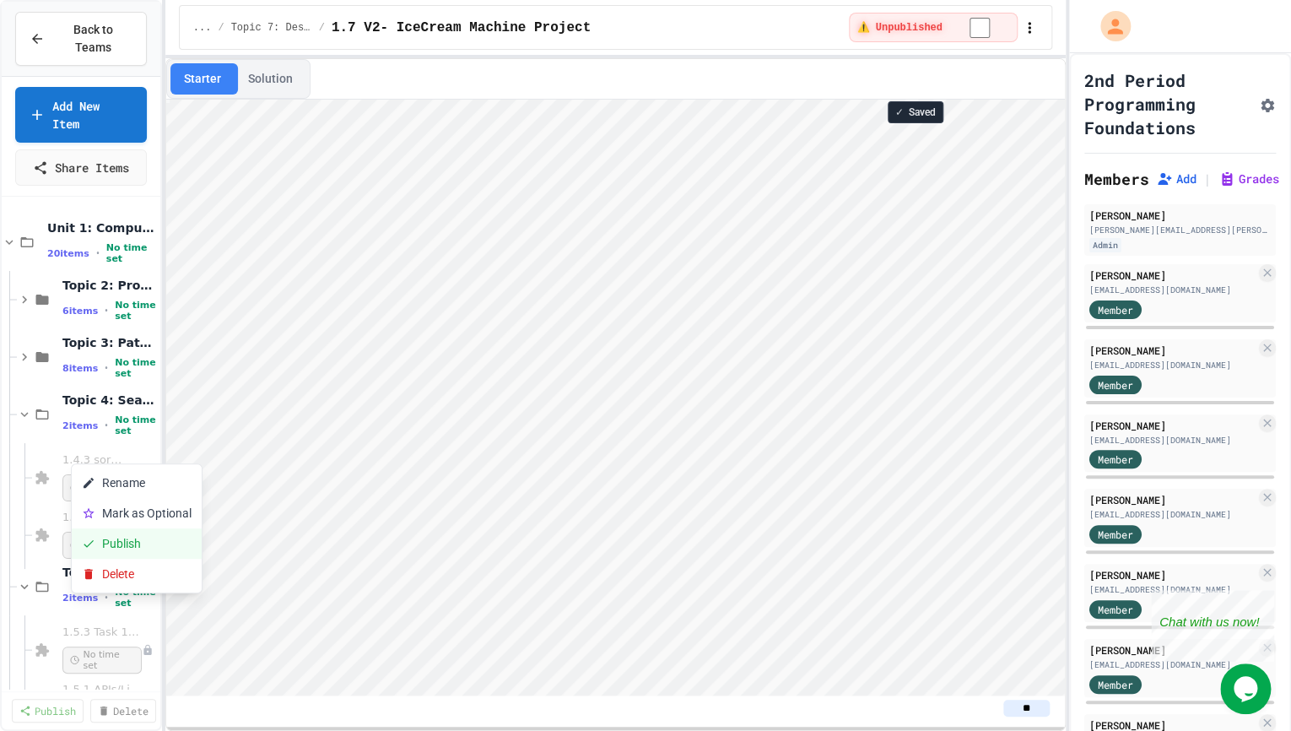
click at [124, 543] on button "Publish" at bounding box center [137, 543] width 130 height 30
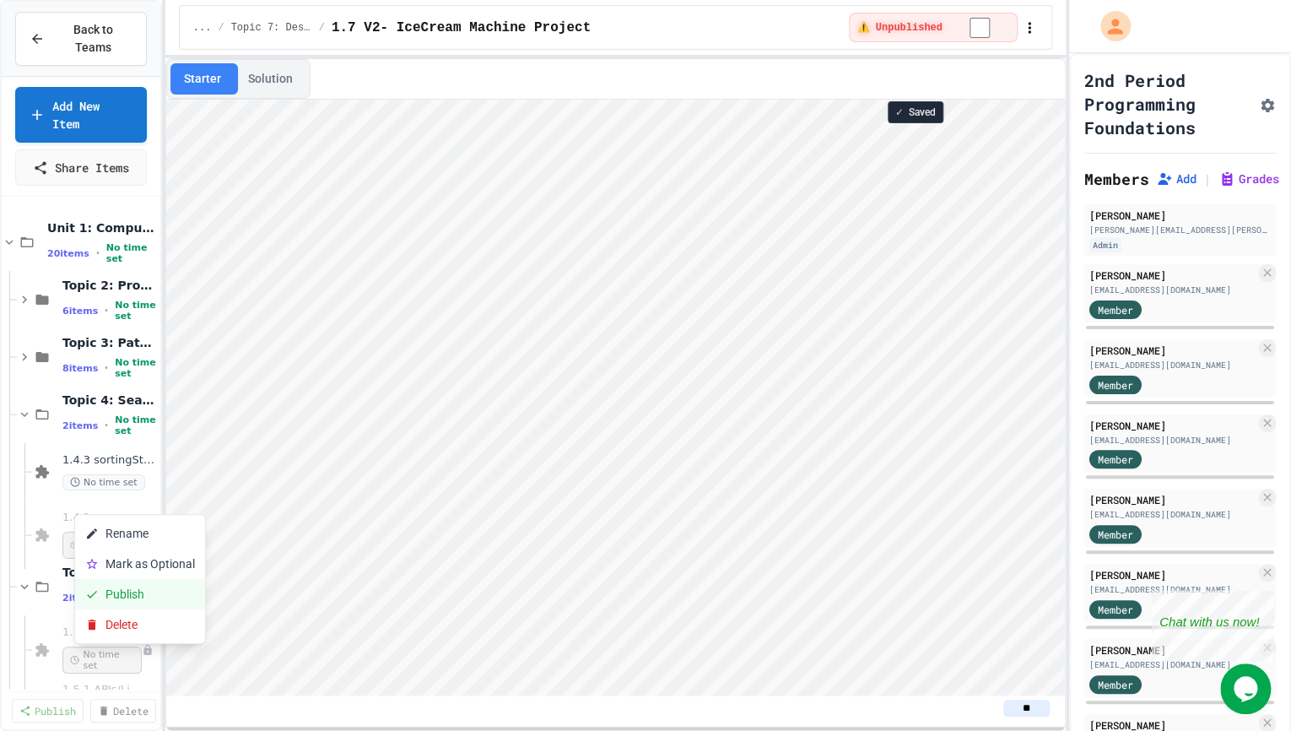
click at [112, 592] on button "Publish" at bounding box center [140, 594] width 130 height 30
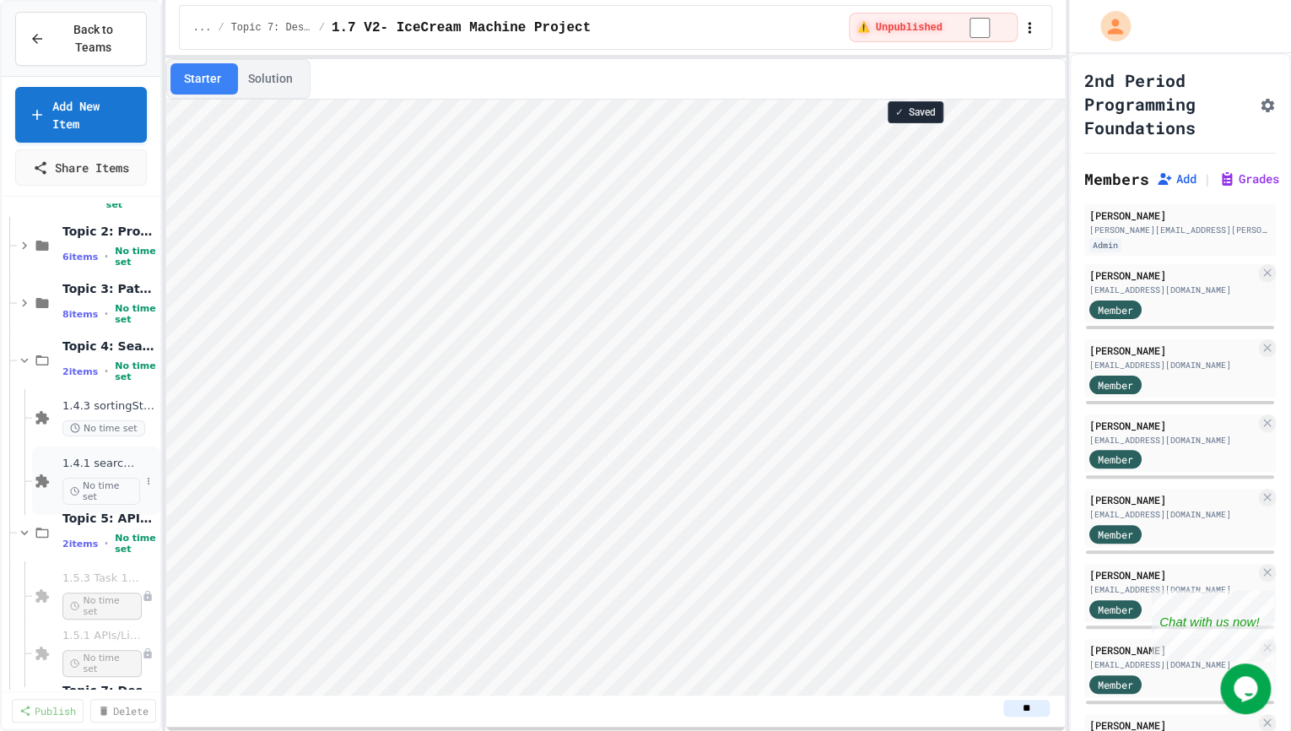
scroll to position [109, 0]
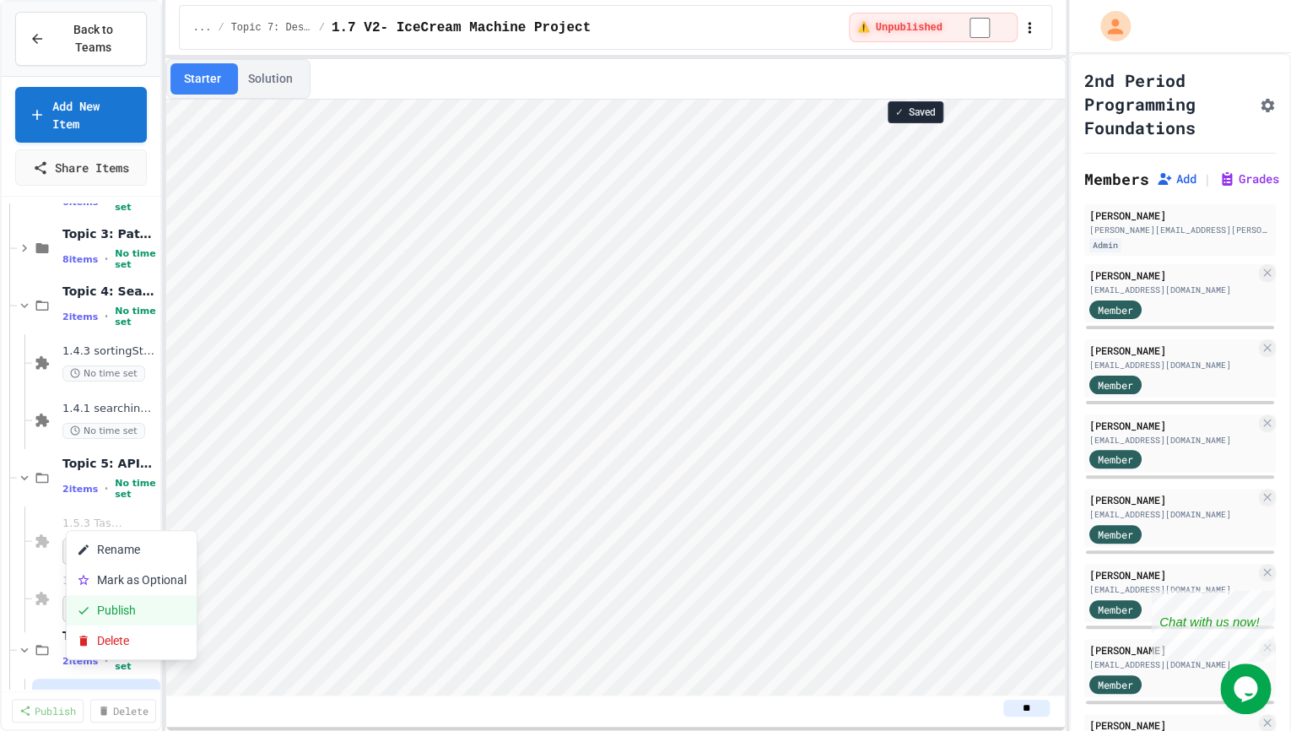
click at [111, 603] on button "Publish" at bounding box center [132, 610] width 130 height 30
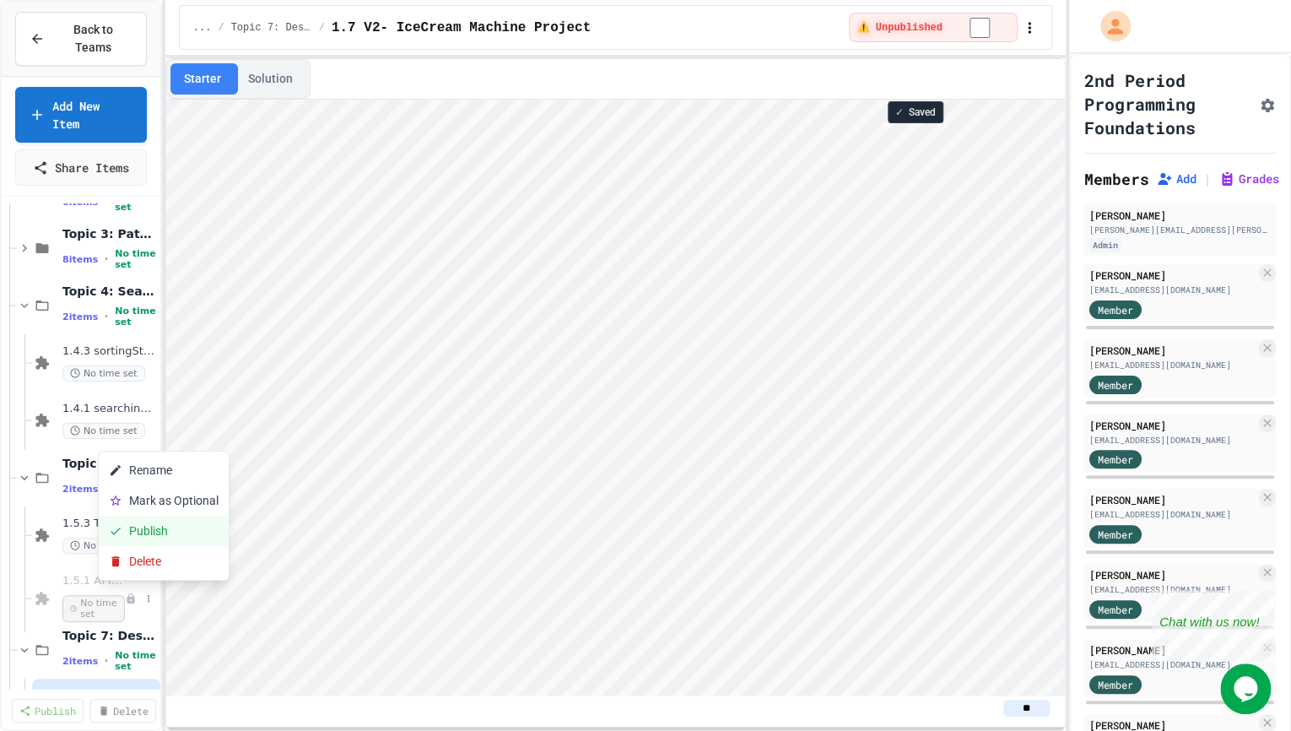
click at [123, 530] on button "Publish" at bounding box center [164, 530] width 130 height 30
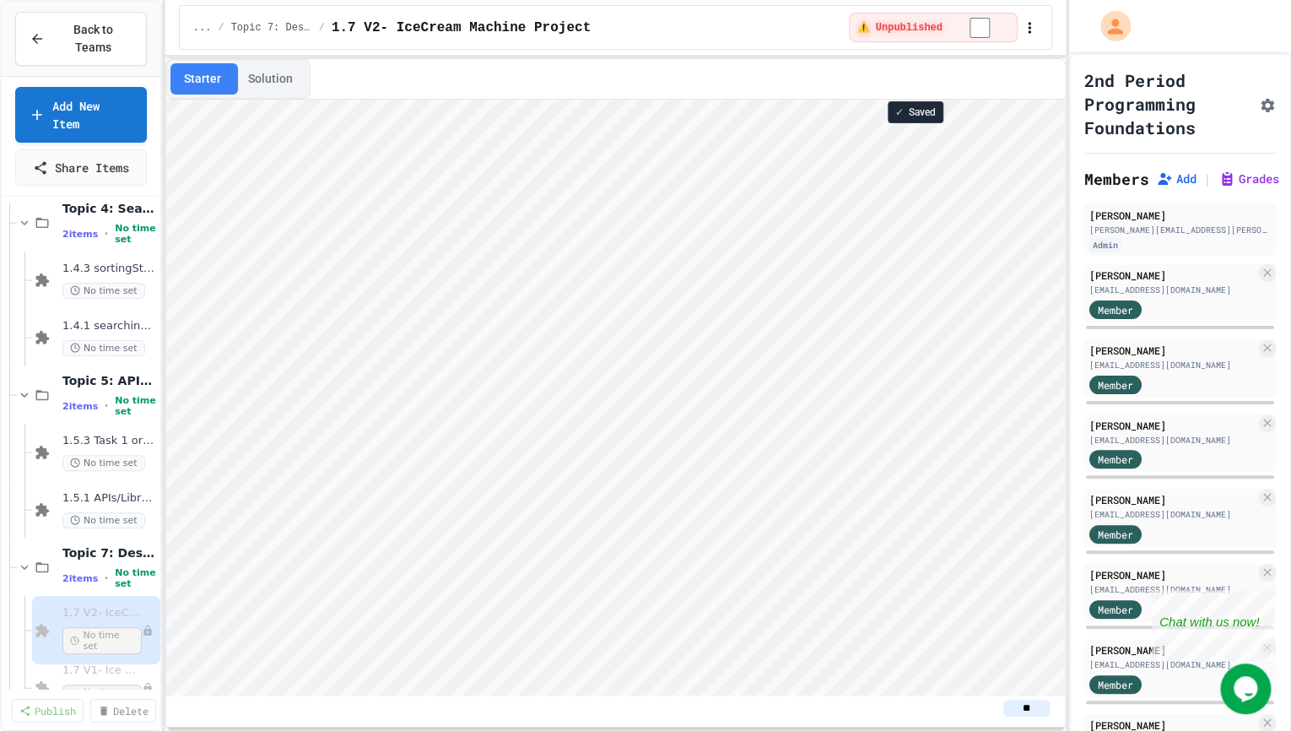
scroll to position [224, 0]
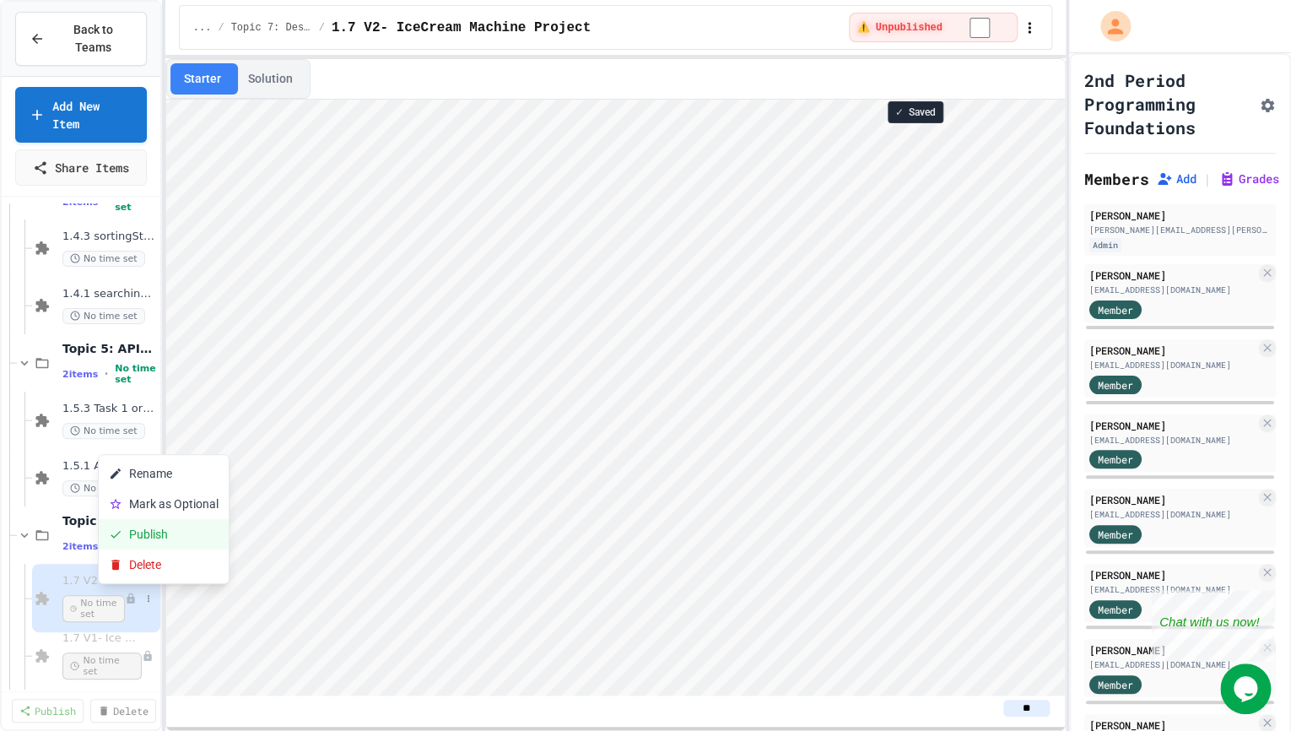
click at [129, 540] on button "Publish" at bounding box center [164, 534] width 130 height 30
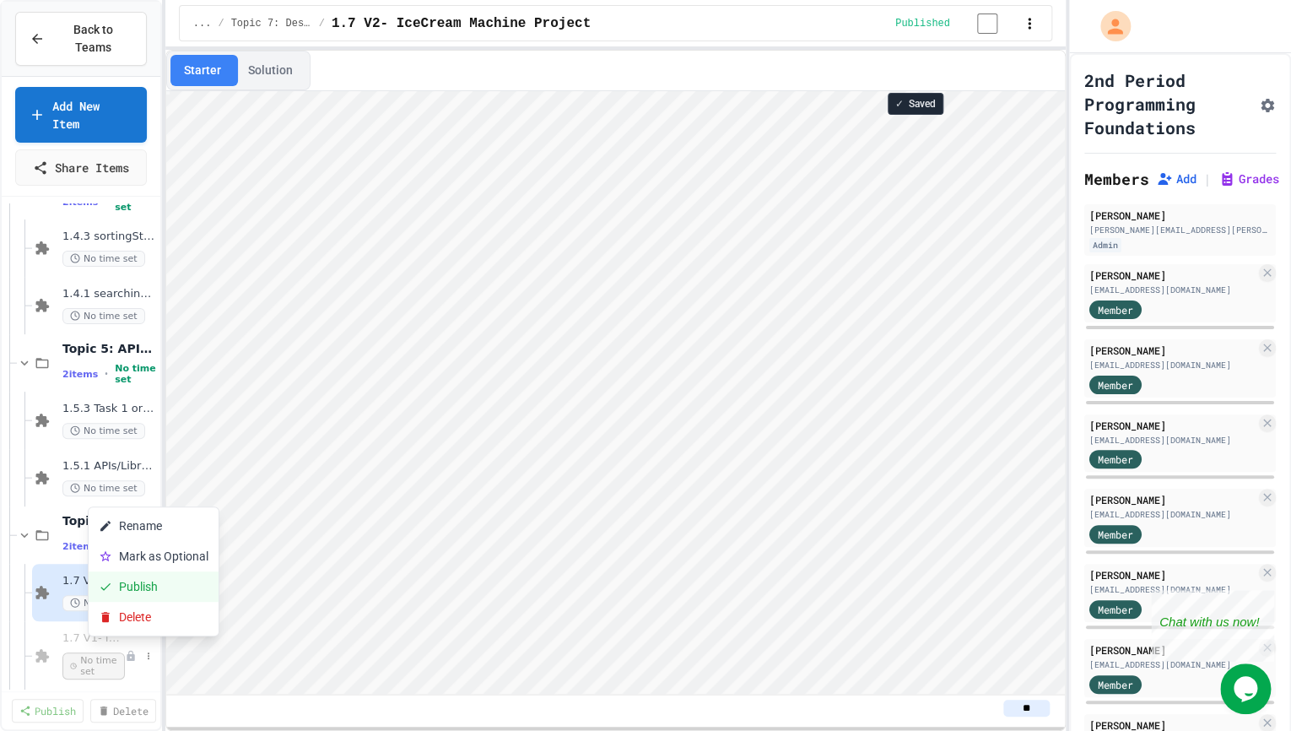
click at [123, 577] on button "Publish" at bounding box center [154, 586] width 130 height 30
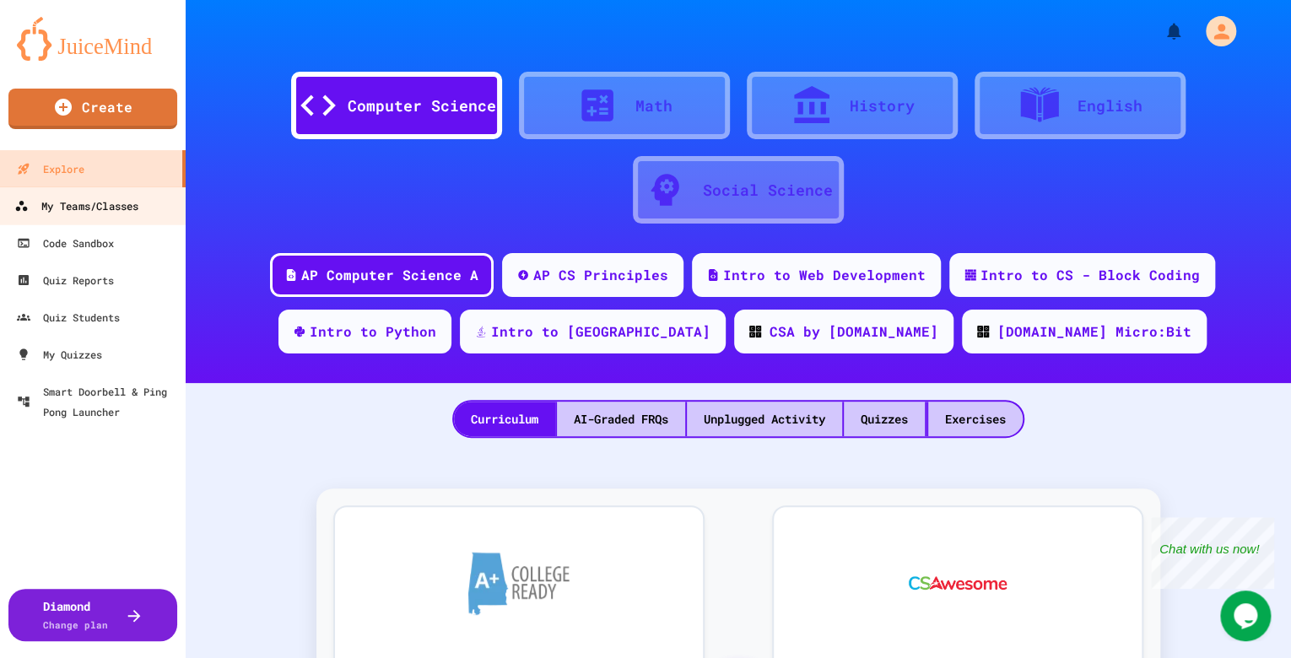
click at [90, 210] on div "My Teams/Classes" at bounding box center [76, 206] width 124 height 21
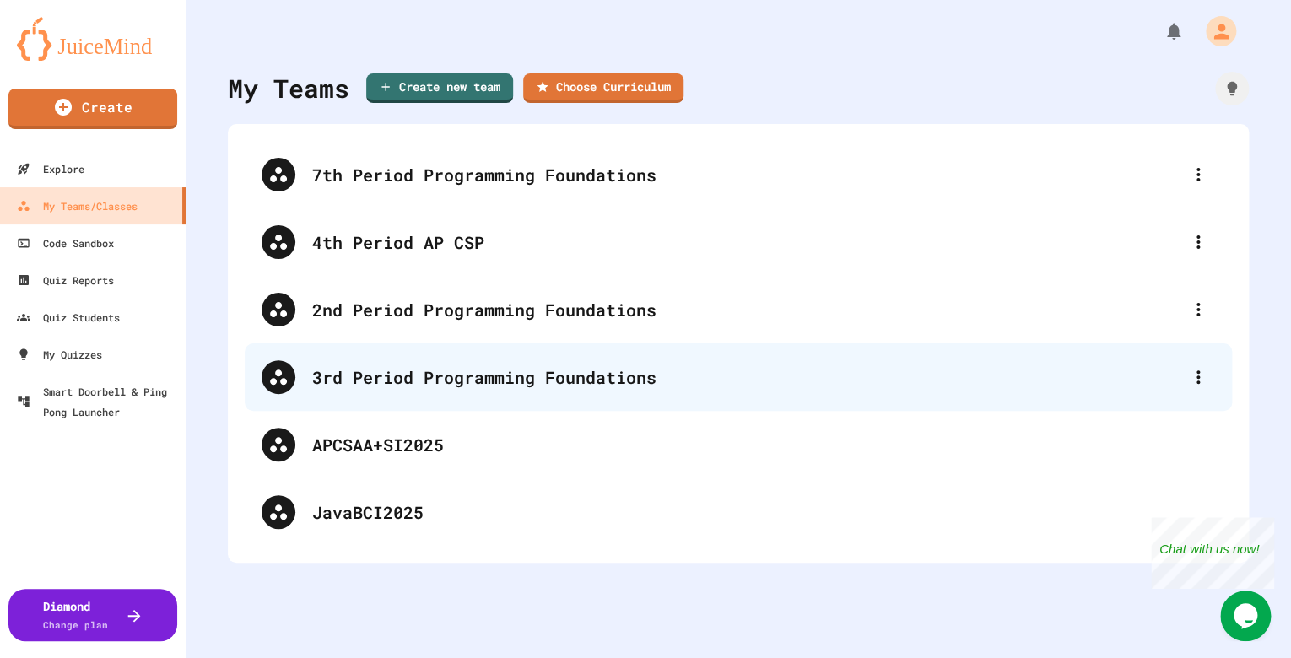
click at [458, 364] on div "3rd Period Programming Foundations" at bounding box center [746, 376] width 869 height 25
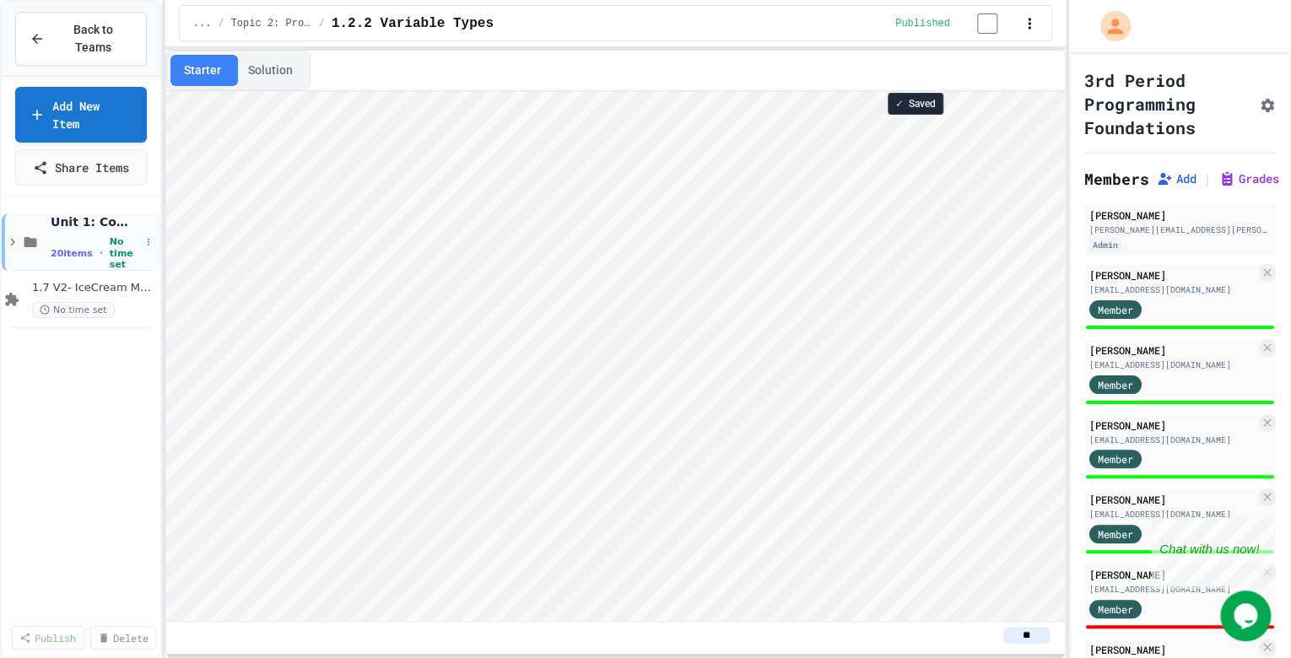
click at [12, 237] on icon at bounding box center [12, 242] width 15 height 15
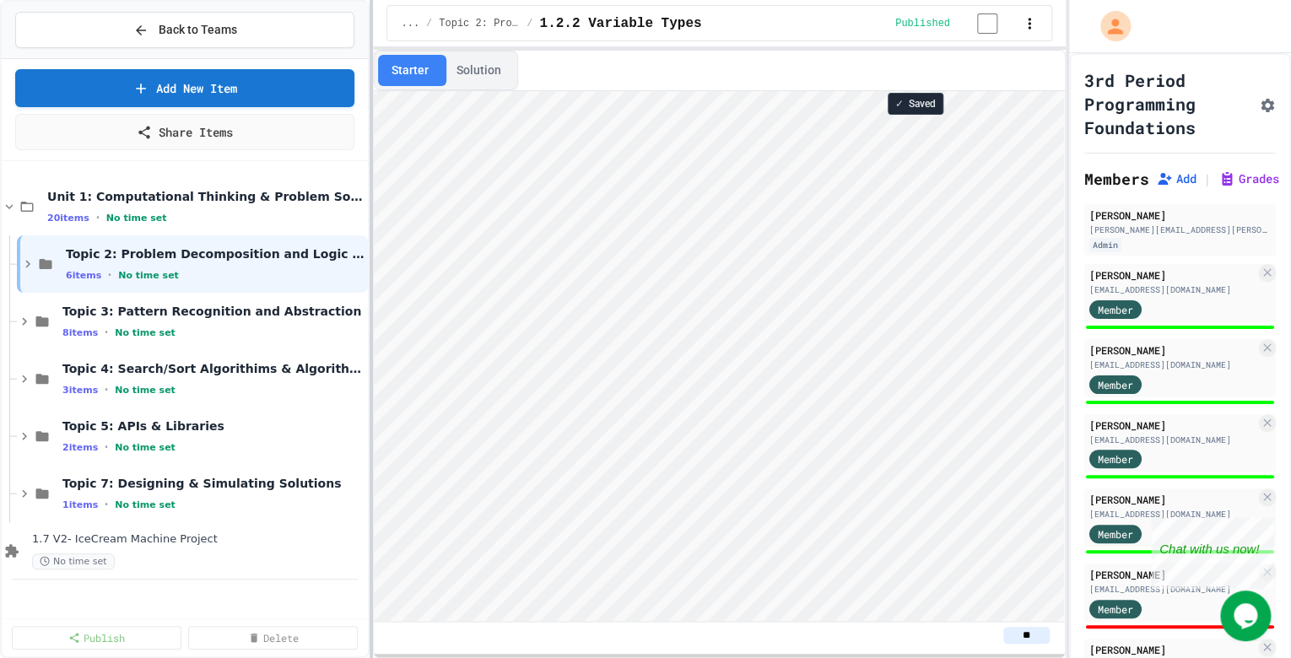
click at [373, 257] on div at bounding box center [370, 329] width 3 height 658
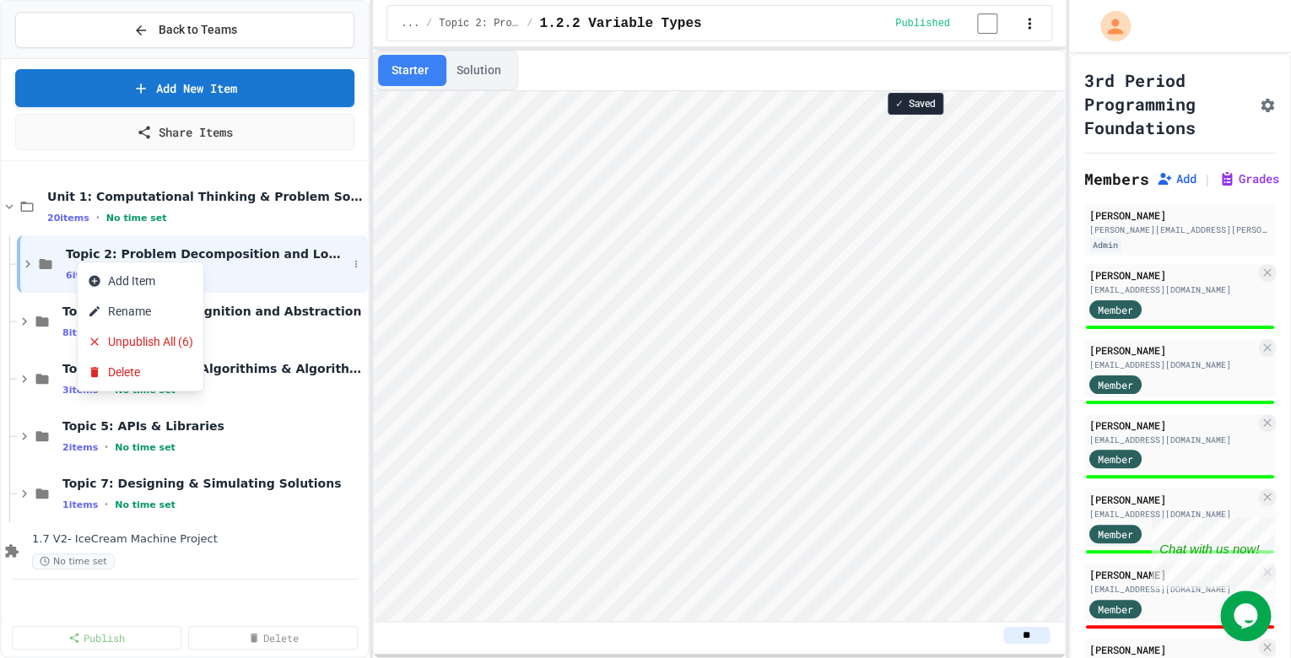
click at [129, 310] on button "Rename" at bounding box center [141, 311] width 126 height 30
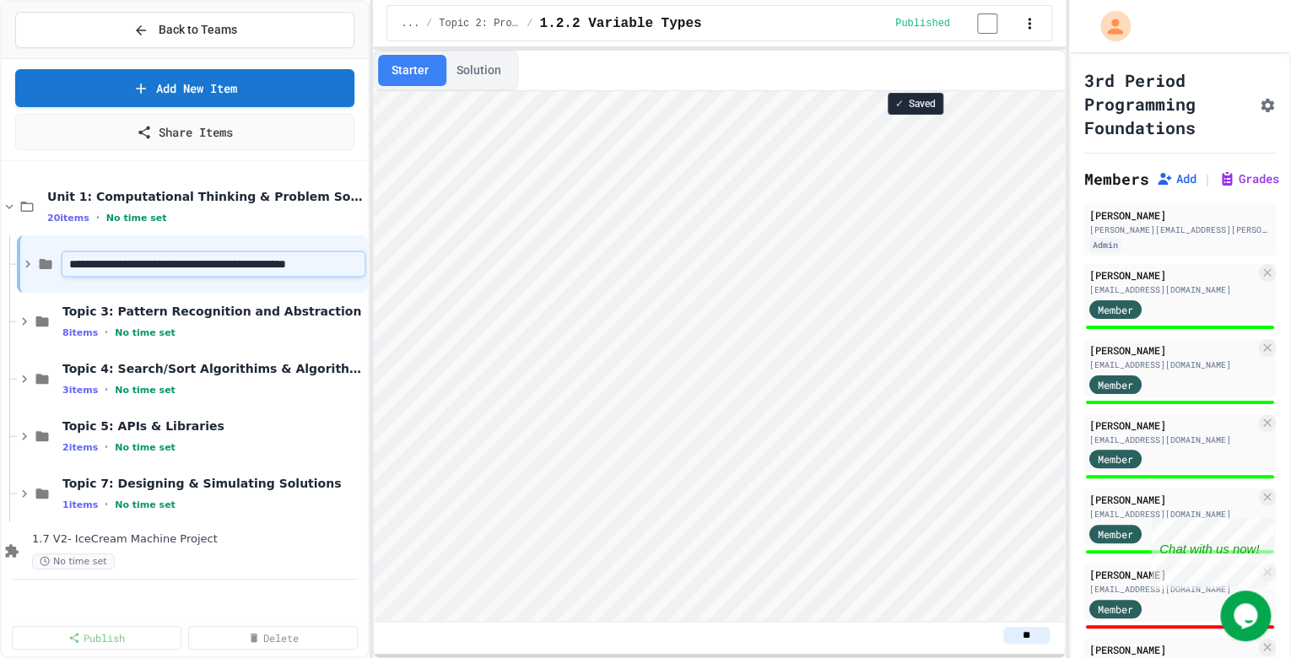
scroll to position [0, 72]
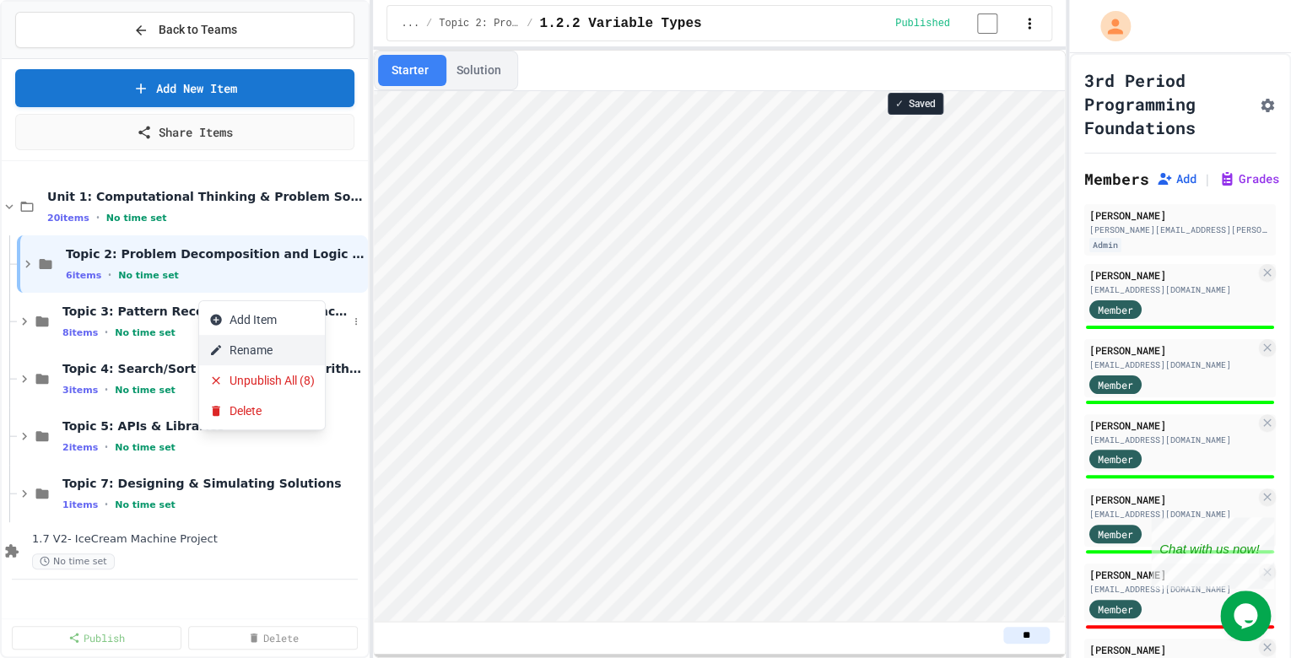
click at [229, 347] on button "Rename" at bounding box center [262, 350] width 126 height 30
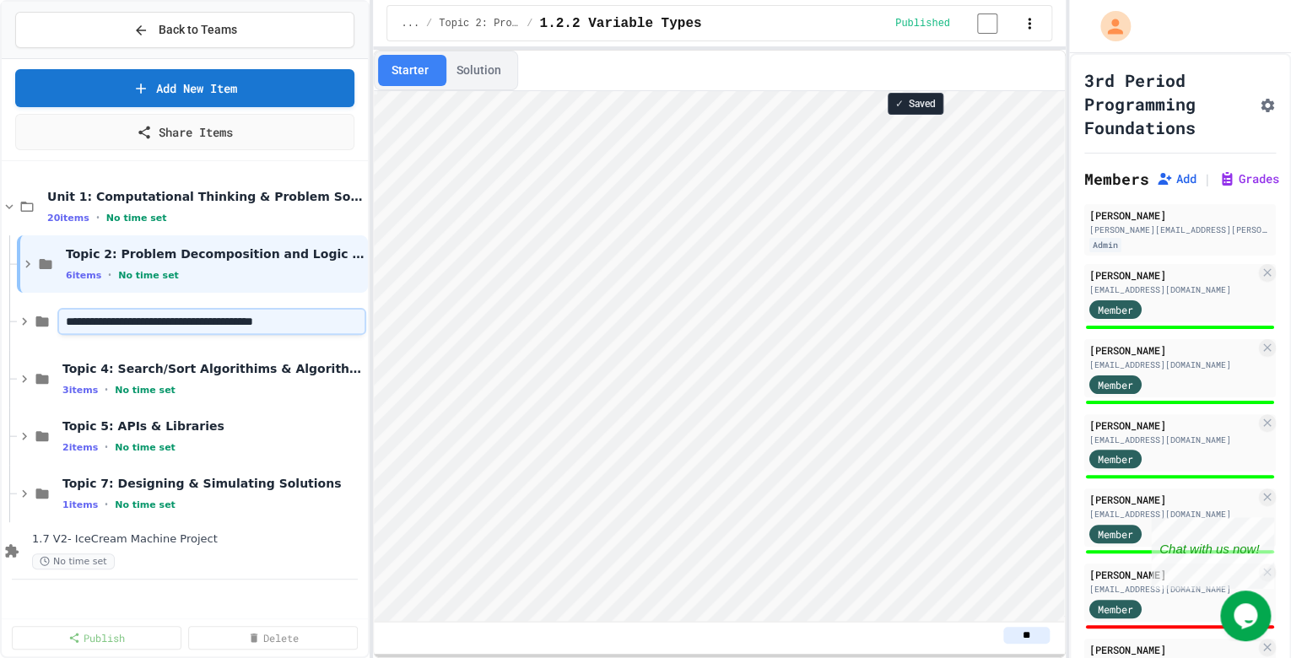
scroll to position [0, 19]
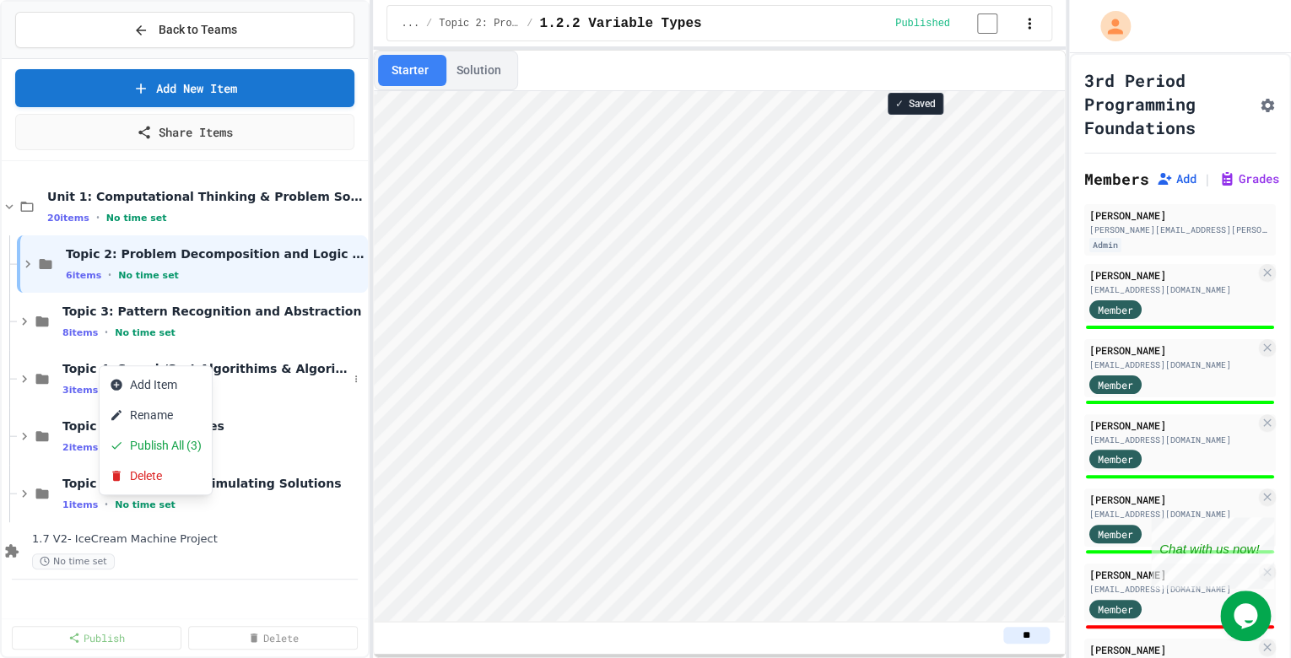
click at [130, 415] on button "Rename" at bounding box center [156, 415] width 112 height 30
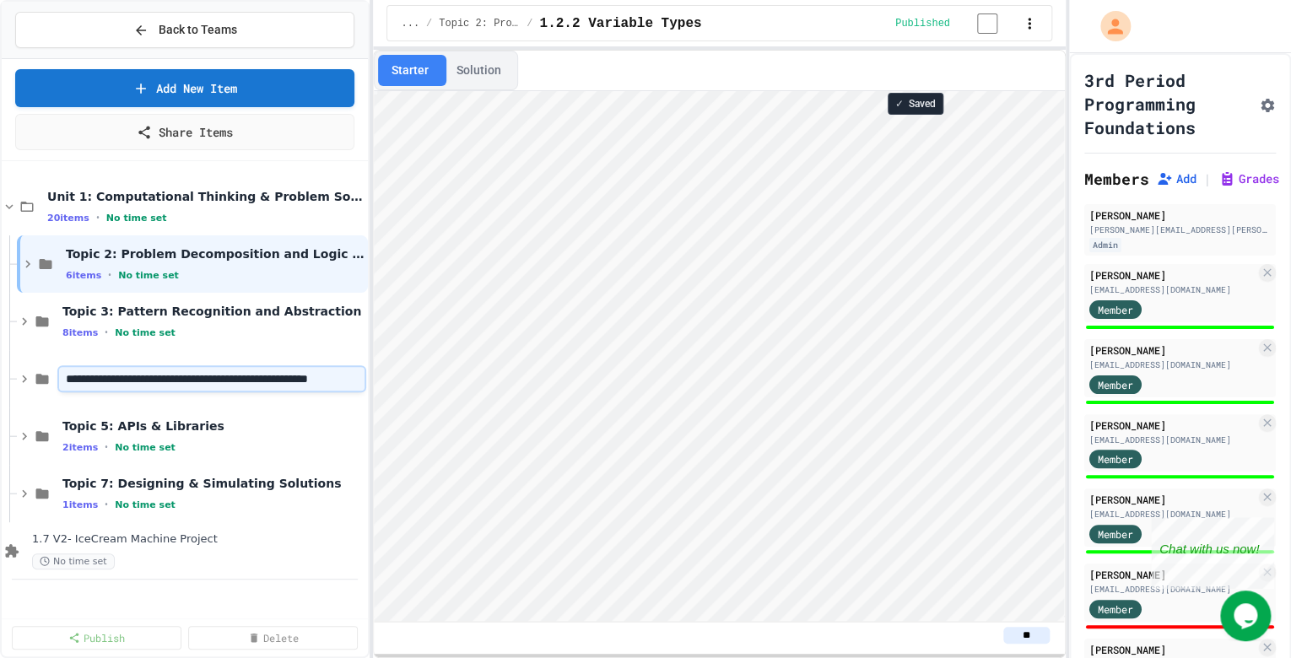
scroll to position [0, 111]
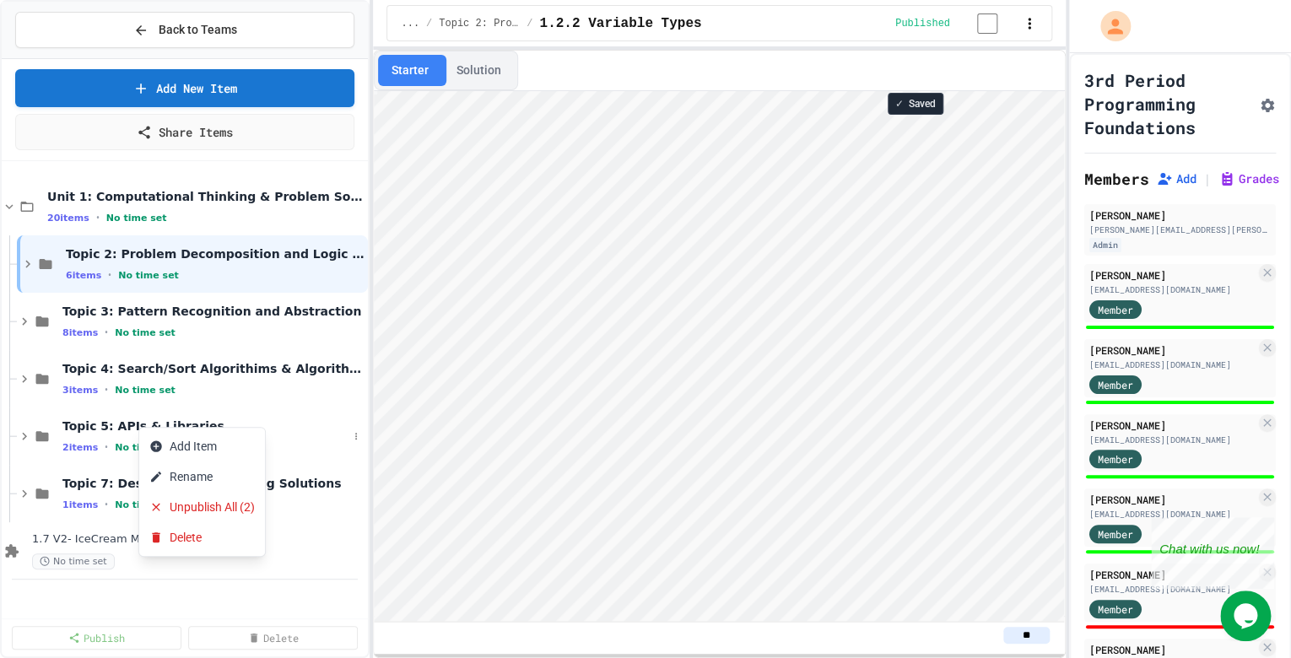
click at [181, 477] on button "Rename" at bounding box center [202, 476] width 126 height 30
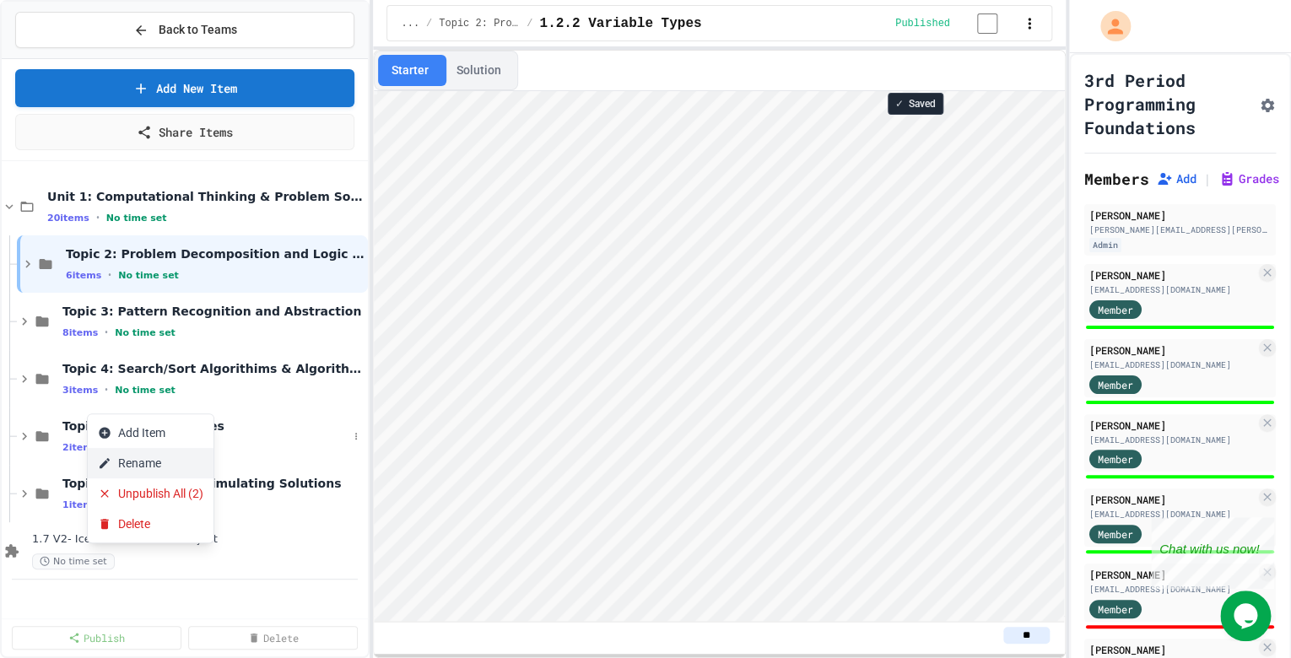
click at [114, 461] on button "Rename" at bounding box center [151, 463] width 126 height 30
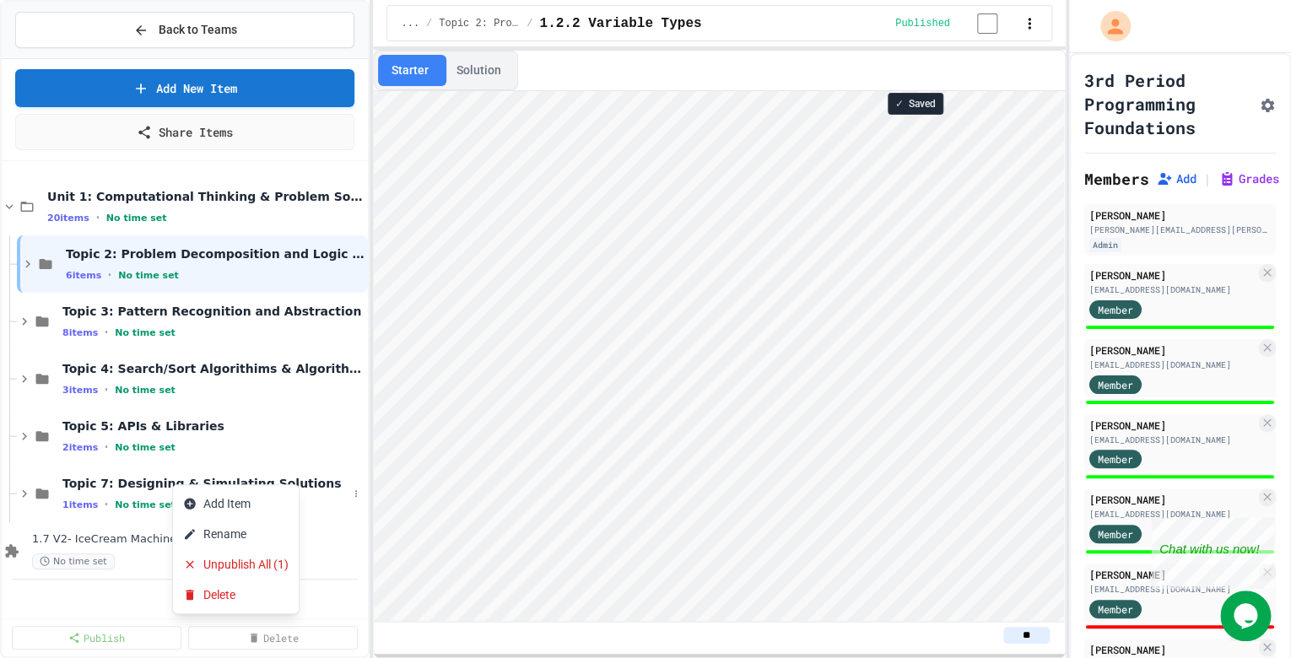
click at [199, 537] on button "Rename" at bounding box center [236, 534] width 126 height 30
click at [99, 365] on span "Topic 4: Search/Sort Algorithims & Algorithimic Efficency" at bounding box center [213, 368] width 302 height 15
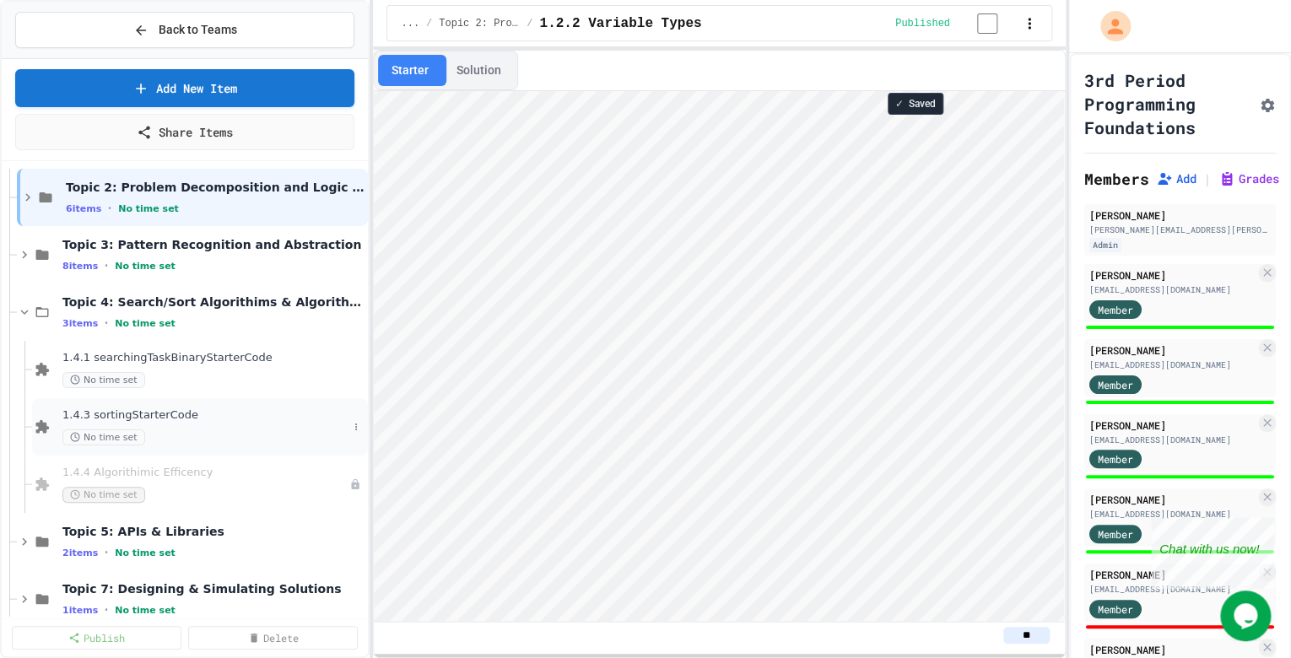
scroll to position [145, 0]
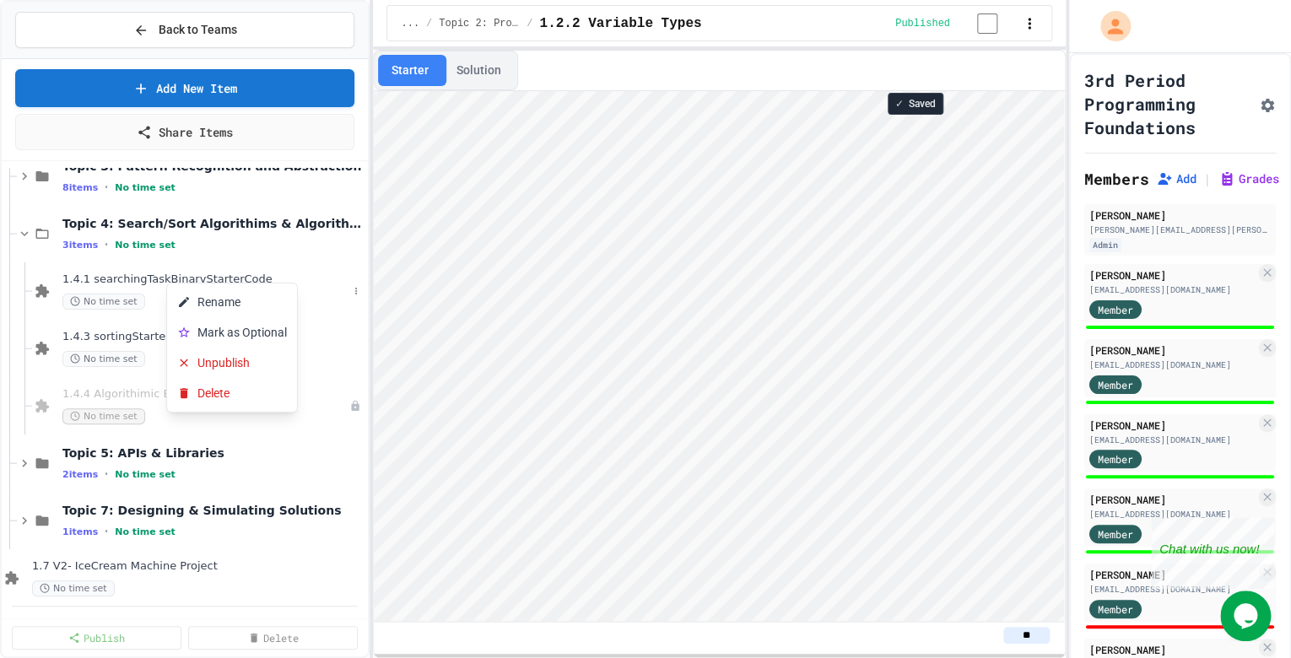
click at [215, 303] on button "Rename" at bounding box center [232, 302] width 130 height 30
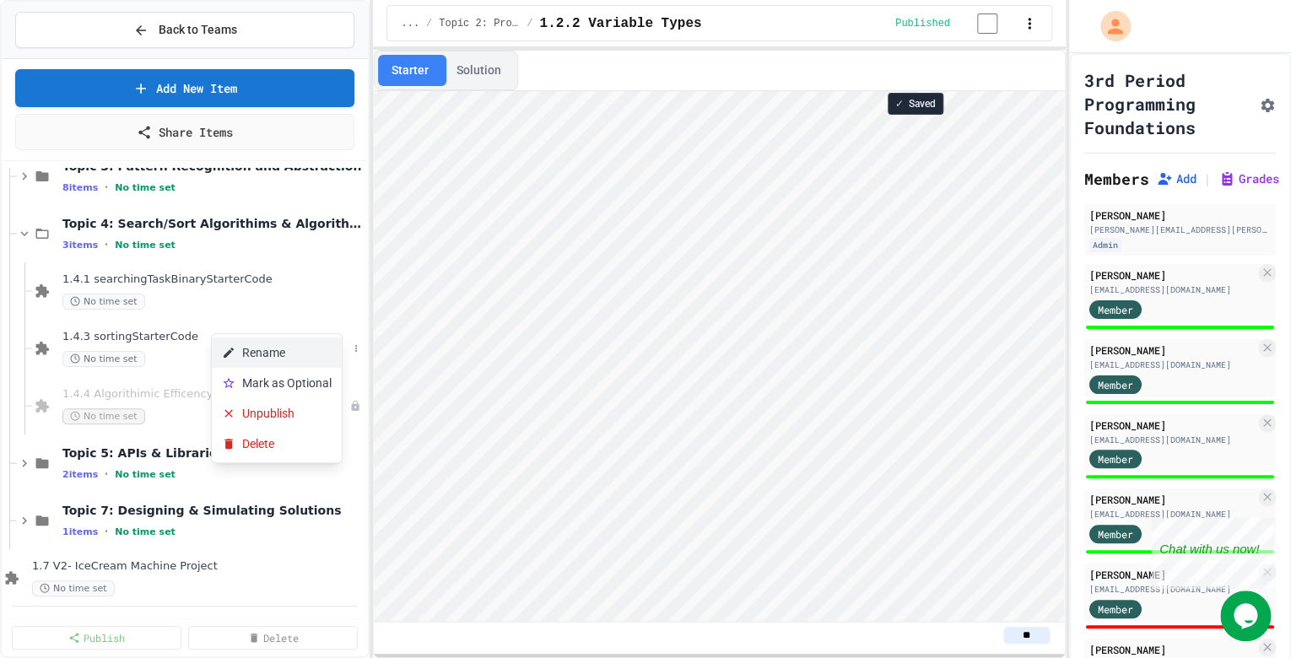
click at [262, 357] on button "Rename" at bounding box center [277, 352] width 130 height 30
click at [19, 226] on icon at bounding box center [24, 233] width 15 height 15
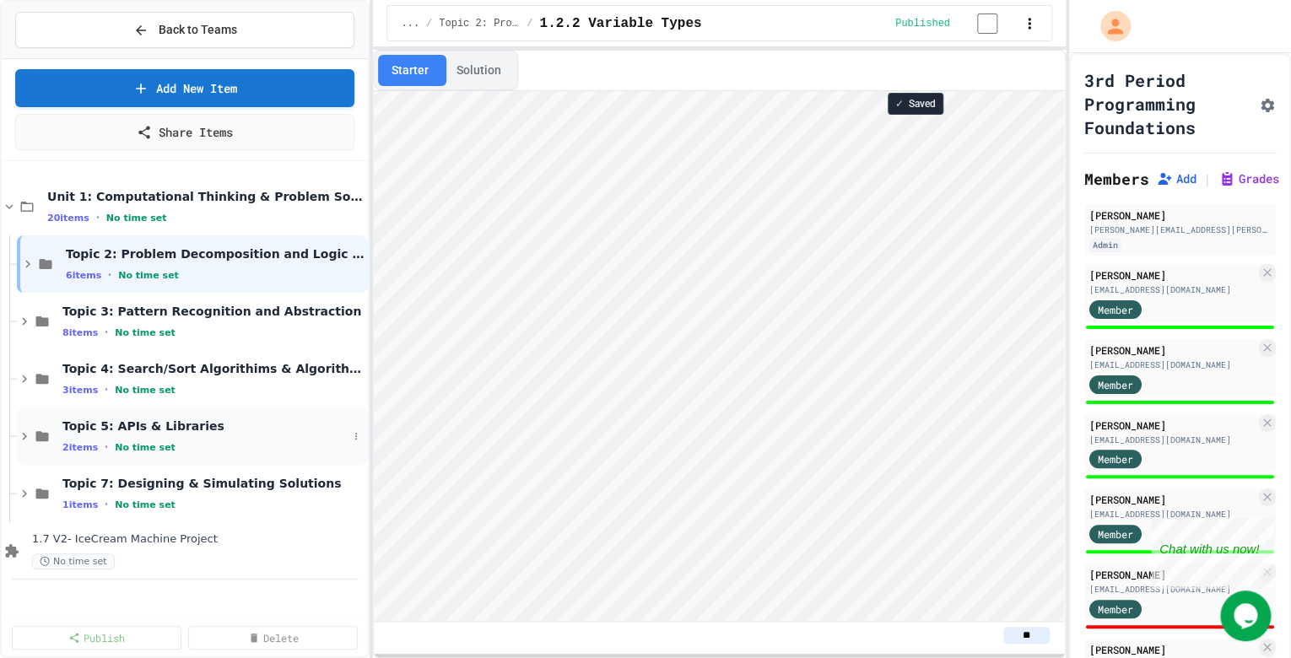
click at [24, 439] on icon at bounding box center [24, 436] width 15 height 15
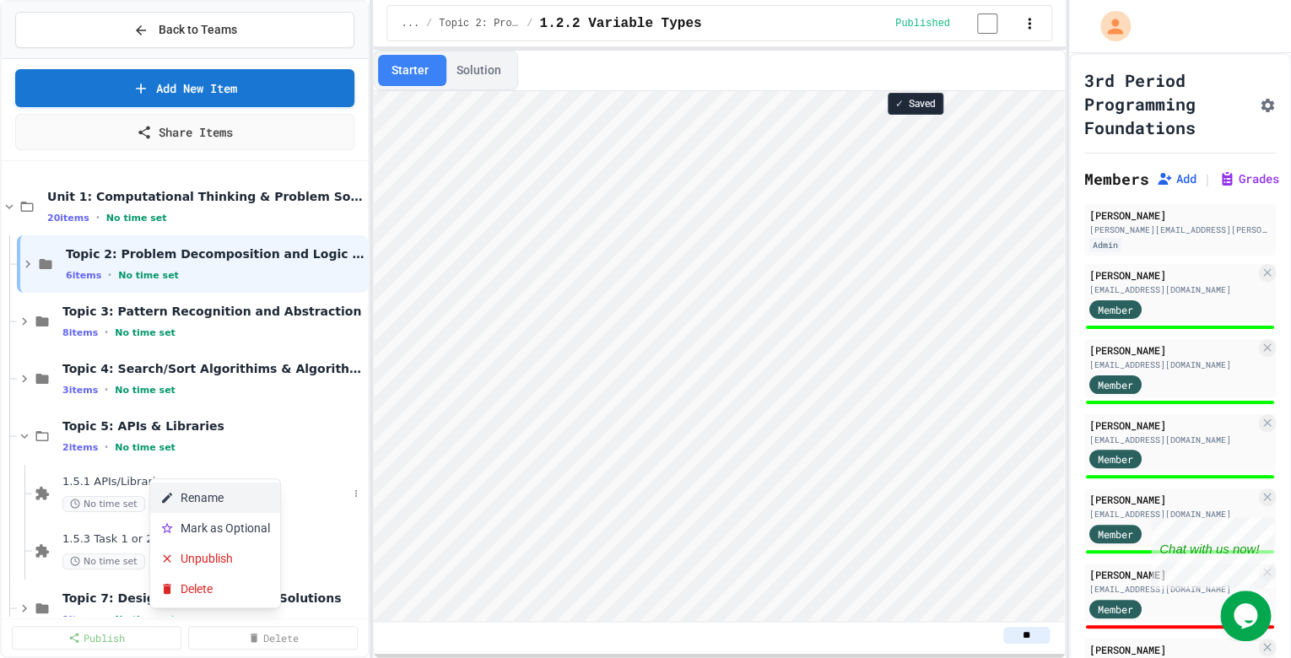
click at [181, 498] on button "Rename" at bounding box center [215, 498] width 130 height 30
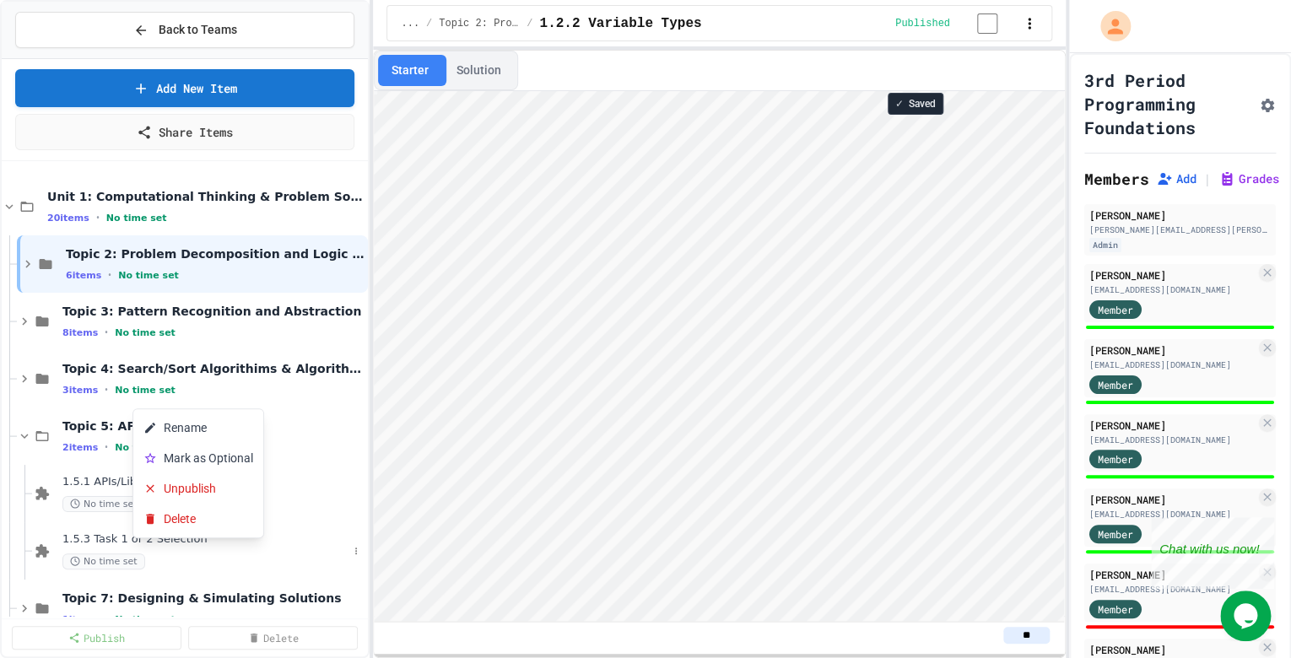
click at [180, 424] on button "Rename" at bounding box center [198, 428] width 130 height 30
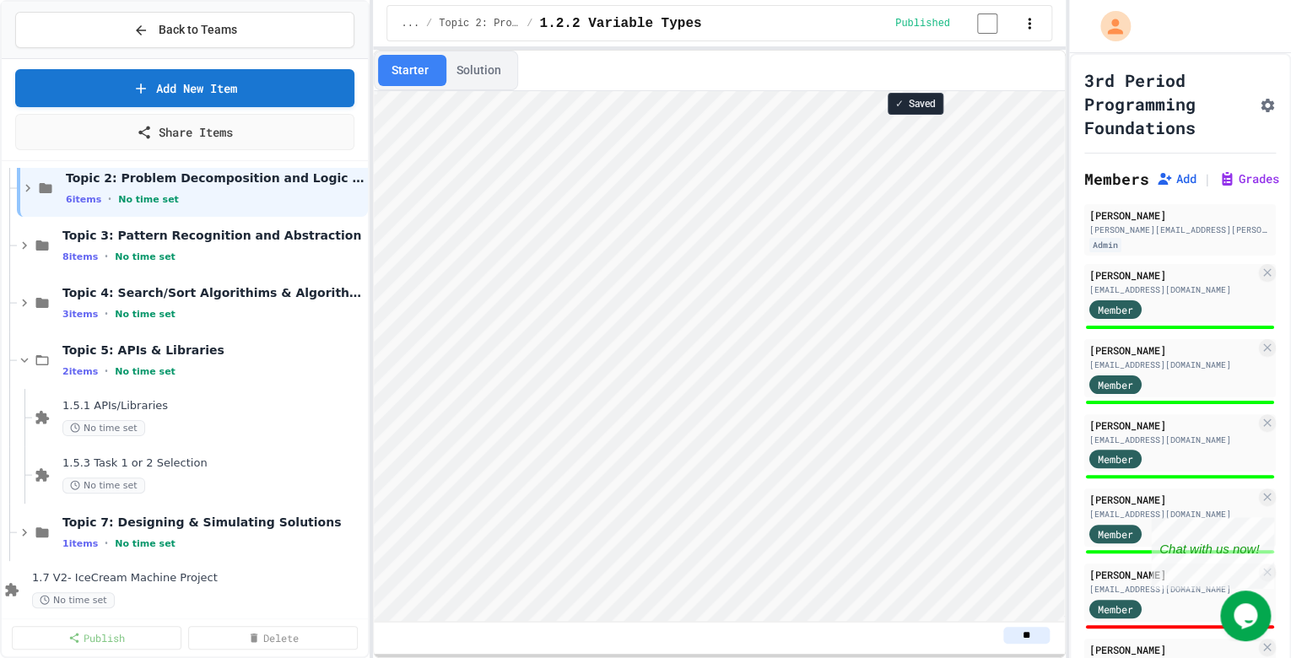
scroll to position [88, 0]
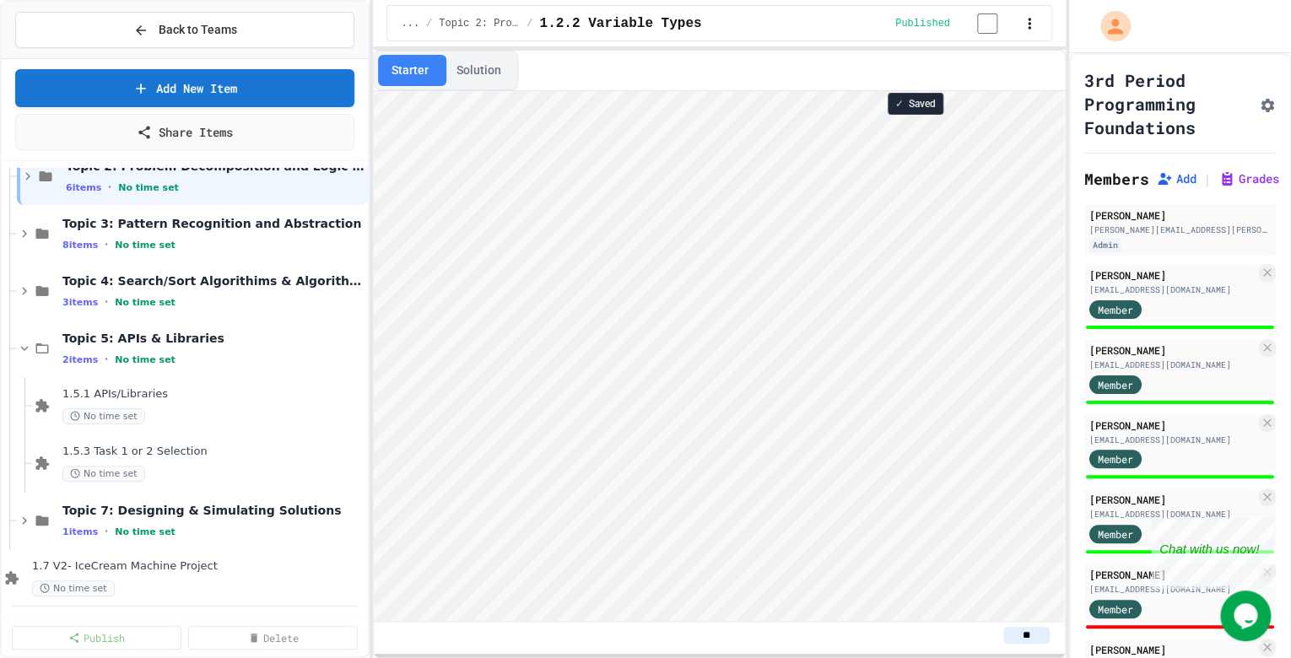
click at [26, 344] on icon at bounding box center [24, 348] width 15 height 15
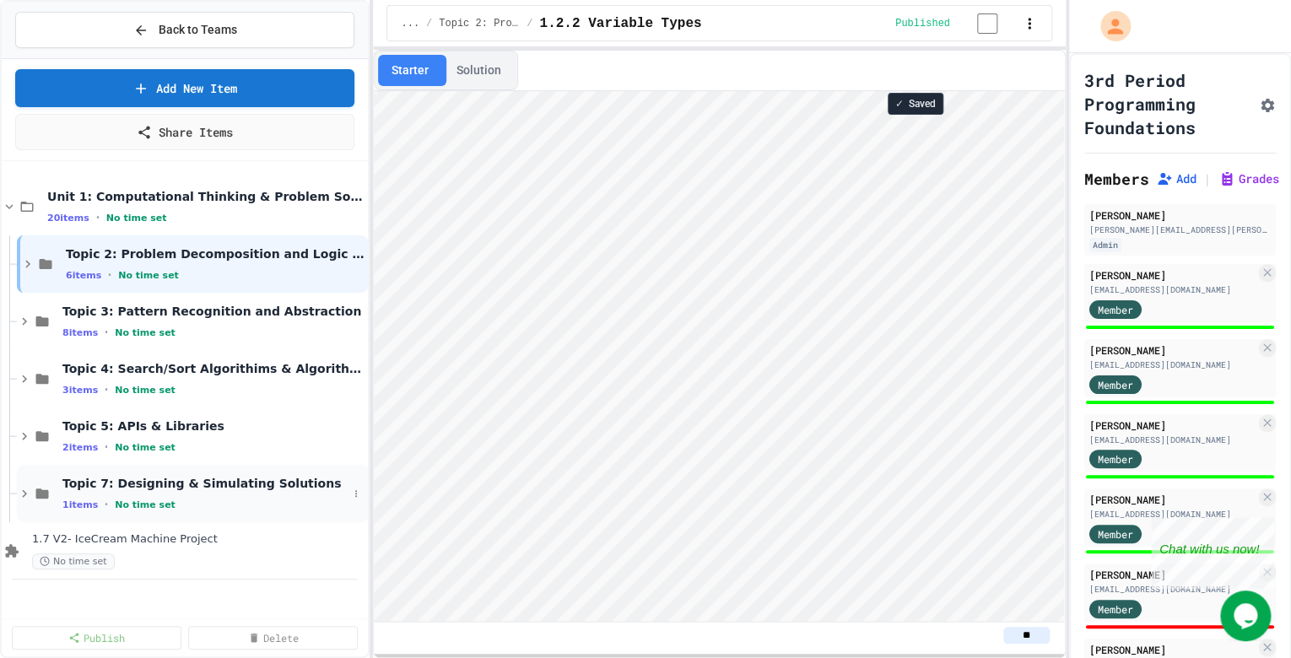
click at [22, 491] on icon at bounding box center [24, 493] width 15 height 15
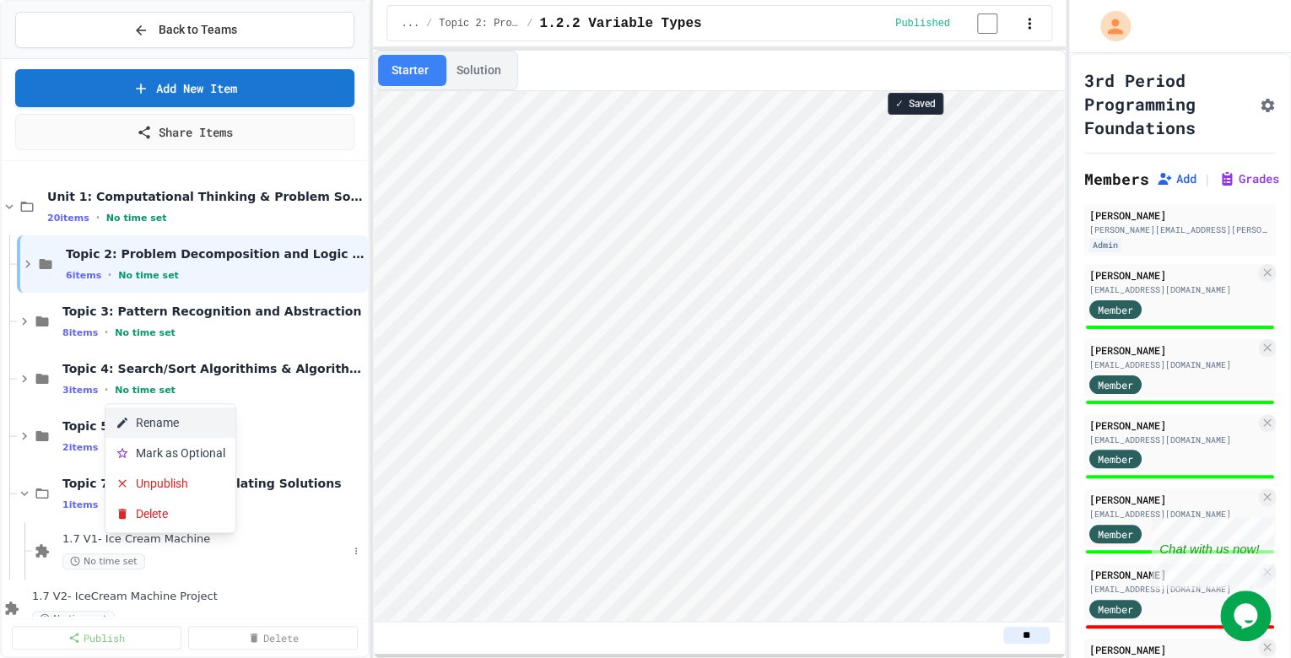
click at [152, 425] on button "Rename" at bounding box center [170, 422] width 130 height 30
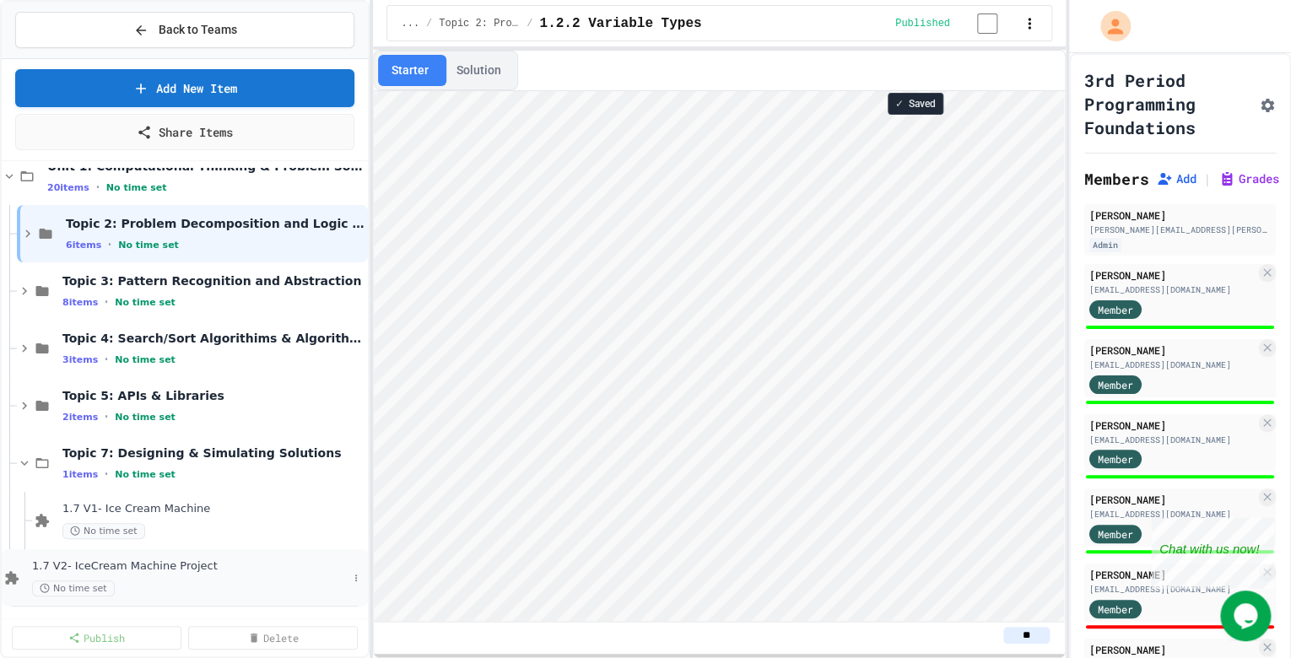
click at [137, 564] on span "1.7 V2- IceCream Machine Project" at bounding box center [189, 566] width 315 height 14
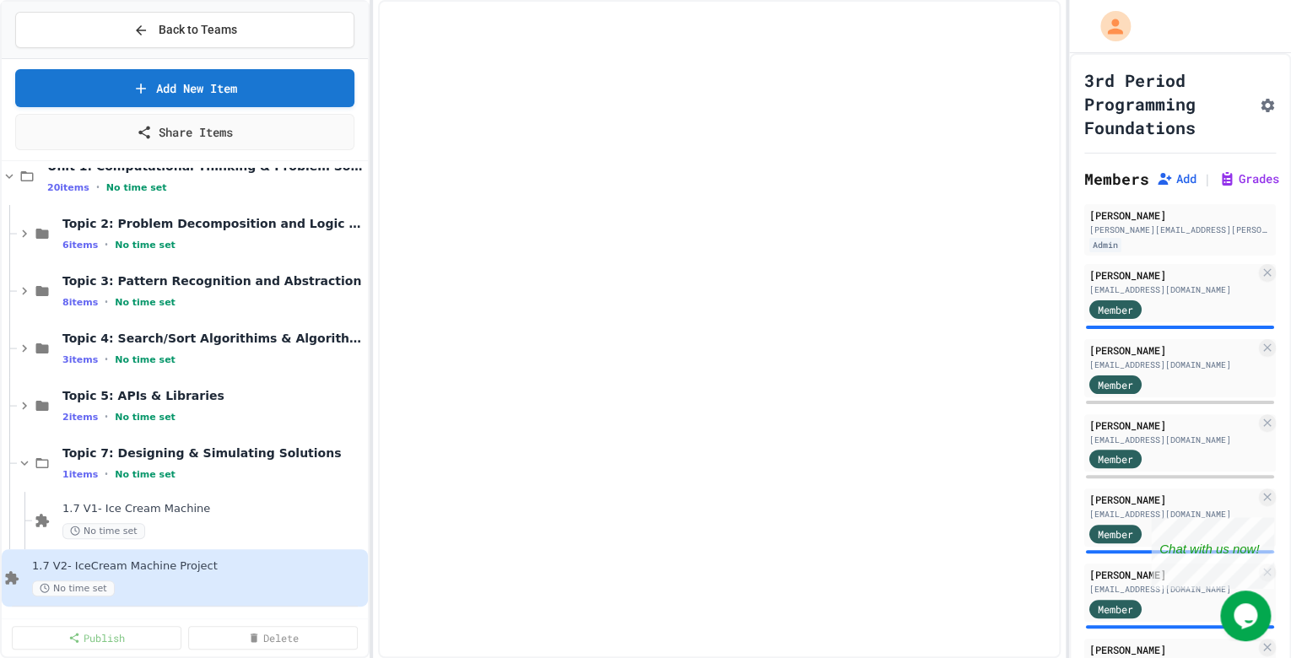
scroll to position [10, 0]
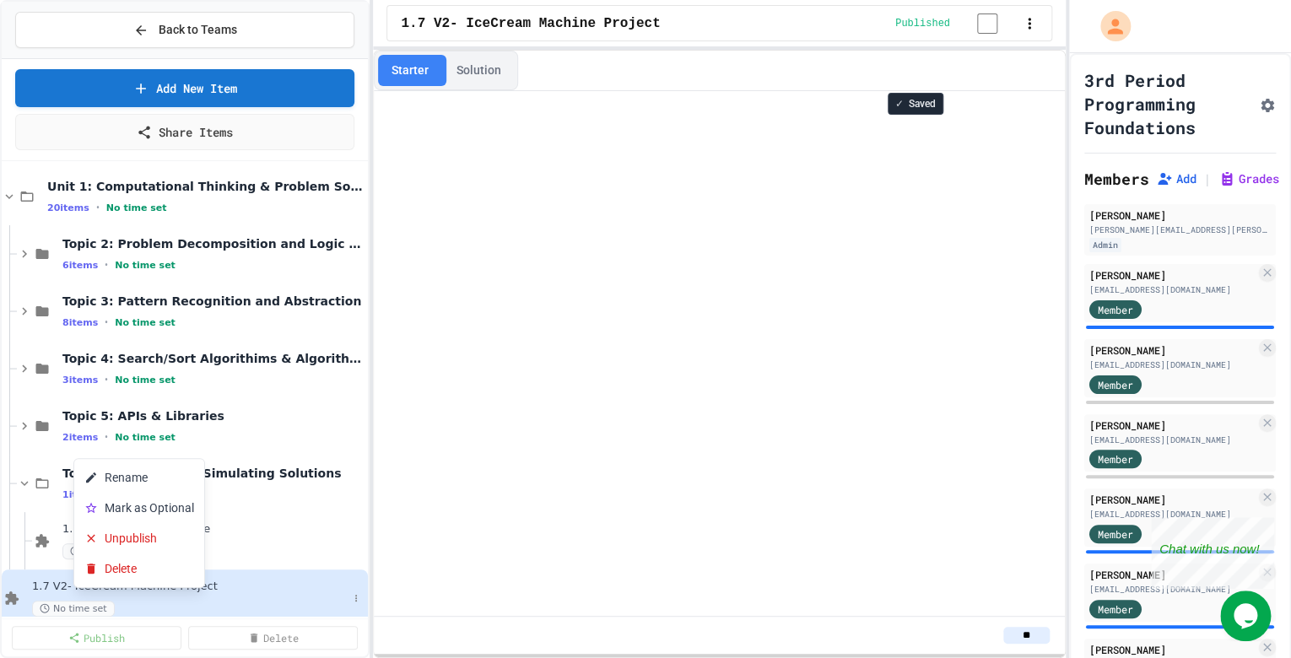
drag, startPoint x: 137, startPoint y: 564, endPoint x: 73, endPoint y: 593, distance: 69.5
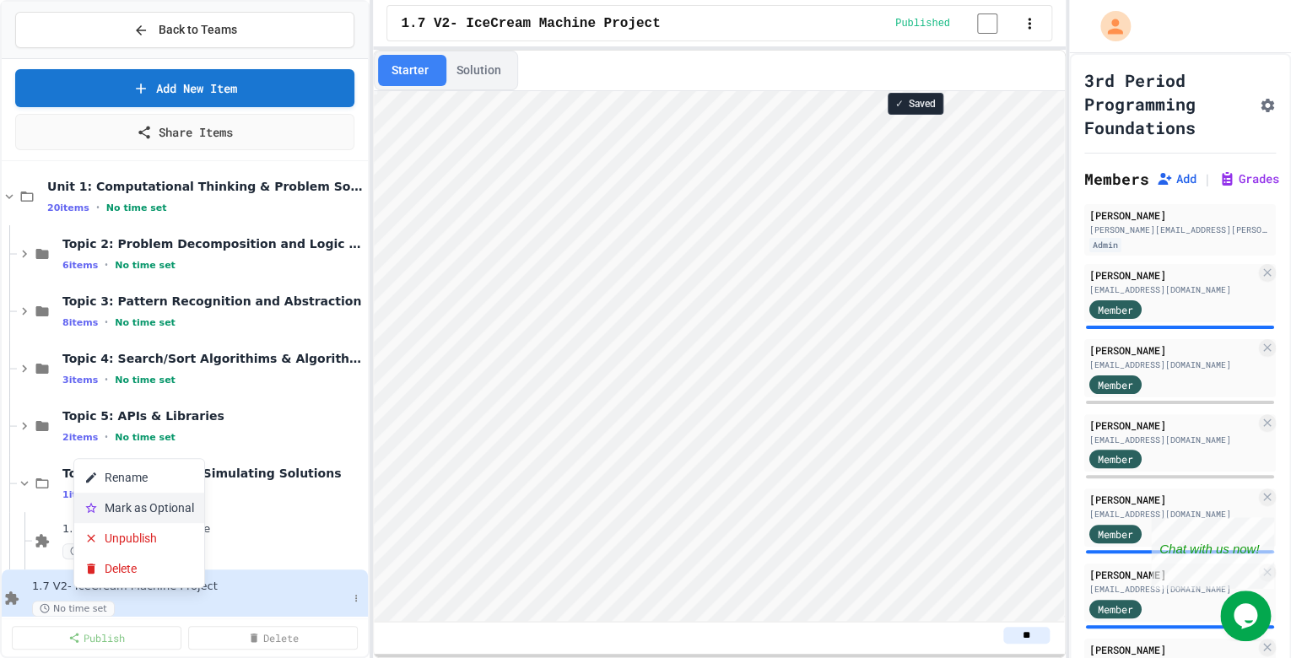
scroll to position [0, 0]
click at [116, 477] on button "Rename" at bounding box center [139, 477] width 130 height 30
